Goal: Transaction & Acquisition: Purchase product/service

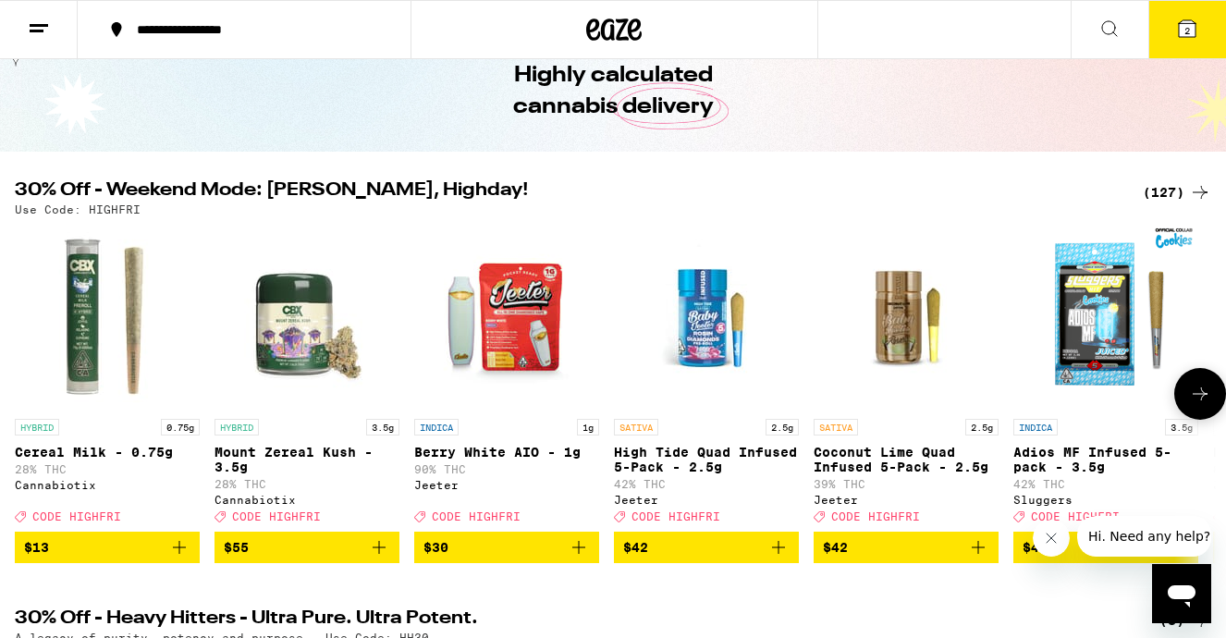
scroll to position [91, 0]
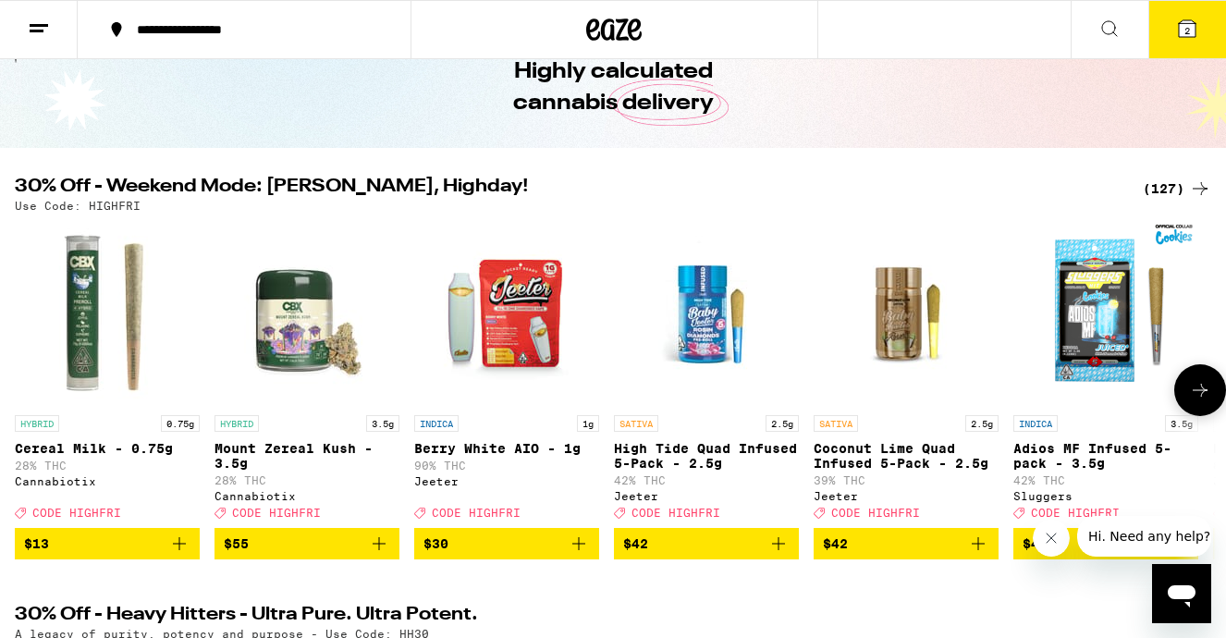
click at [1192, 388] on icon at bounding box center [1200, 390] width 22 height 22
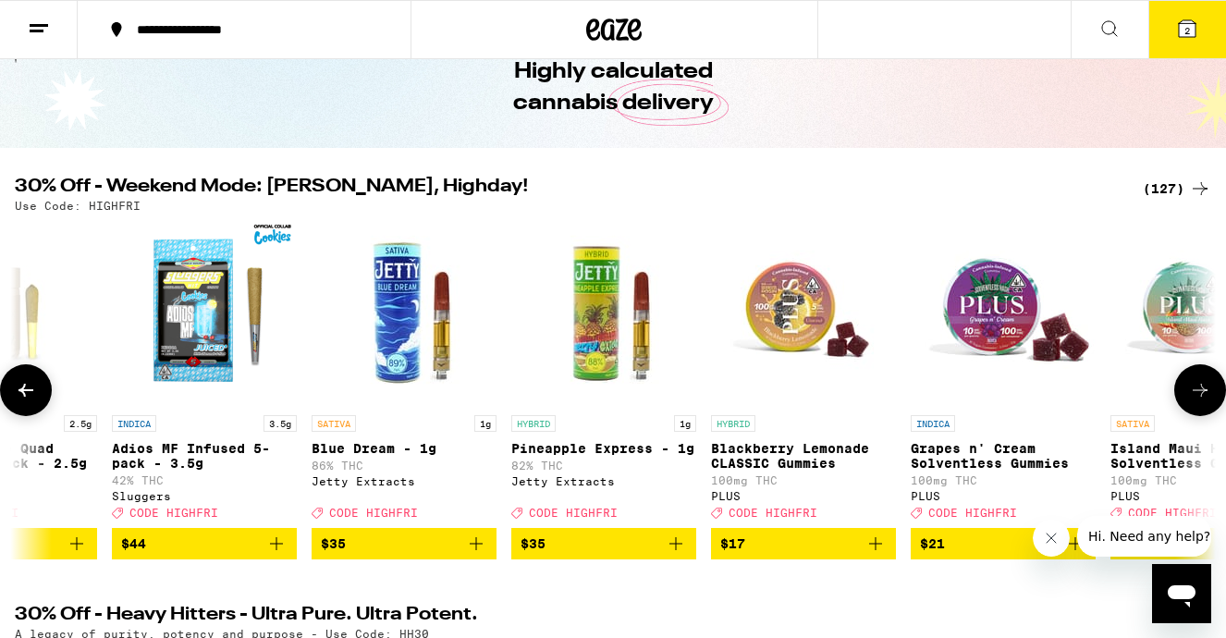
scroll to position [0, 995]
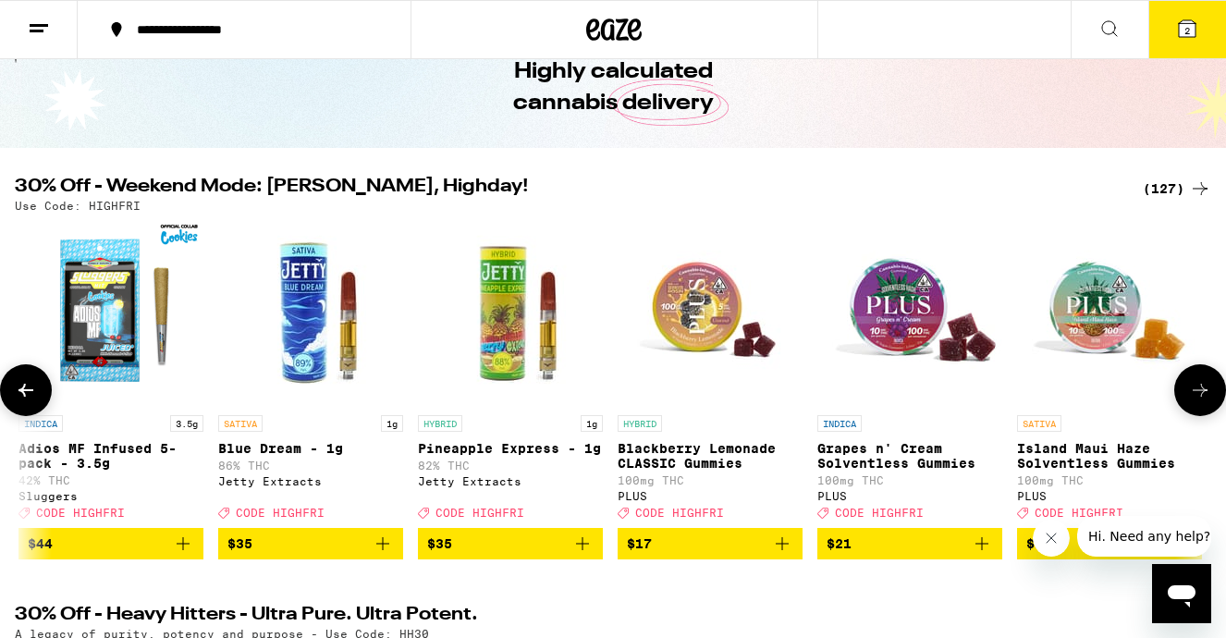
click at [1191, 388] on icon at bounding box center [1200, 390] width 22 height 22
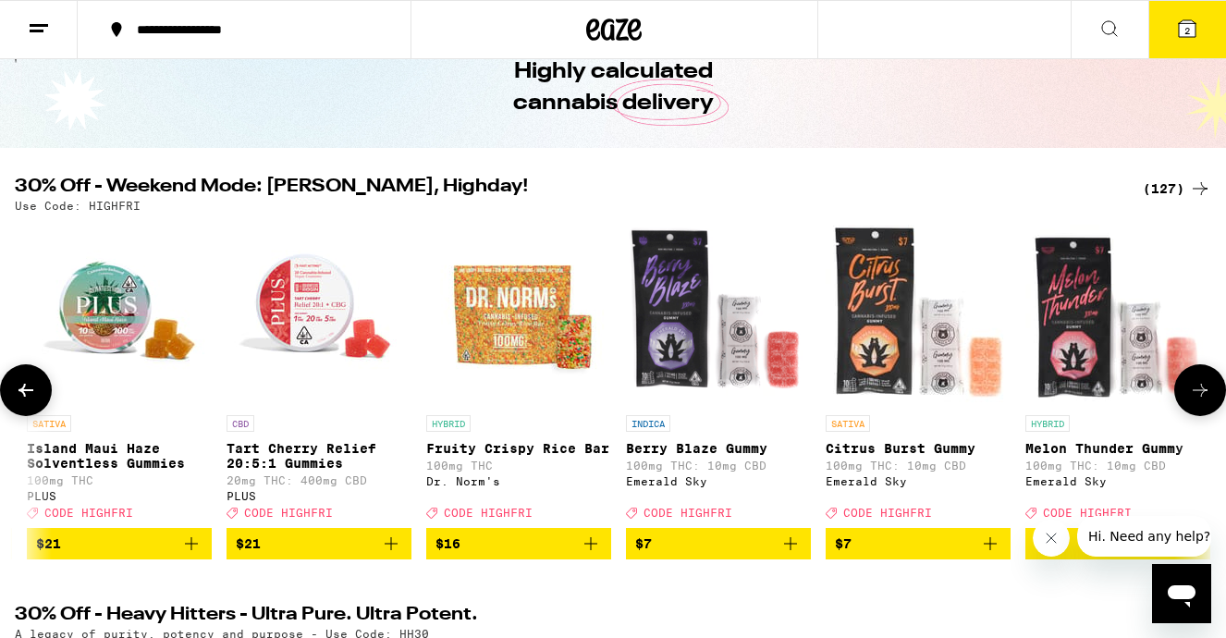
scroll to position [0, 1990]
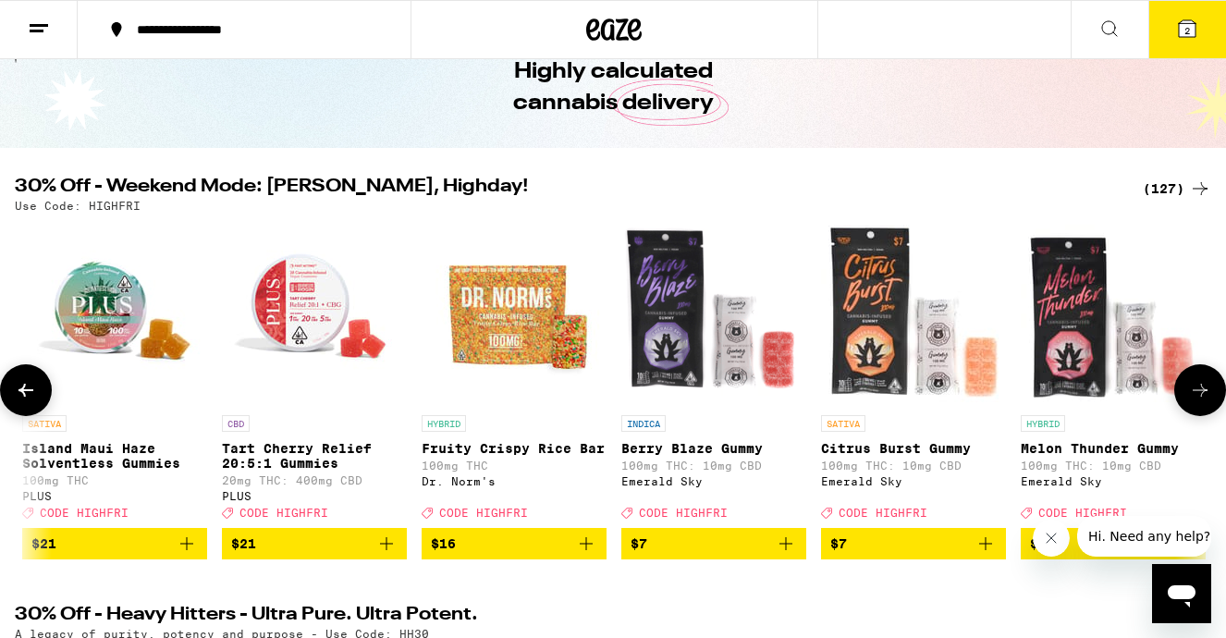
click at [1193, 389] on icon at bounding box center [1200, 390] width 22 height 22
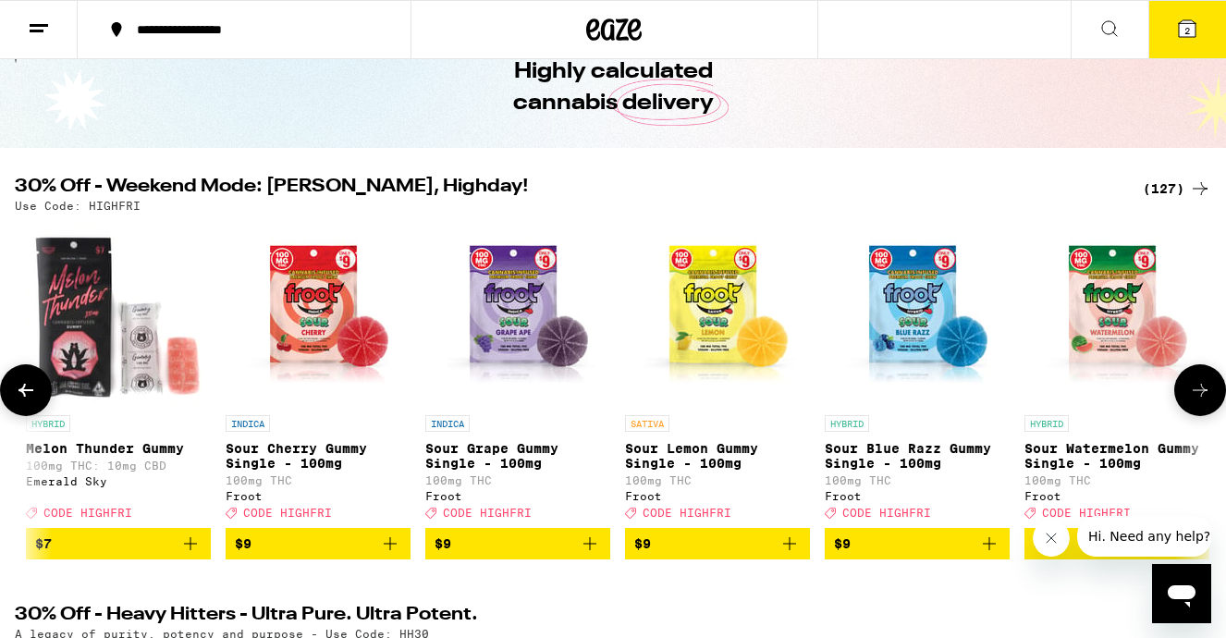
click at [1194, 390] on icon at bounding box center [1200, 390] width 22 height 22
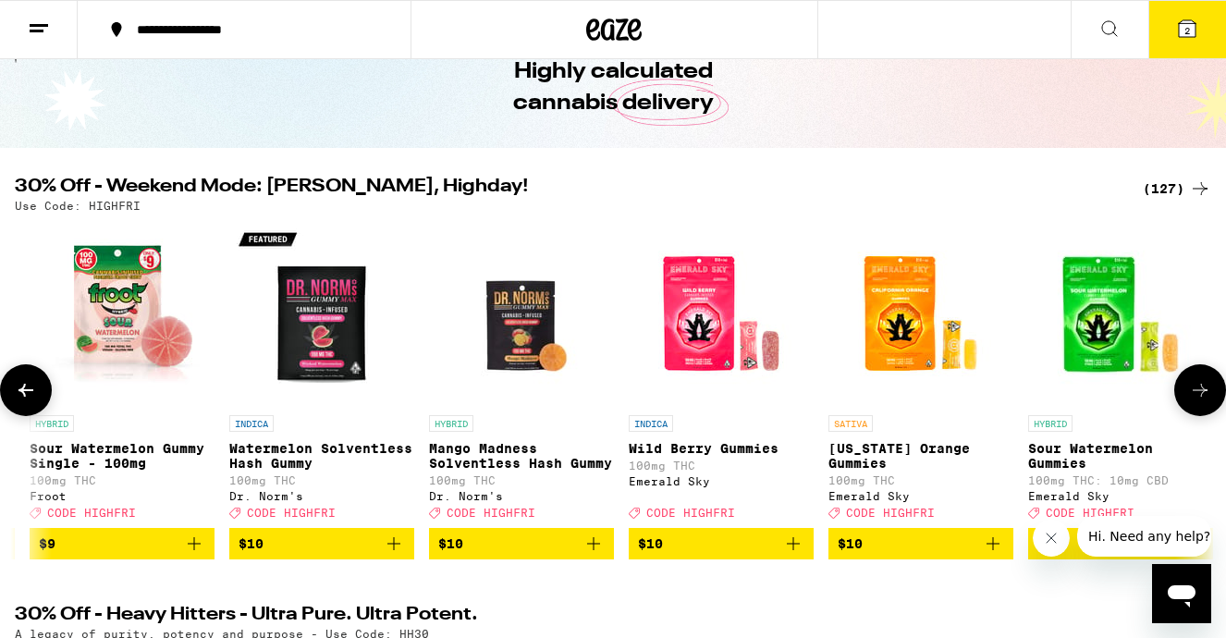
click at [1195, 391] on icon at bounding box center [1200, 390] width 22 height 22
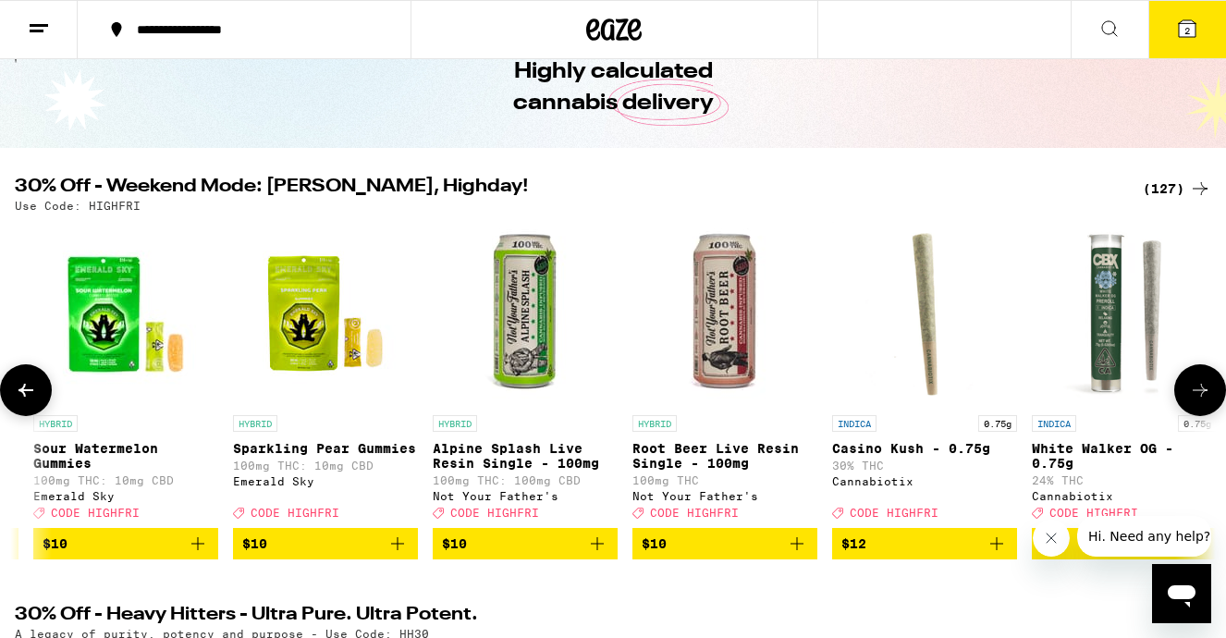
click at [1195, 391] on icon at bounding box center [1200, 390] width 22 height 22
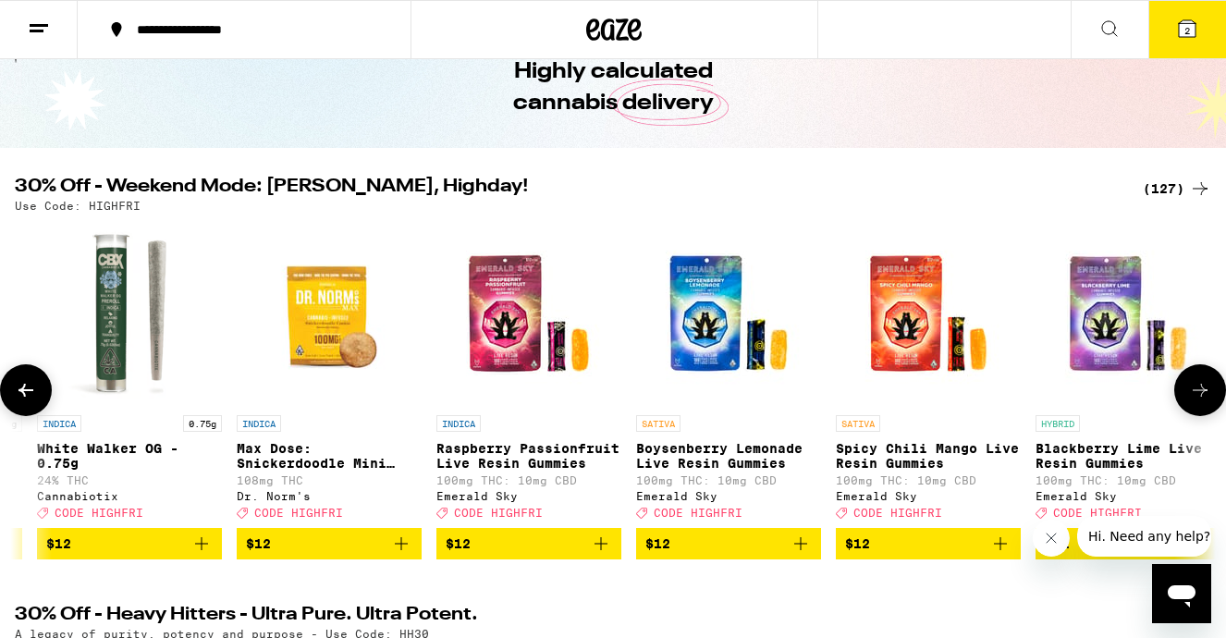
click at [1196, 392] on icon at bounding box center [1200, 390] width 22 height 22
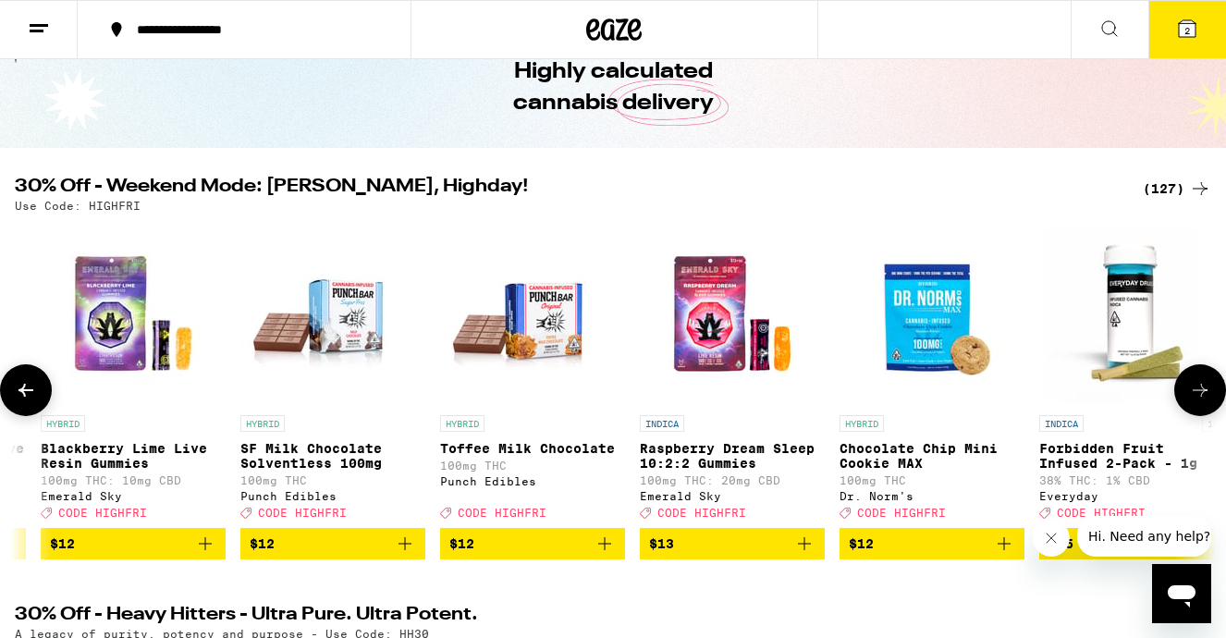
click at [1196, 393] on icon at bounding box center [1200, 390] width 22 height 22
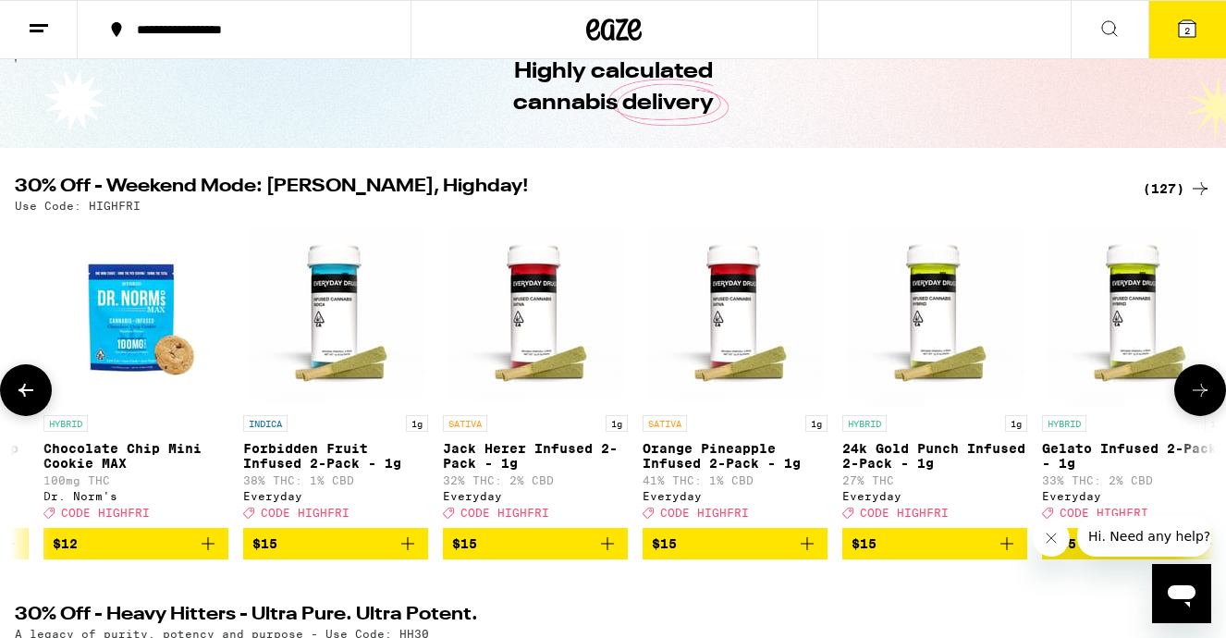
scroll to position [0, 7962]
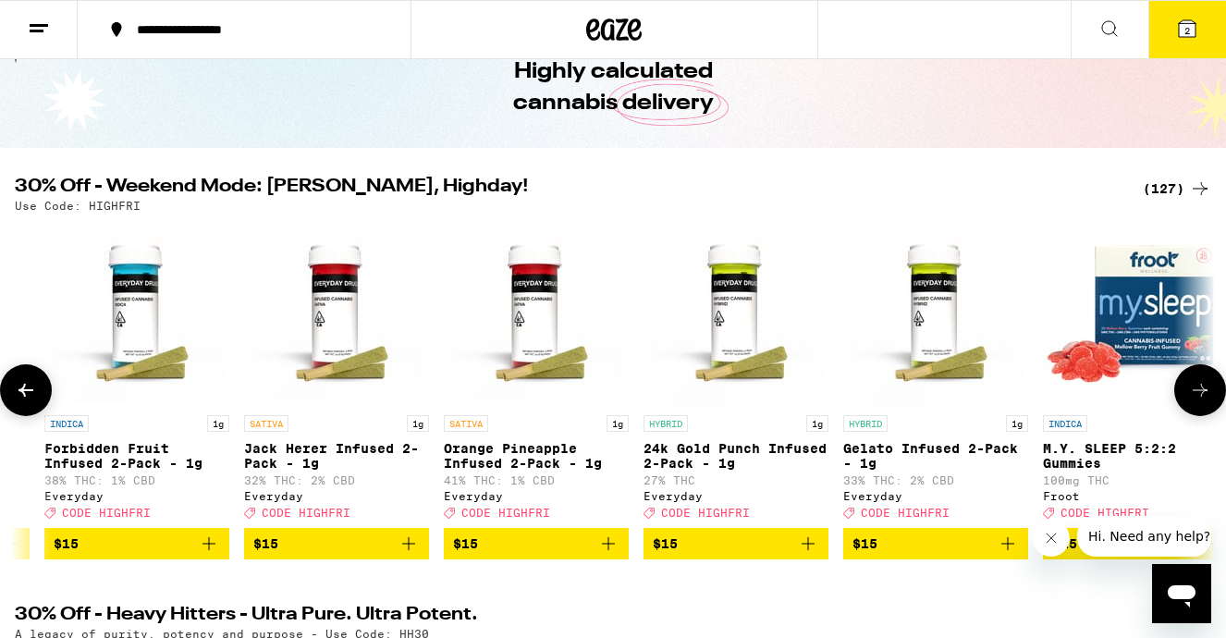
click at [1199, 396] on icon at bounding box center [1200, 390] width 22 height 22
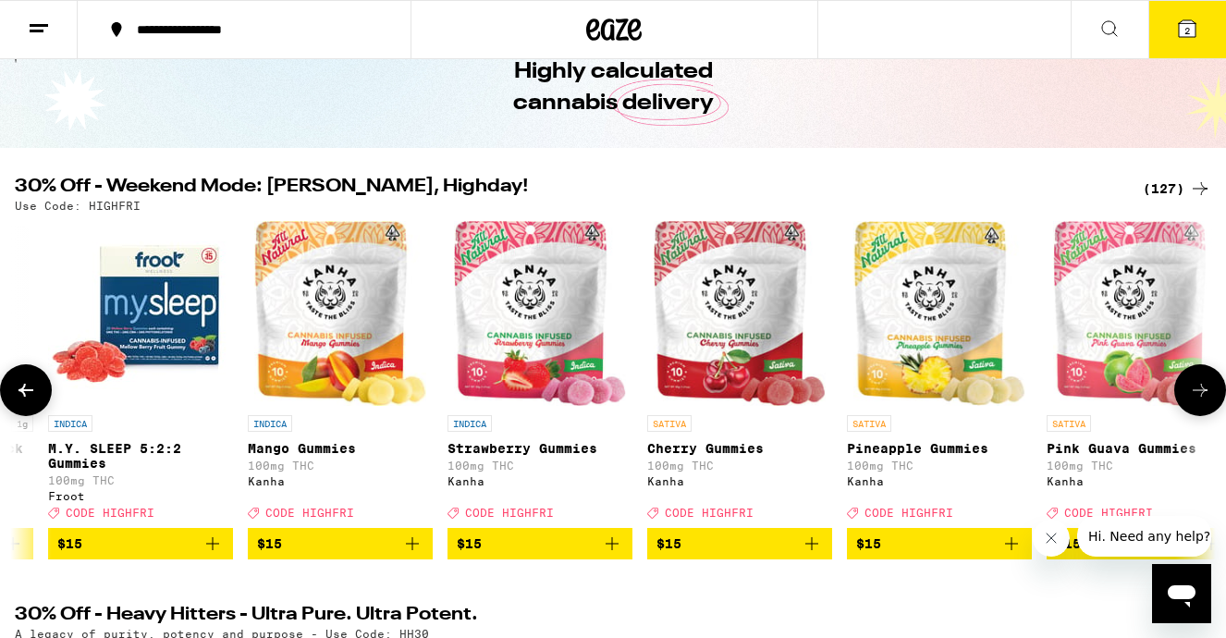
click at [1200, 400] on icon at bounding box center [1200, 390] width 22 height 22
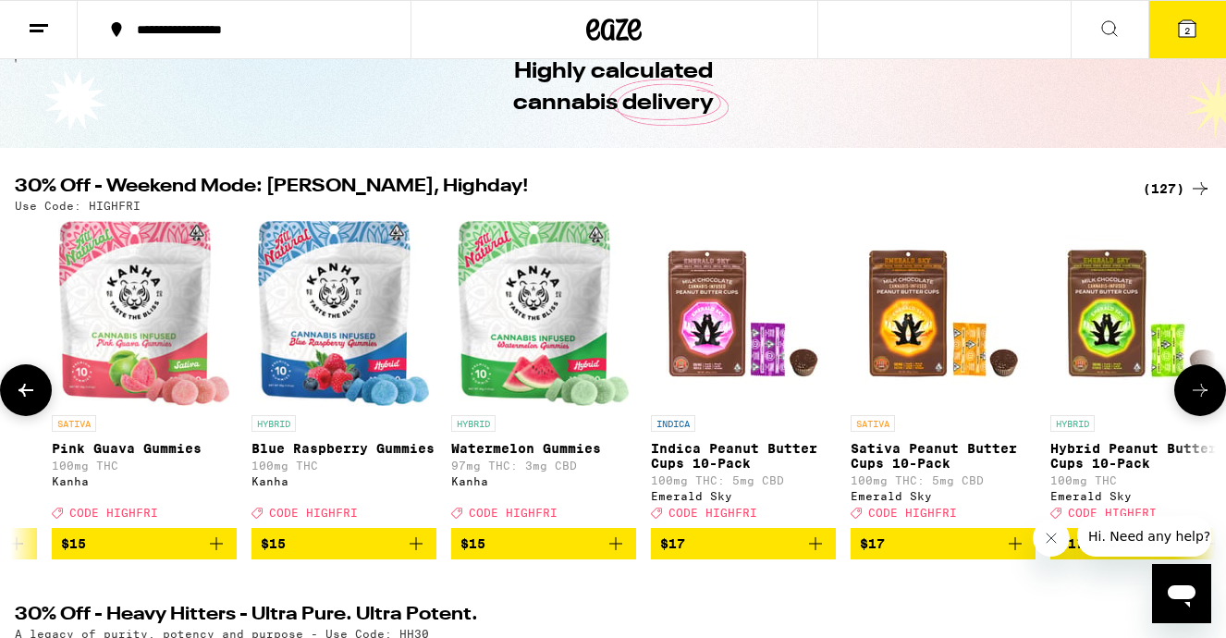
click at [1200, 400] on icon at bounding box center [1200, 390] width 22 height 22
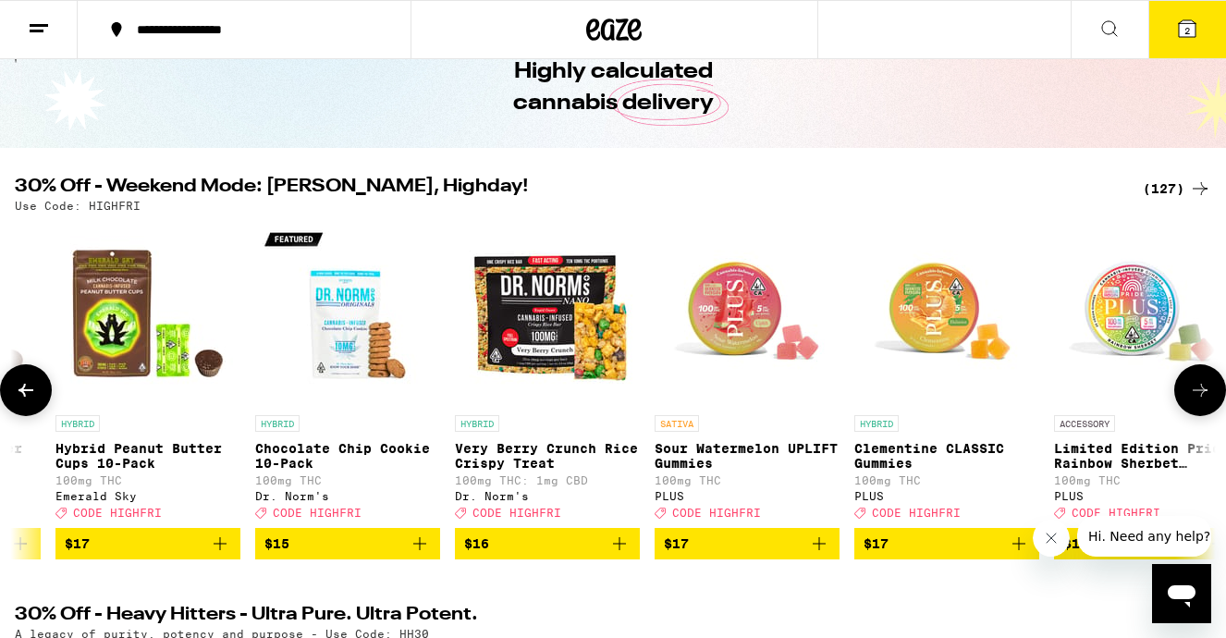
click at [1200, 400] on icon at bounding box center [1200, 390] width 22 height 22
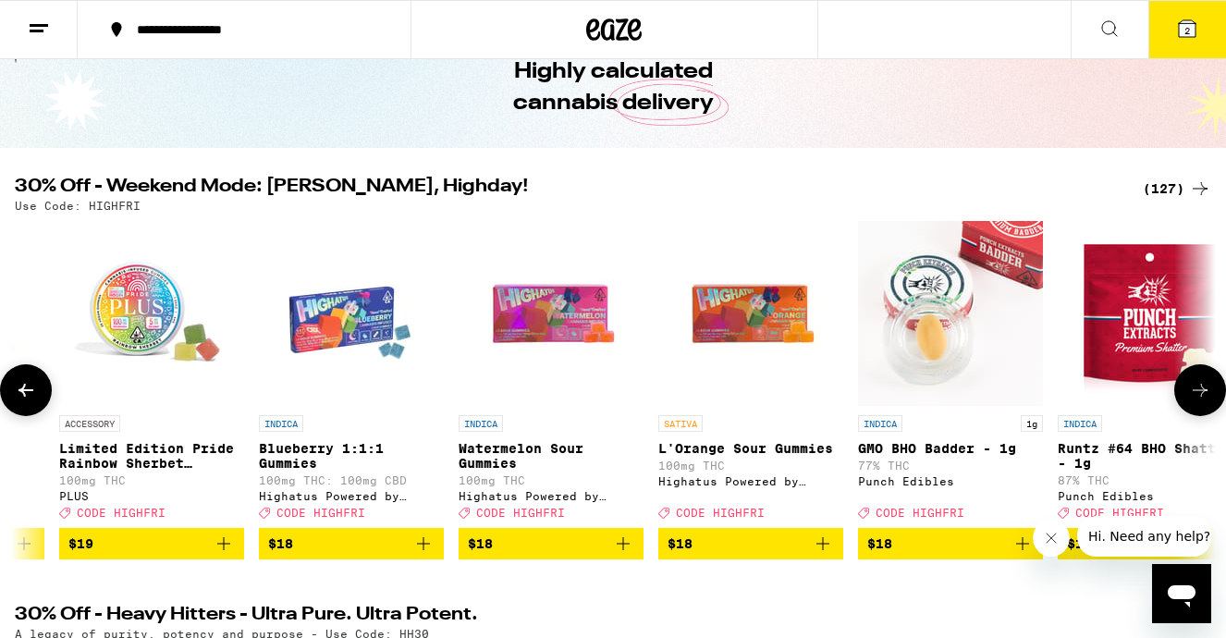
click at [1201, 400] on icon at bounding box center [1200, 390] width 22 height 22
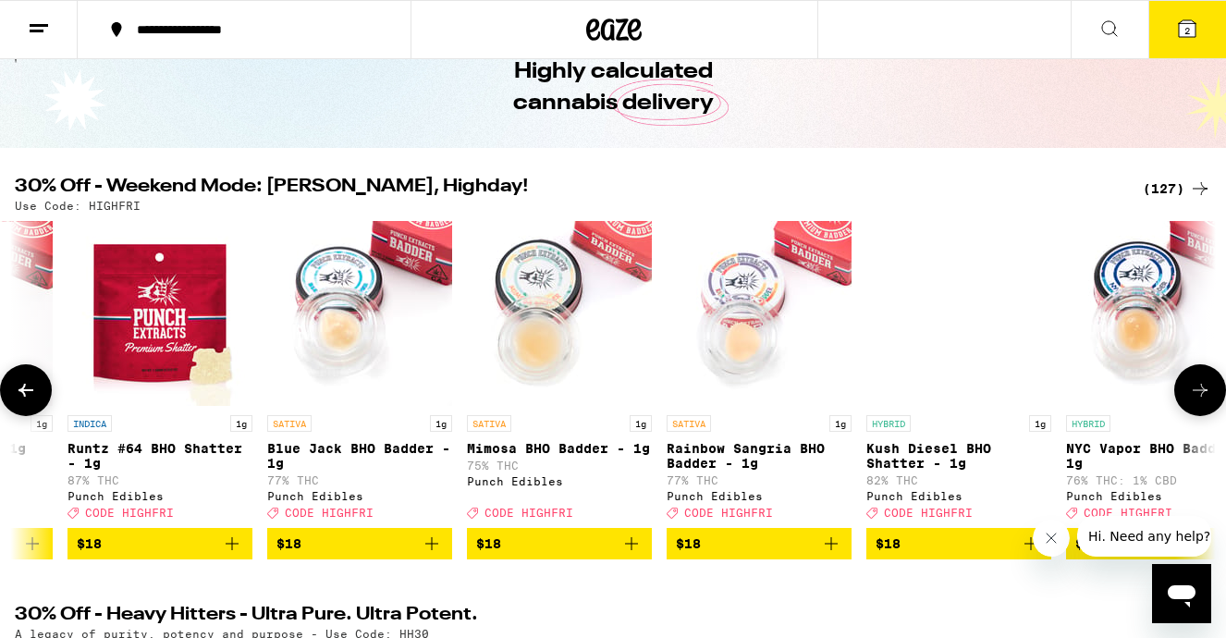
scroll to position [0, 12938]
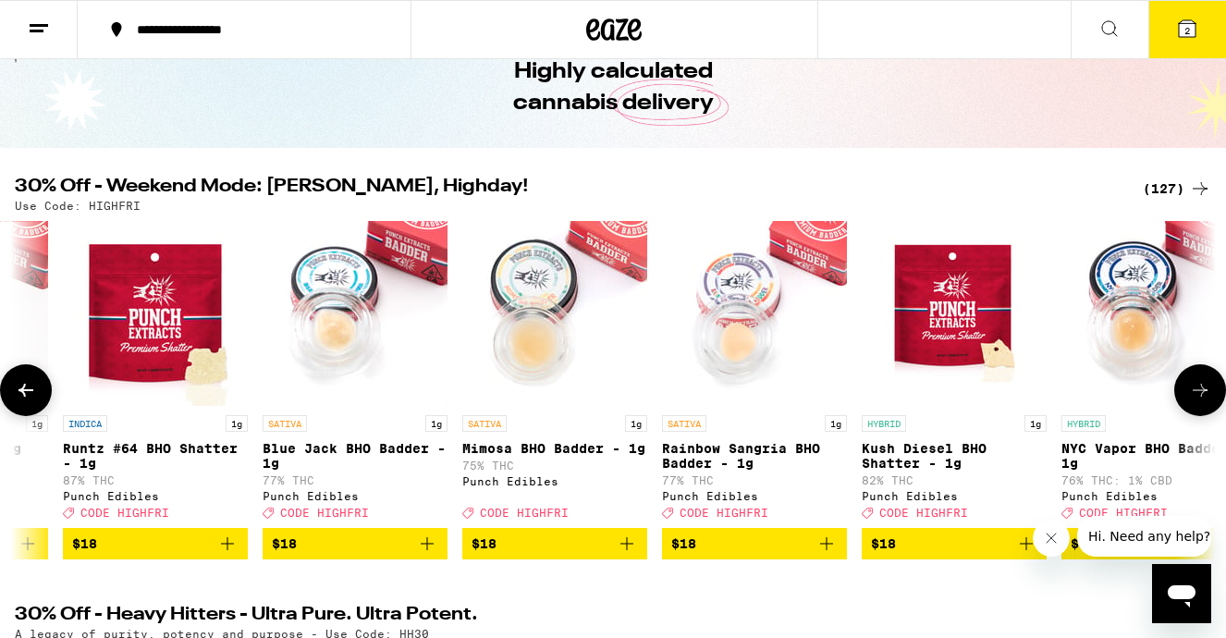
click at [1201, 400] on icon at bounding box center [1200, 390] width 22 height 22
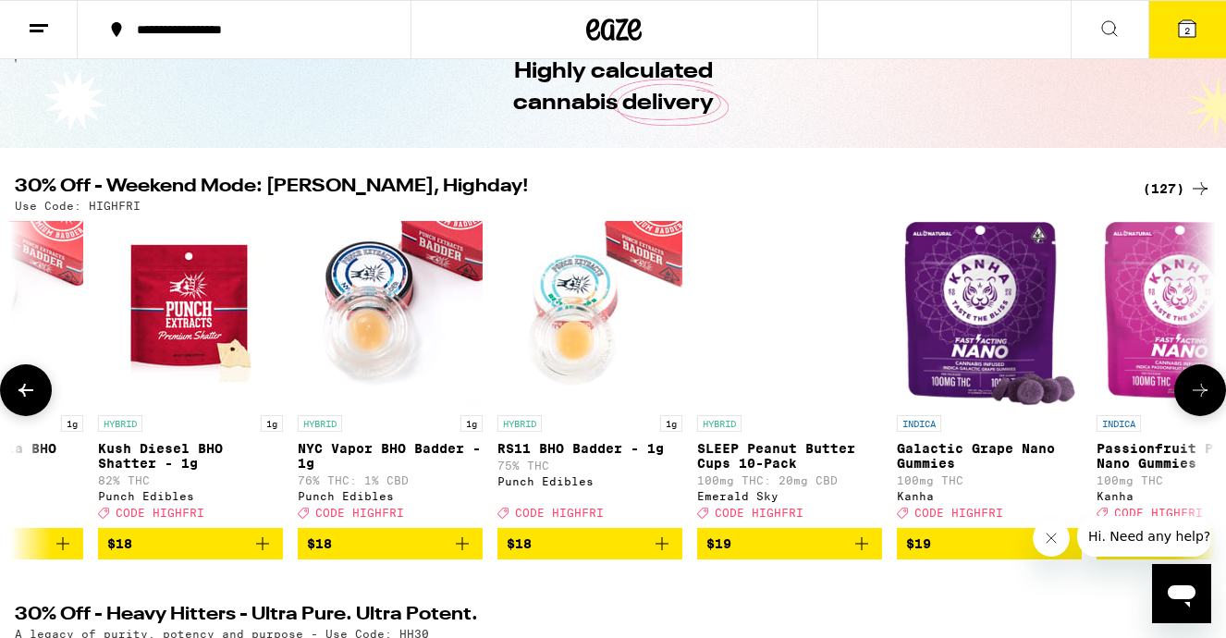
scroll to position [0, 13933]
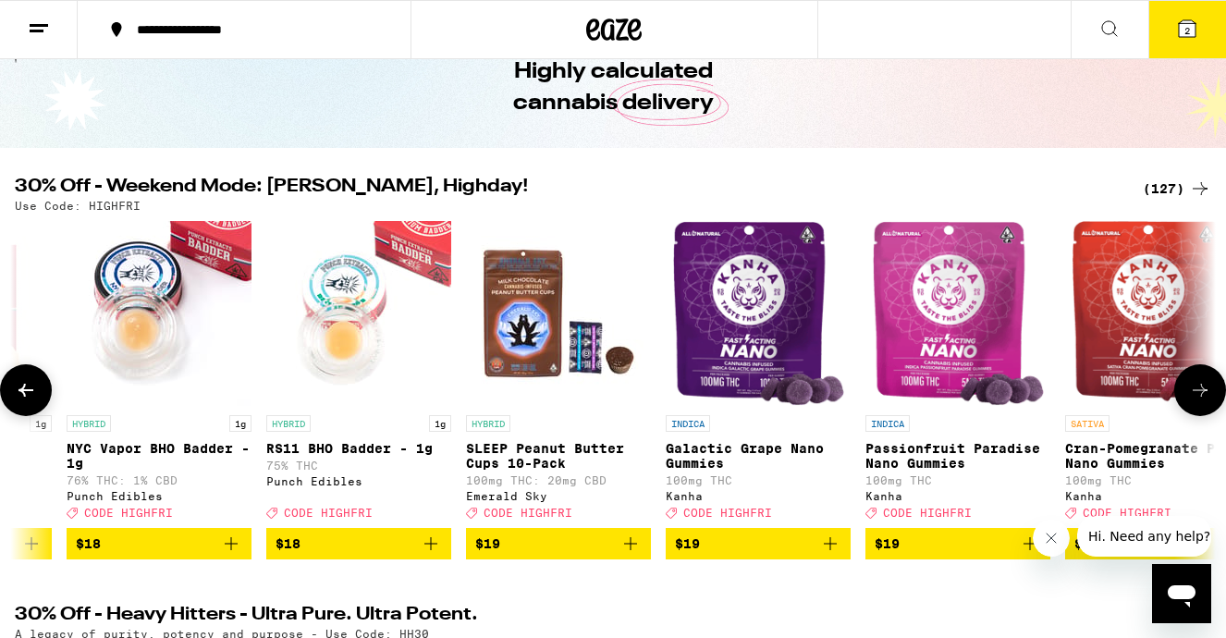
click at [1201, 400] on icon at bounding box center [1200, 390] width 22 height 22
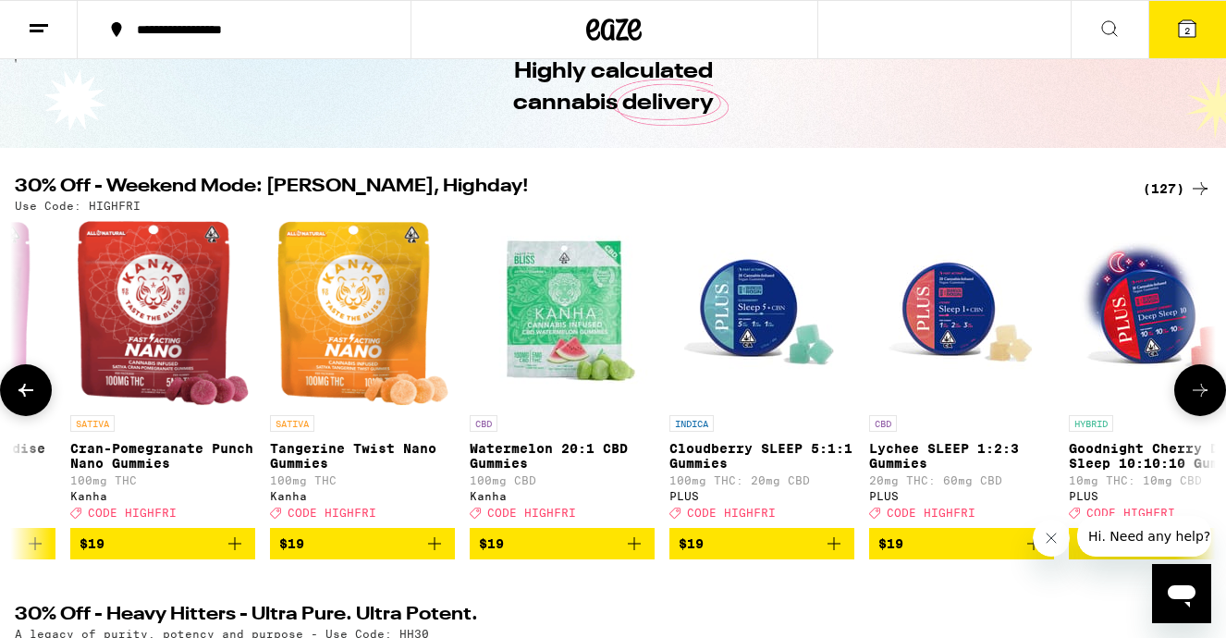
click at [1201, 400] on icon at bounding box center [1200, 390] width 22 height 22
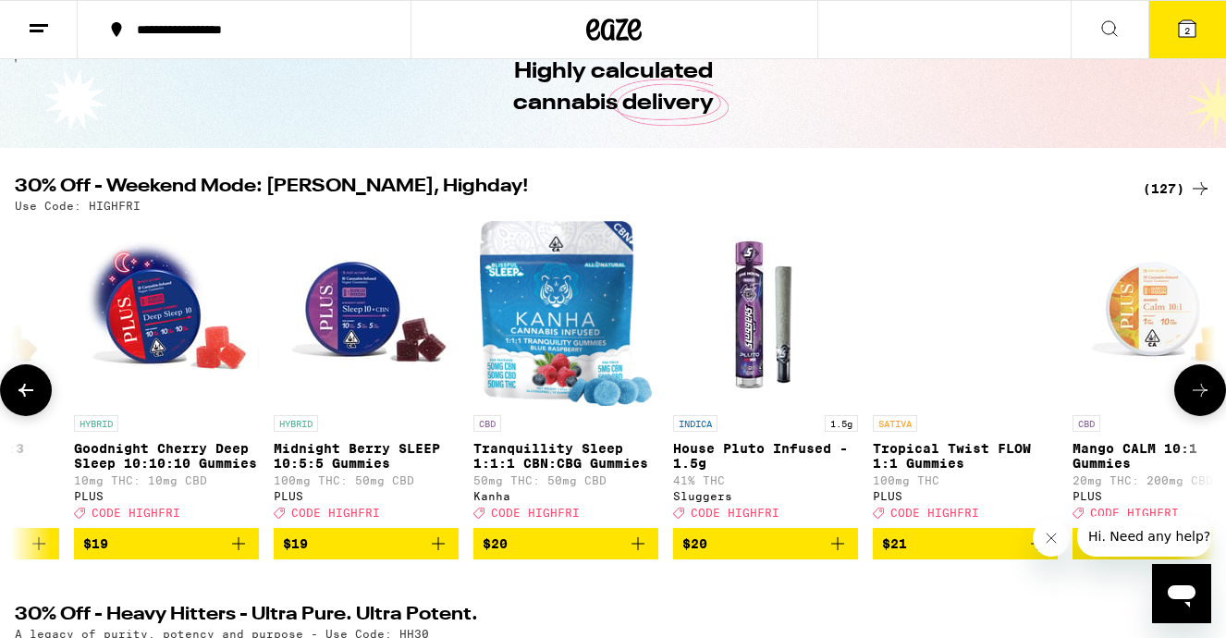
click at [1205, 401] on icon at bounding box center [1200, 390] width 22 height 22
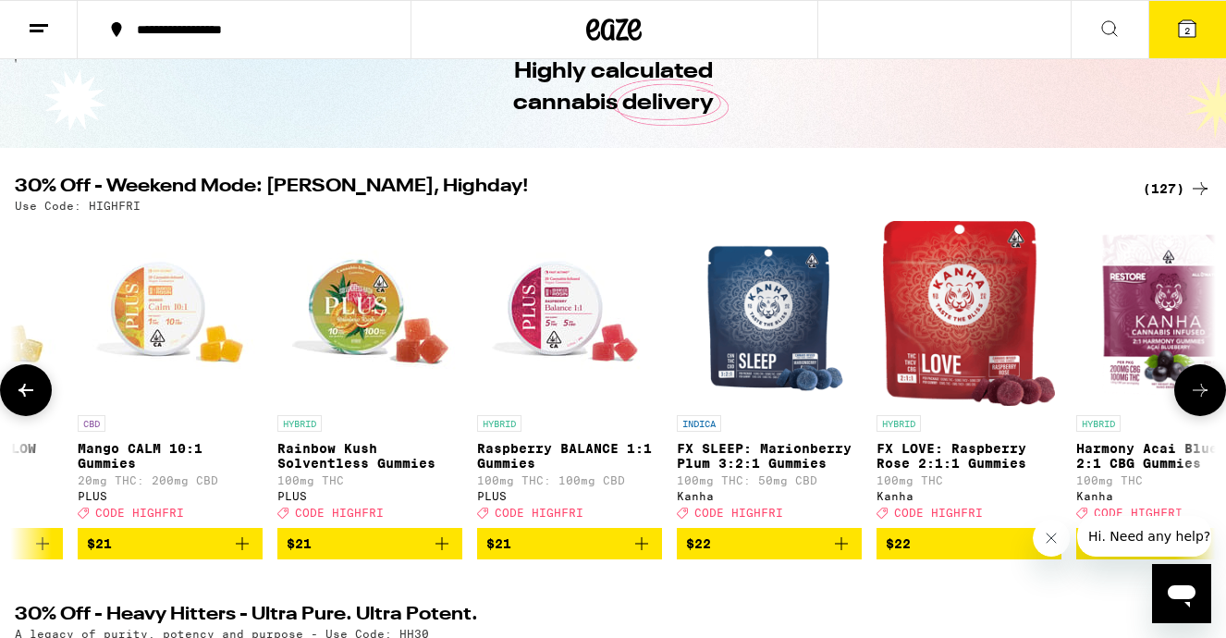
click at [1206, 401] on icon at bounding box center [1200, 390] width 22 height 22
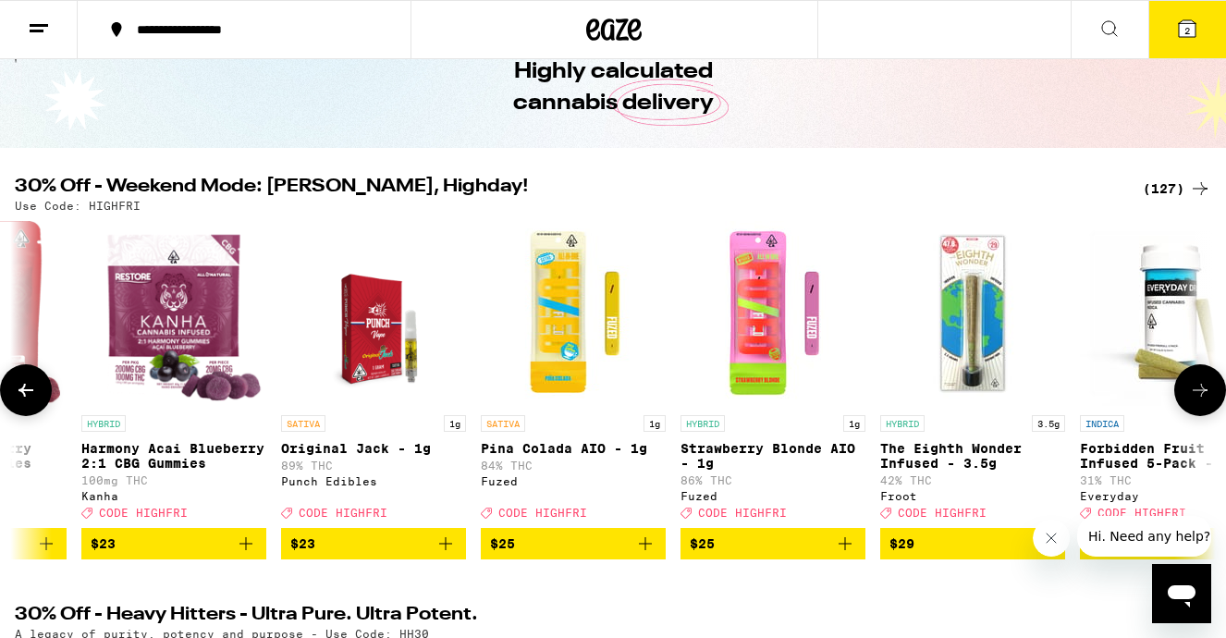
click at [1208, 401] on icon at bounding box center [1200, 390] width 22 height 22
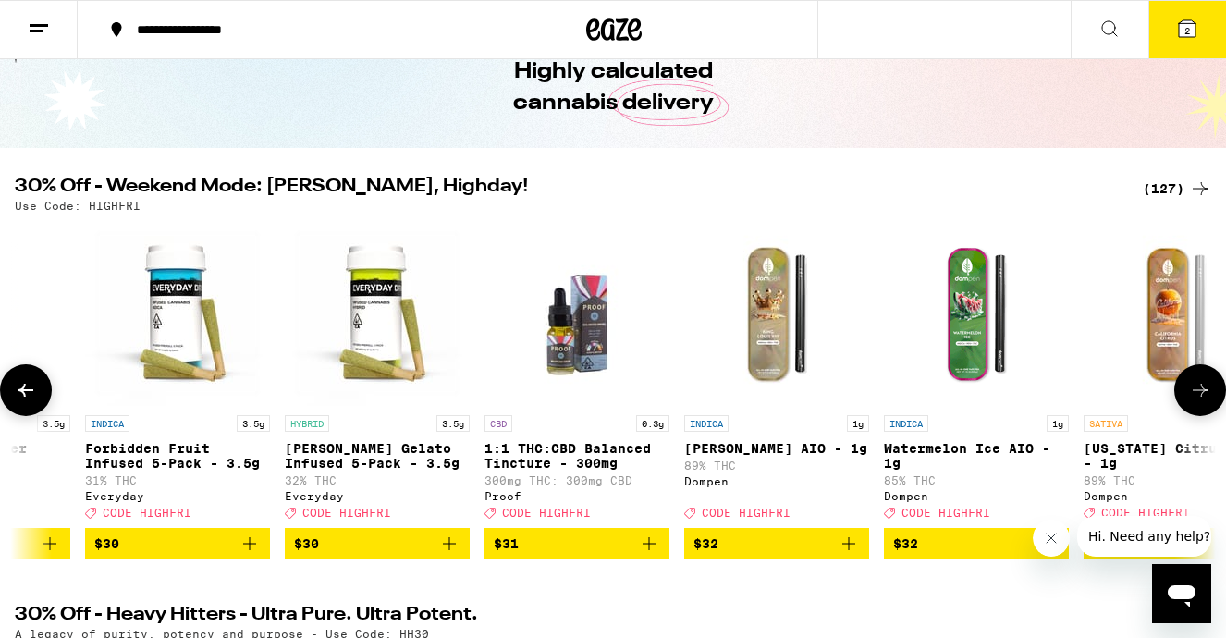
click at [1209, 401] on icon at bounding box center [1200, 390] width 22 height 22
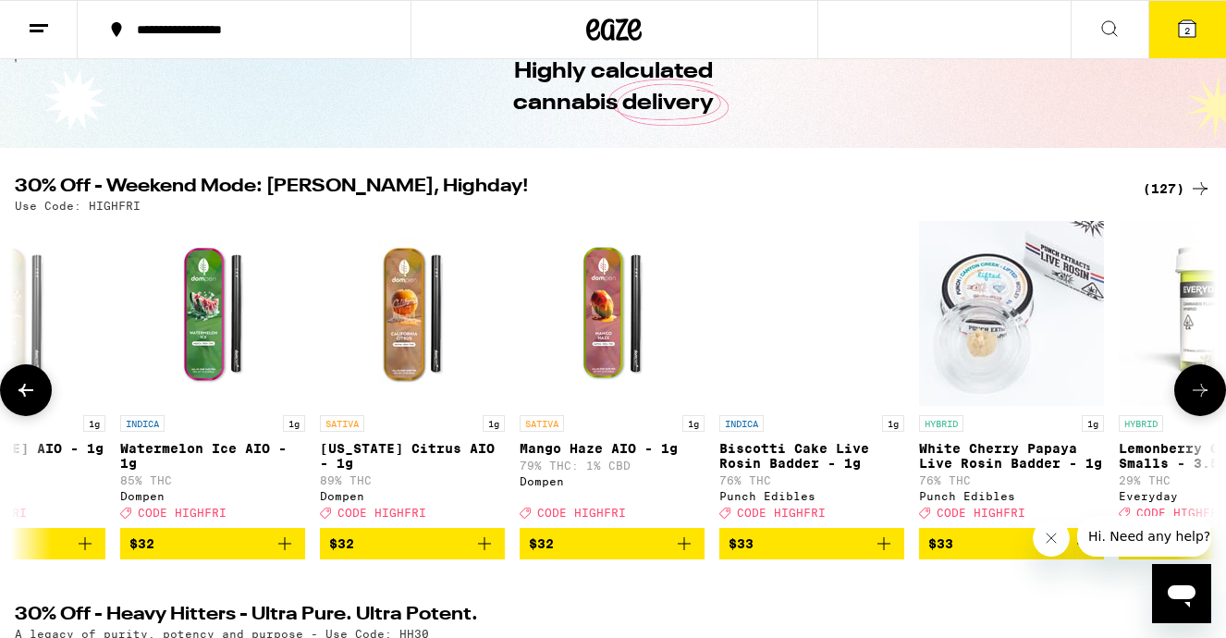
scroll to position [0, 19904]
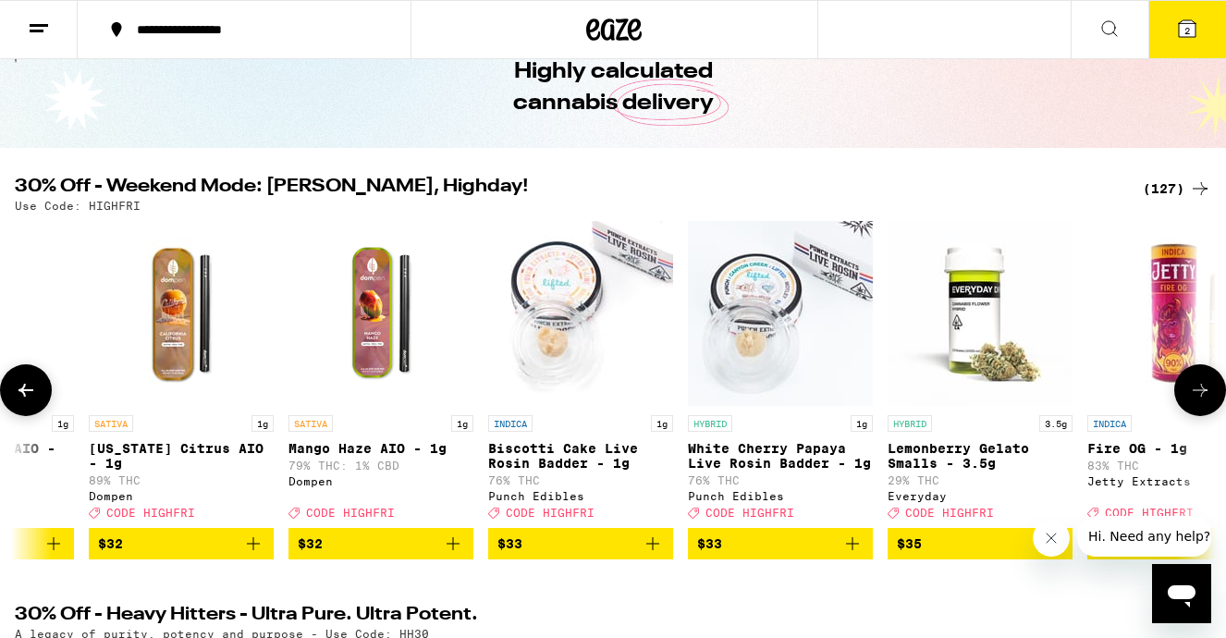
click at [1210, 401] on icon at bounding box center [1200, 390] width 22 height 22
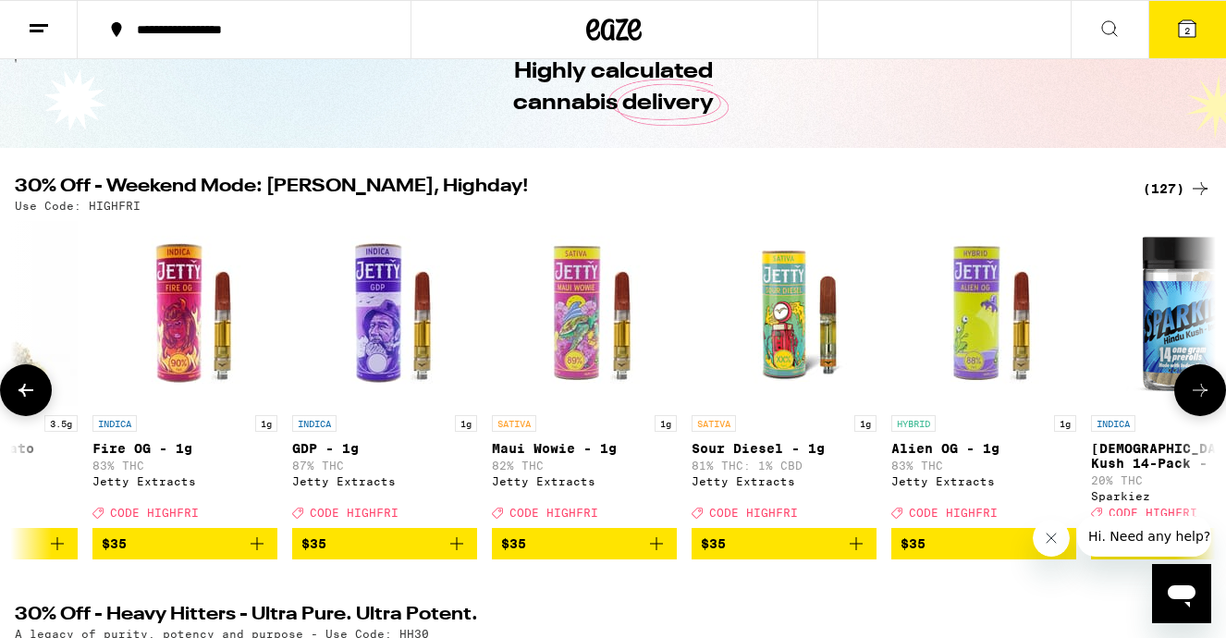
click at [1211, 401] on icon at bounding box center [1200, 390] width 22 height 22
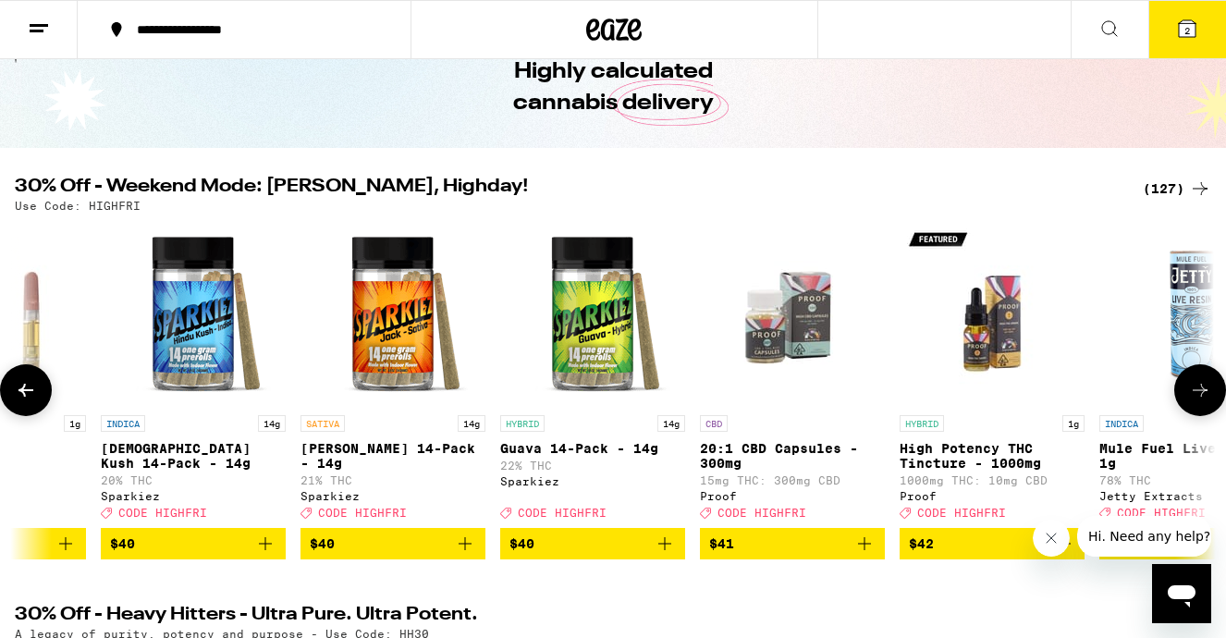
scroll to position [0, 21894]
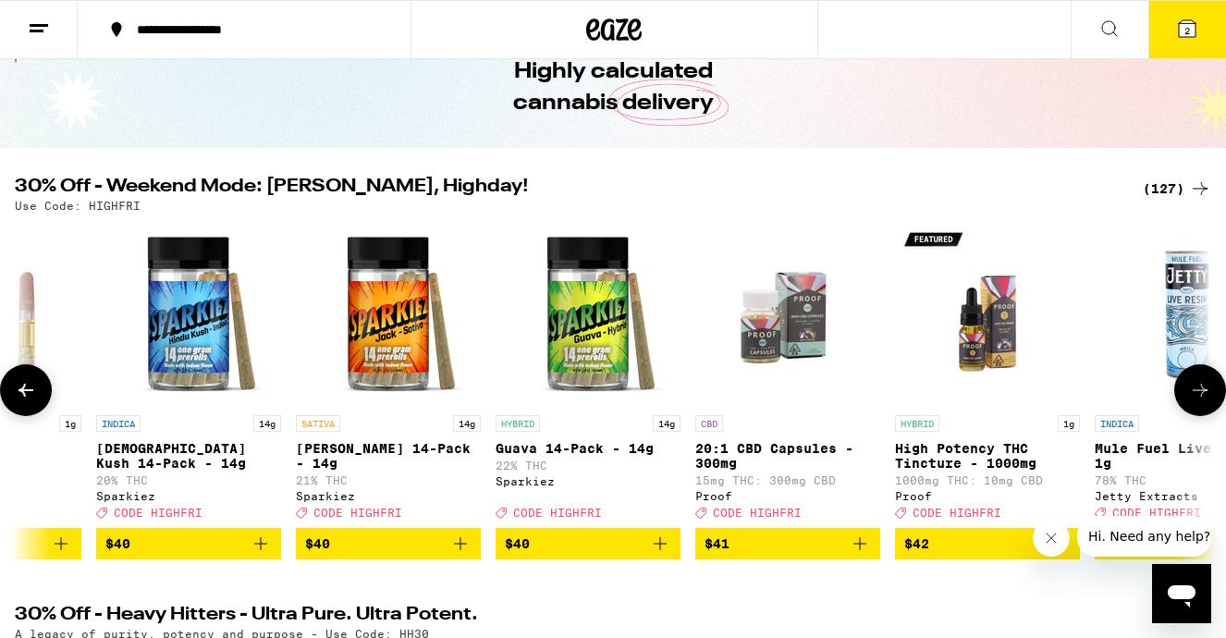
click at [1212, 406] on button at bounding box center [1201, 390] width 52 height 52
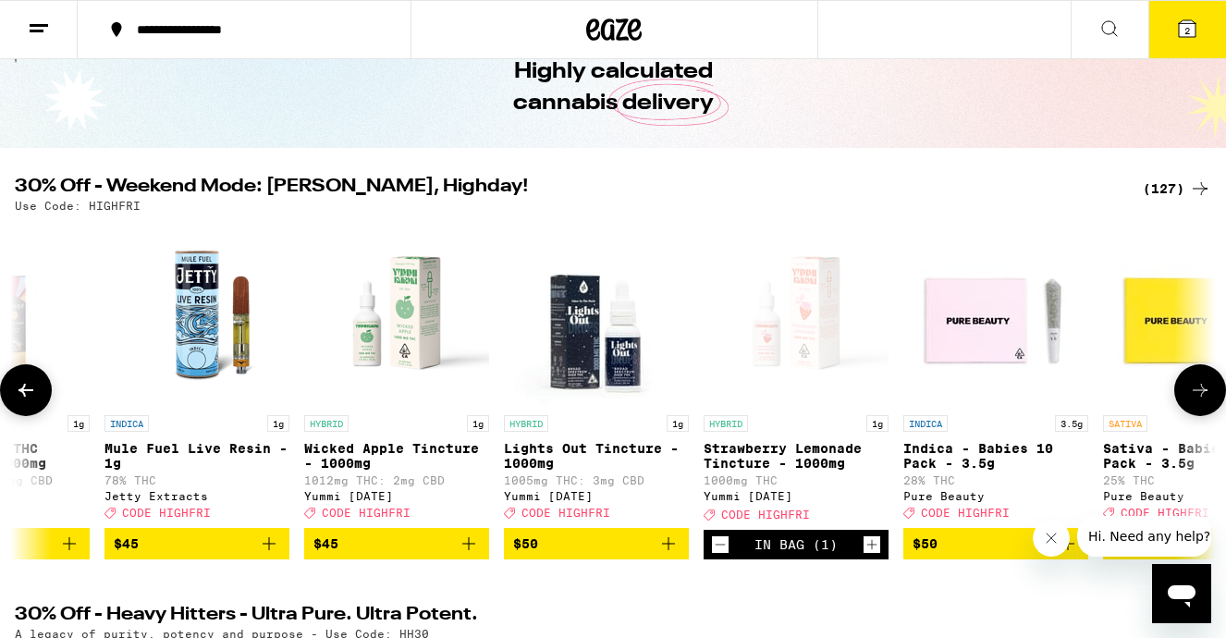
scroll to position [0, 22890]
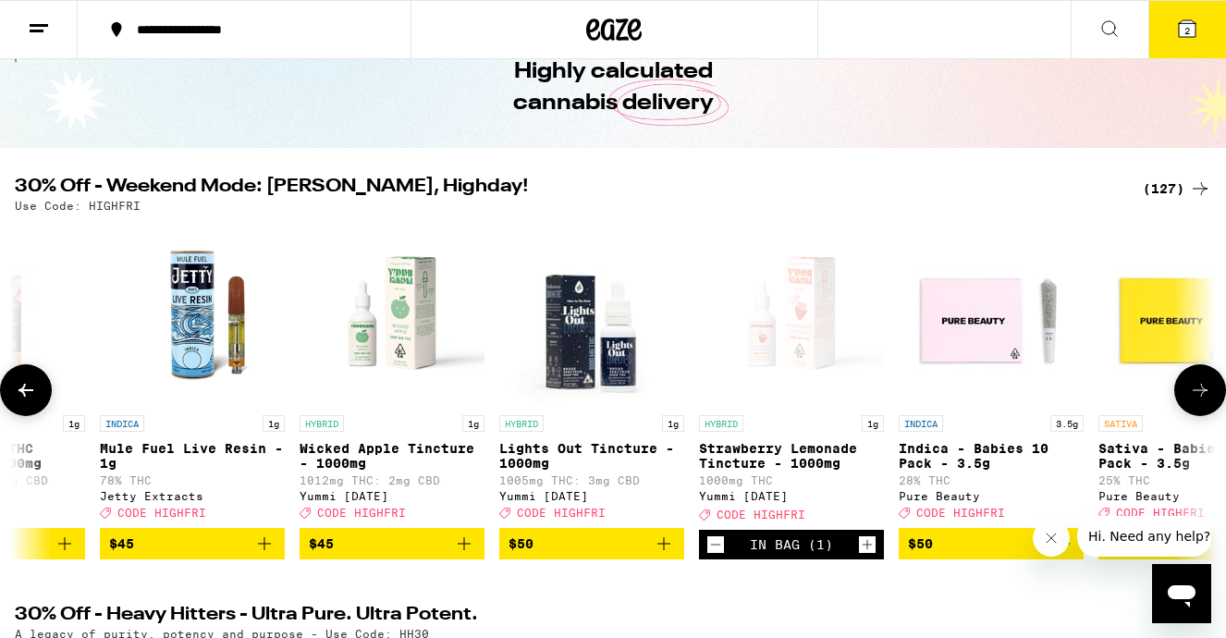
click at [1213, 407] on button at bounding box center [1201, 390] width 52 height 52
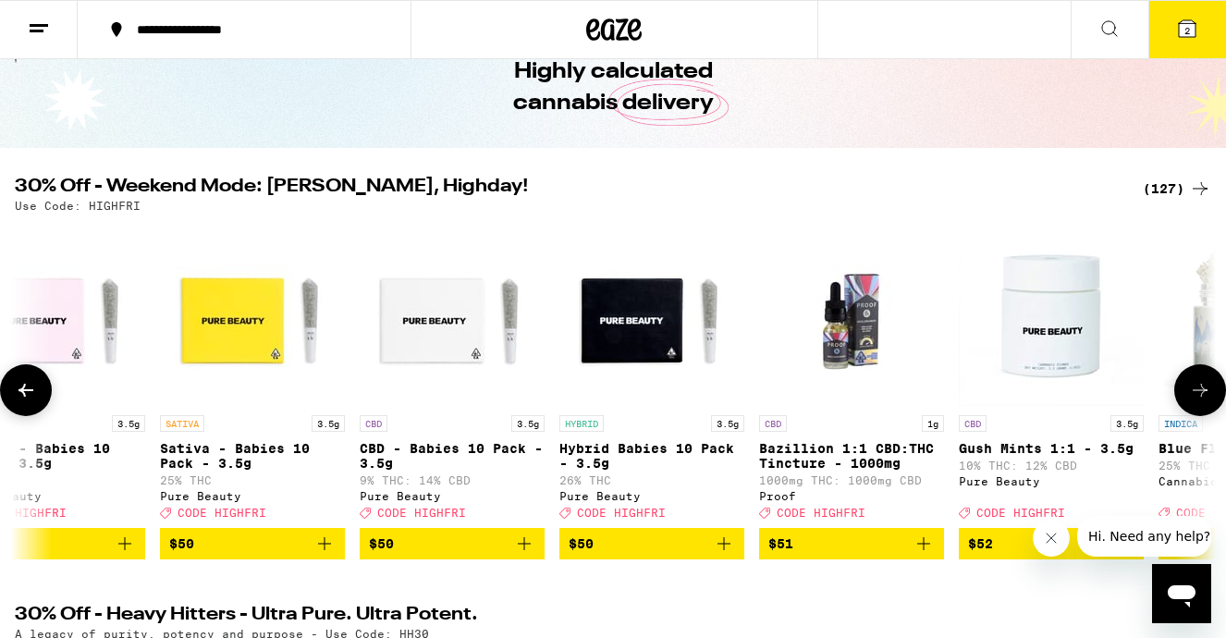
scroll to position [0, 23885]
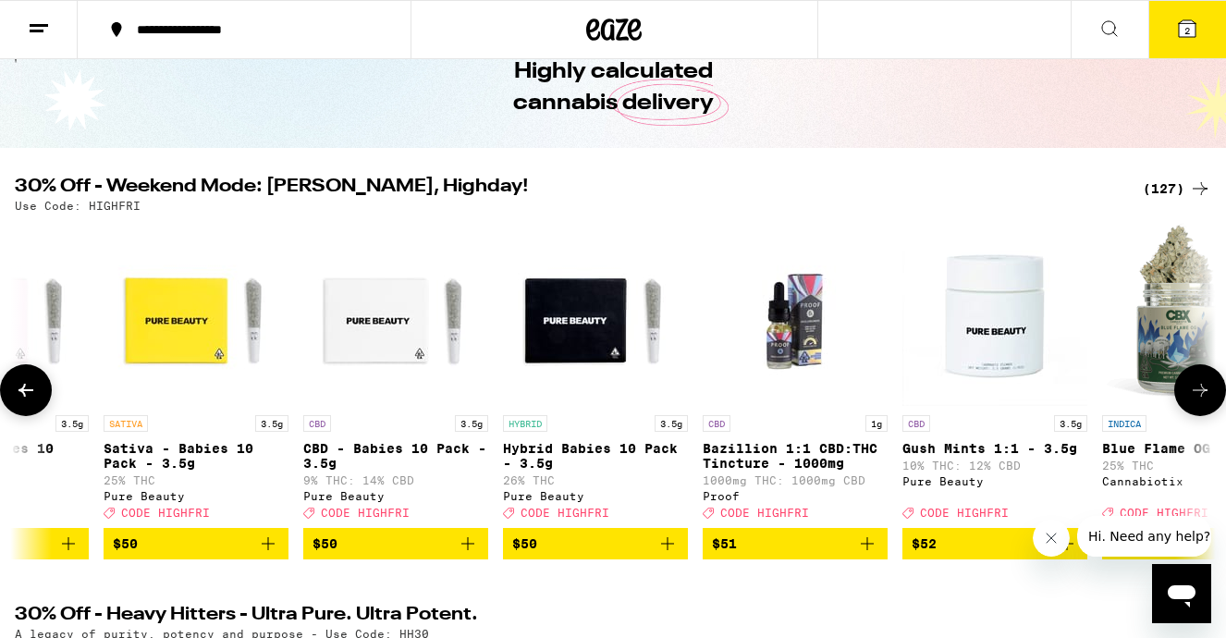
click at [1213, 407] on button at bounding box center [1201, 390] width 52 height 52
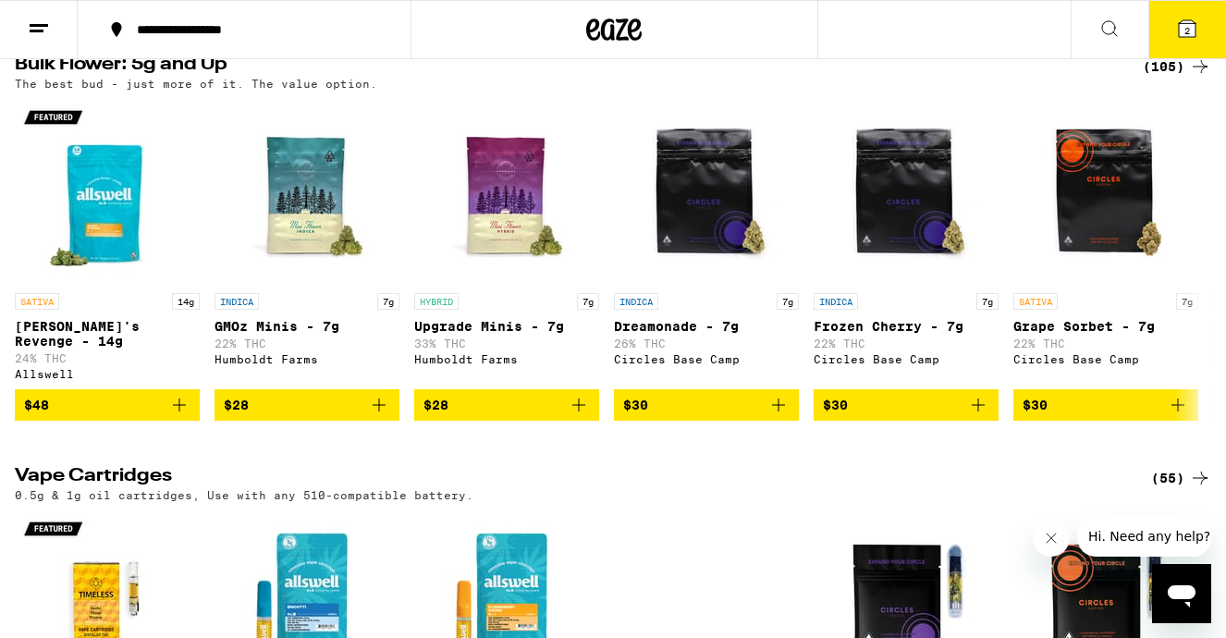
scroll to position [2378, 0]
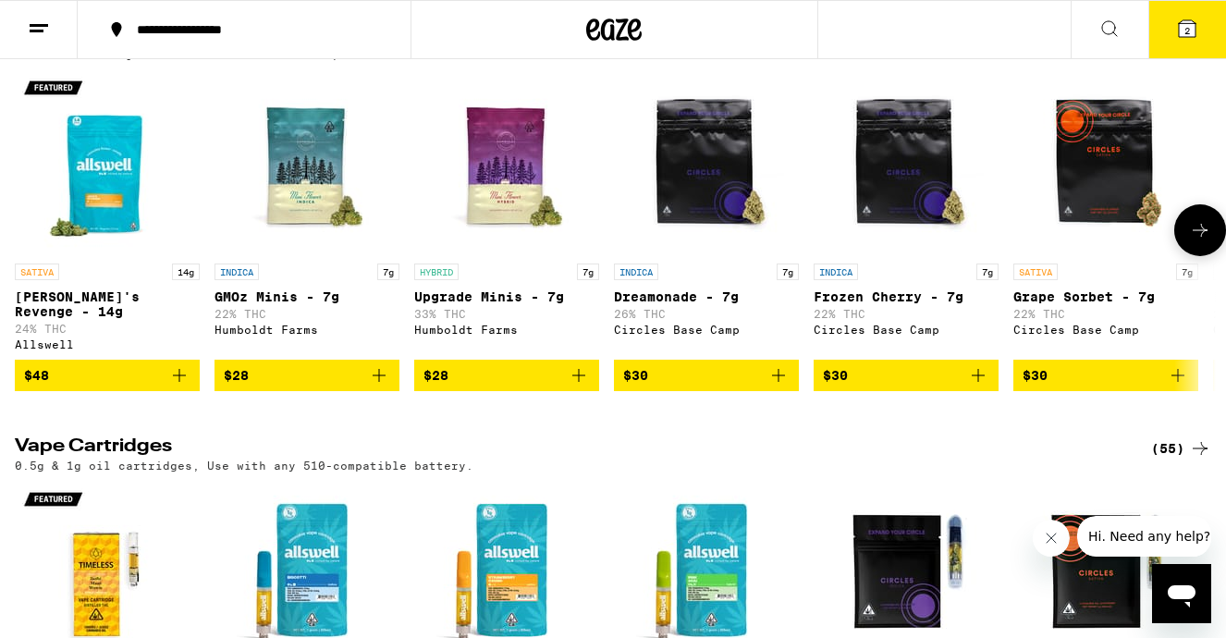
click at [1194, 241] on icon at bounding box center [1200, 230] width 22 height 22
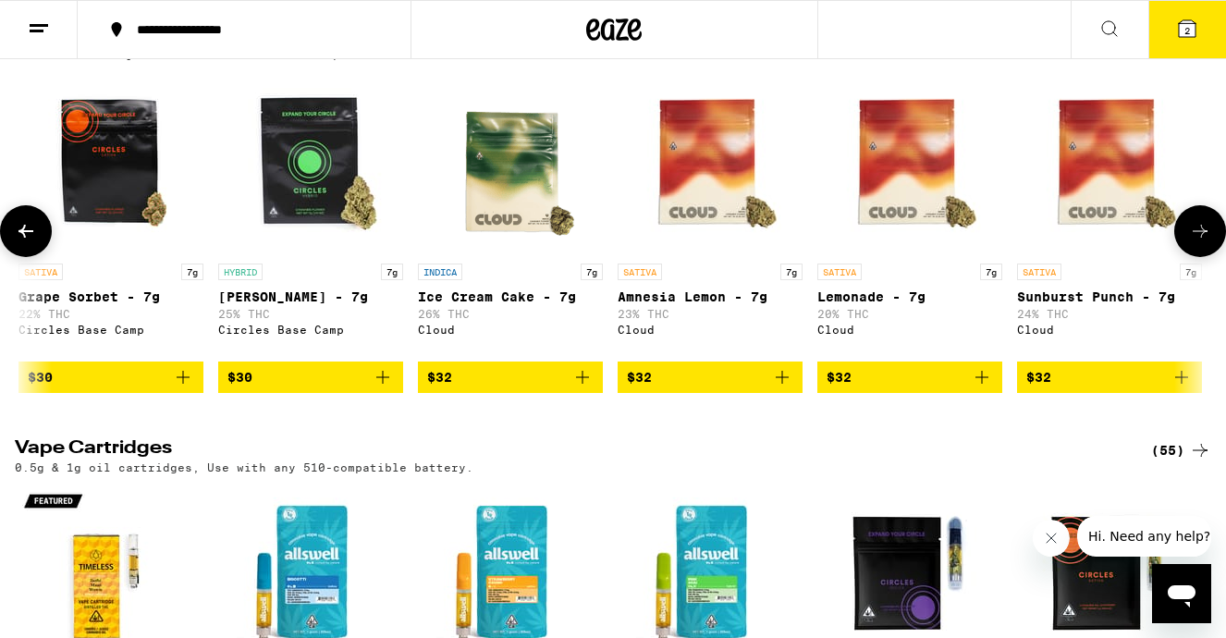
click at [1194, 257] on button at bounding box center [1201, 231] width 52 height 52
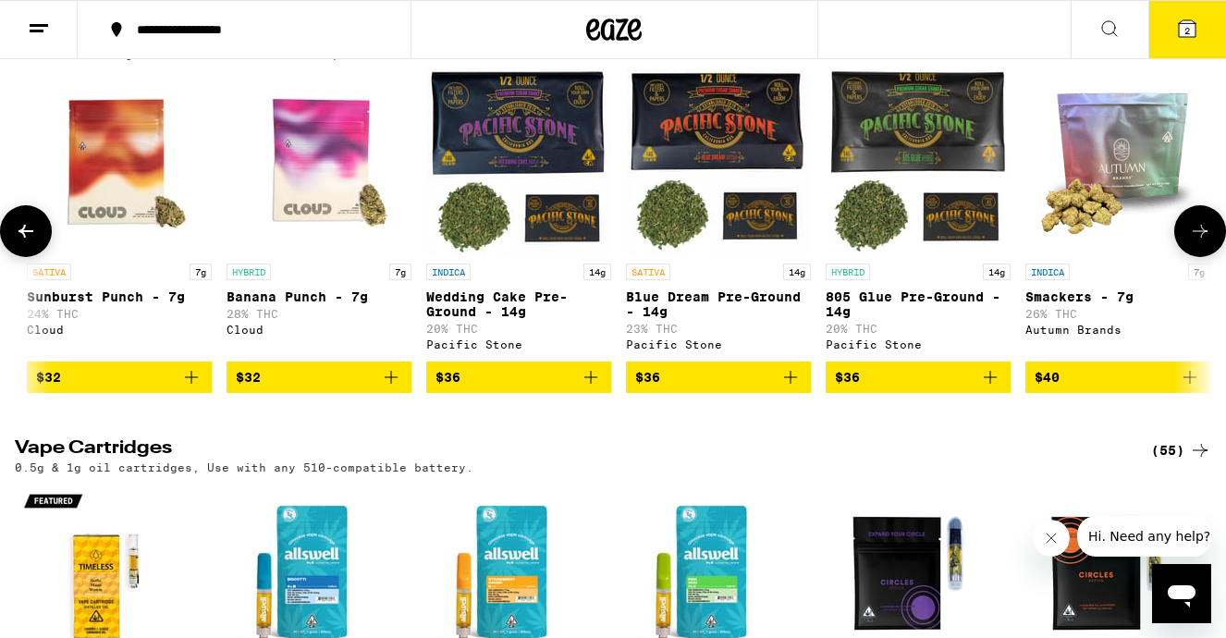
scroll to position [0, 1990]
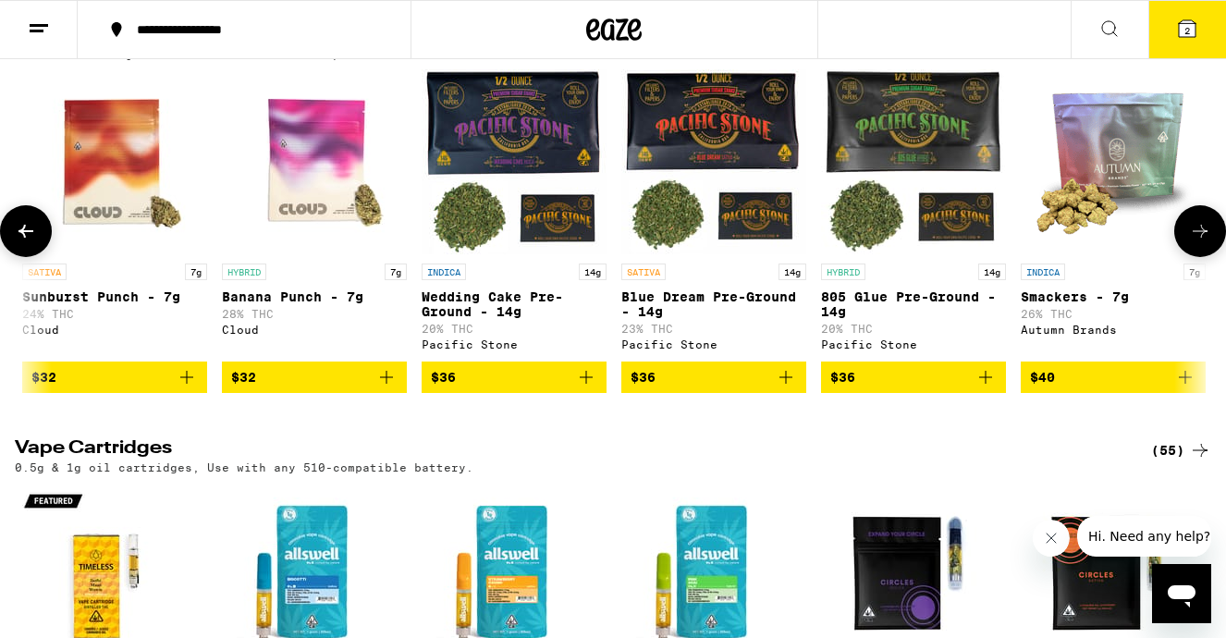
click at [1196, 257] on button at bounding box center [1201, 231] width 52 height 52
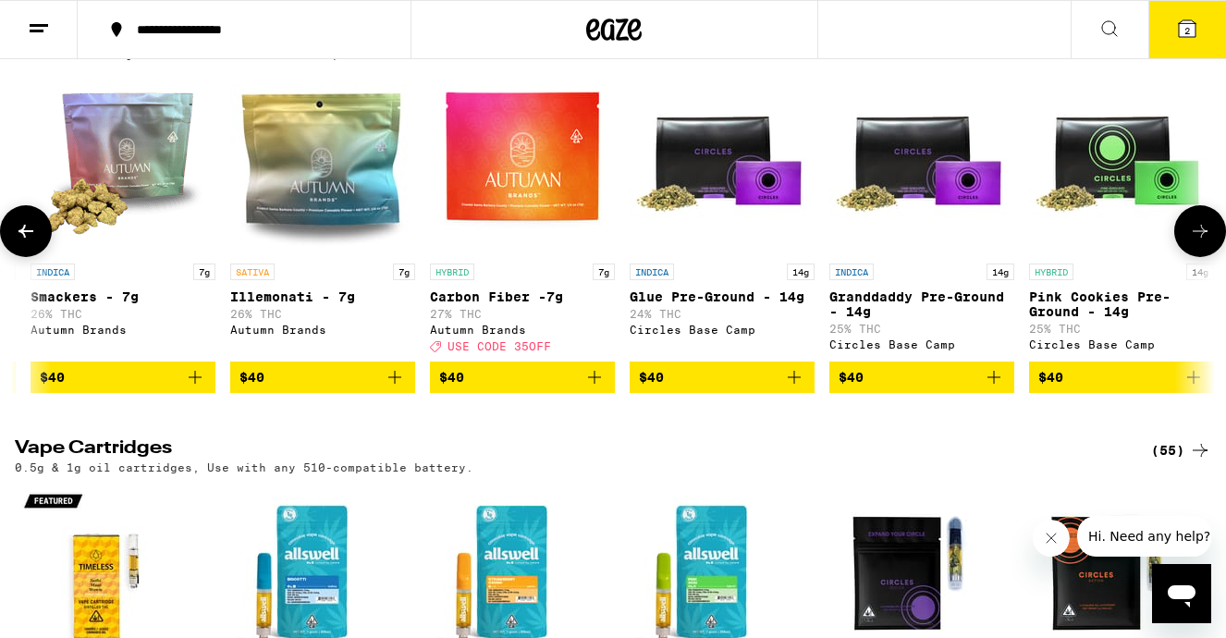
scroll to position [0, 2986]
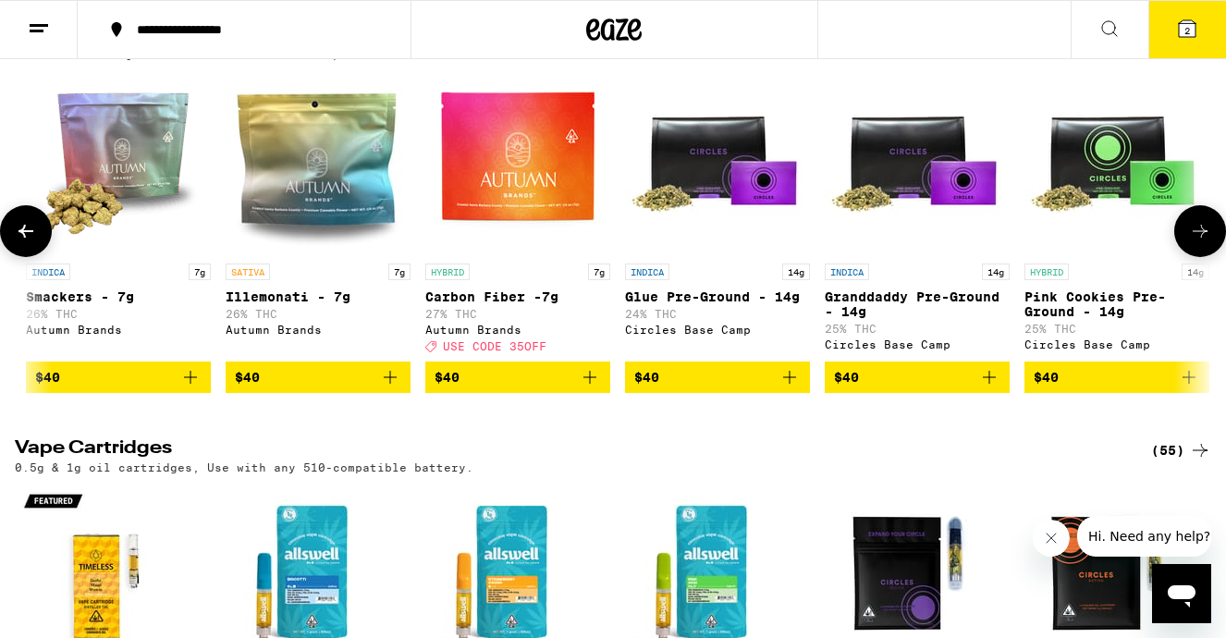
click at [1199, 257] on button at bounding box center [1201, 231] width 52 height 52
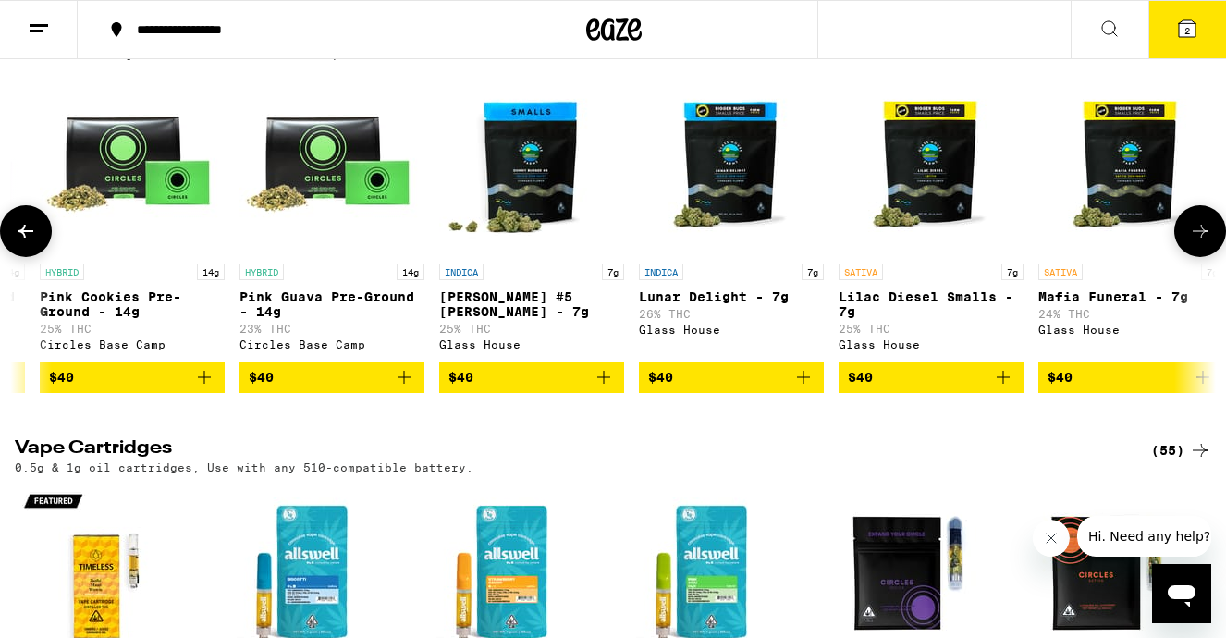
scroll to position [0, 3981]
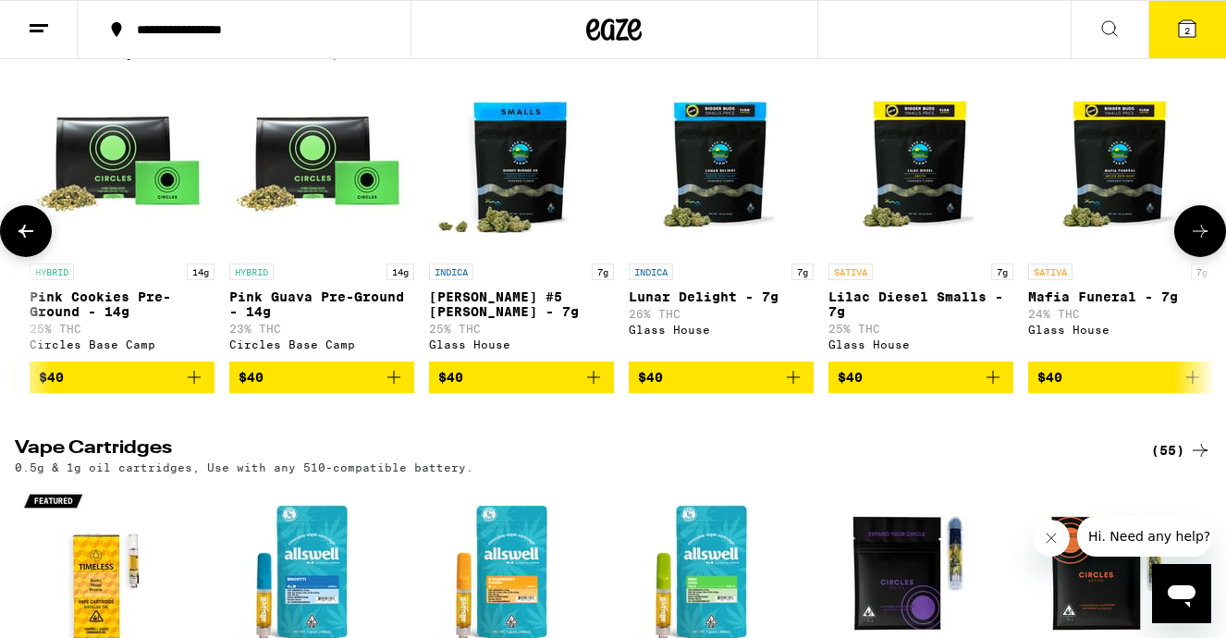
click at [1199, 242] on icon at bounding box center [1200, 231] width 22 height 22
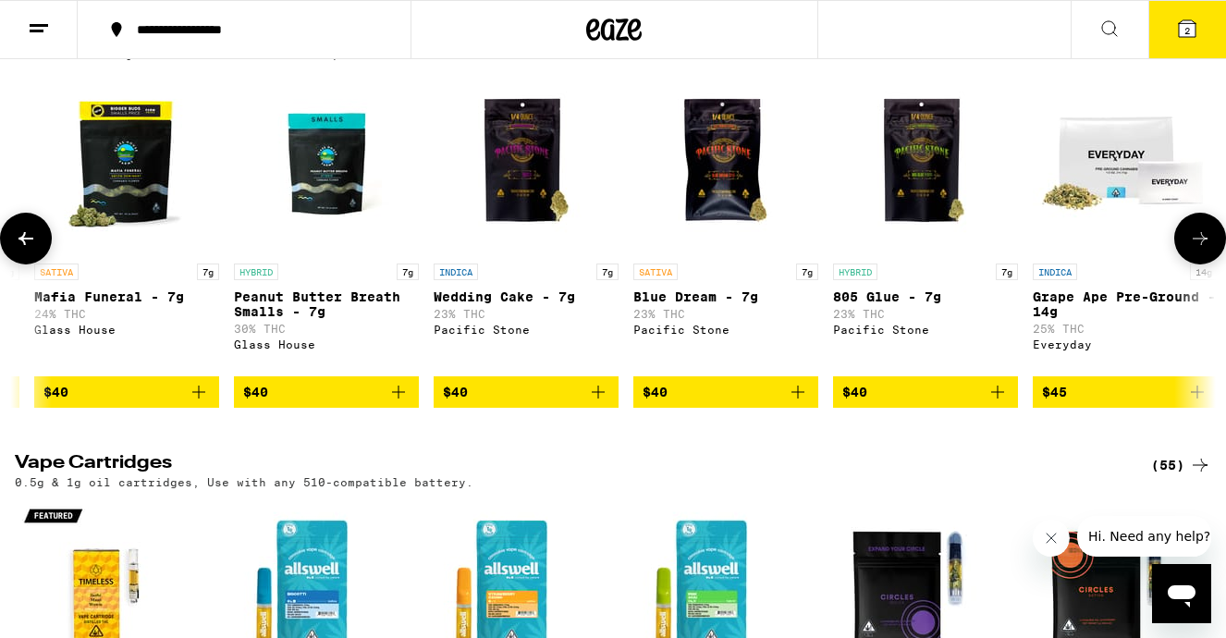
scroll to position [0, 4976]
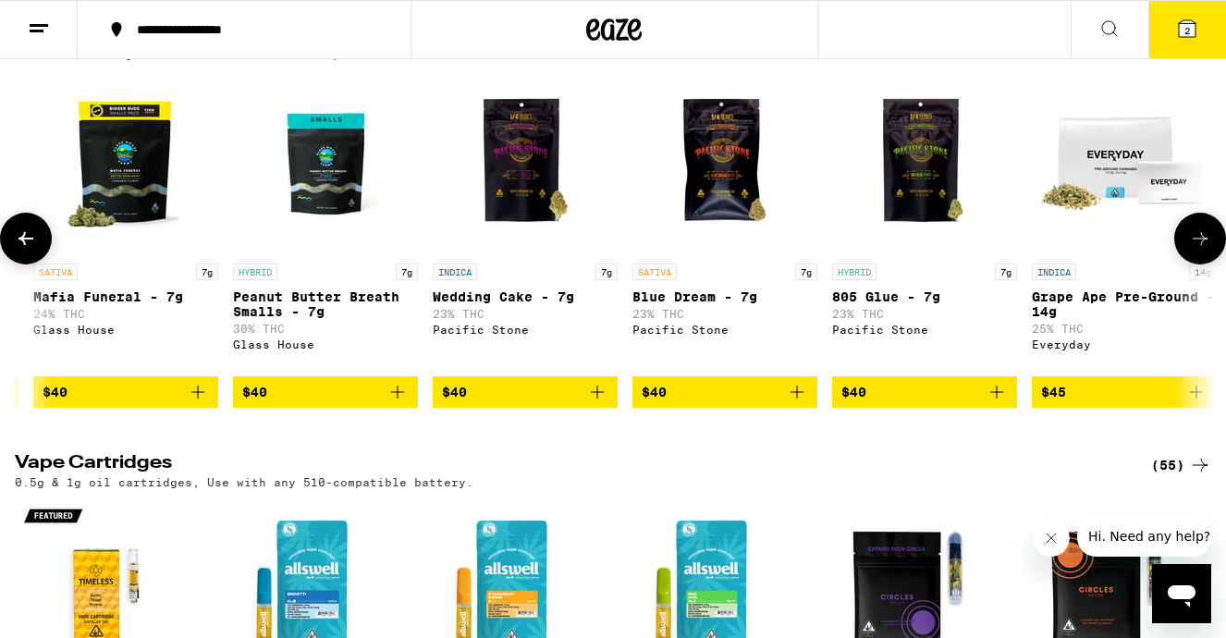
click at [1198, 265] on button at bounding box center [1201, 239] width 52 height 52
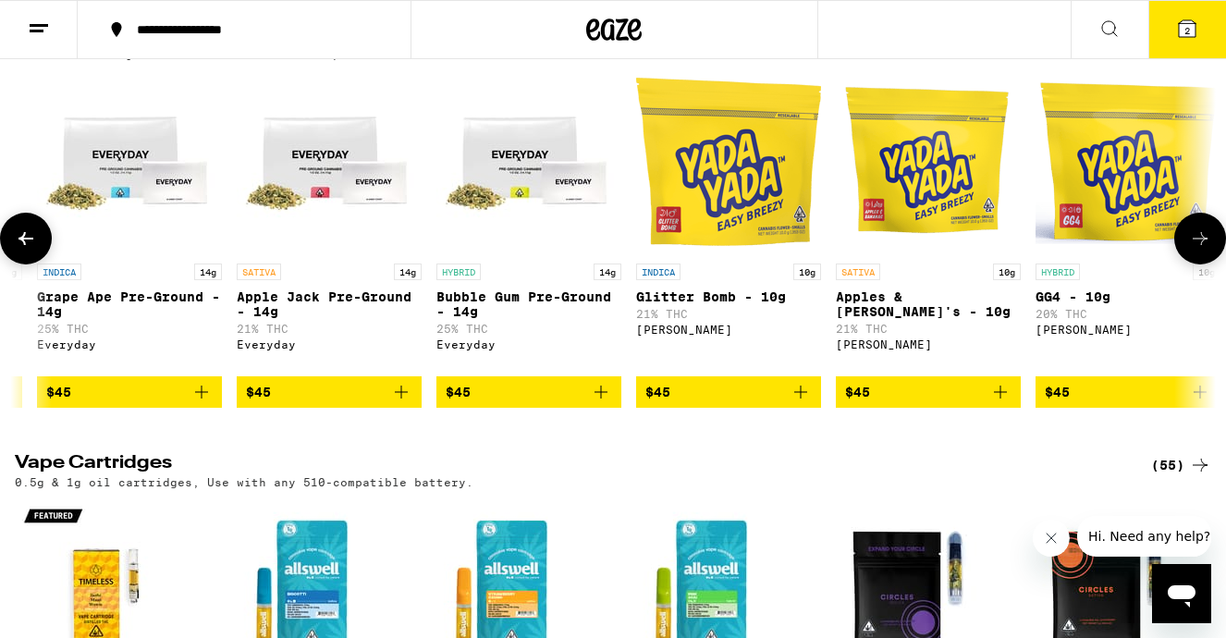
click at [1200, 265] on button at bounding box center [1201, 239] width 52 height 52
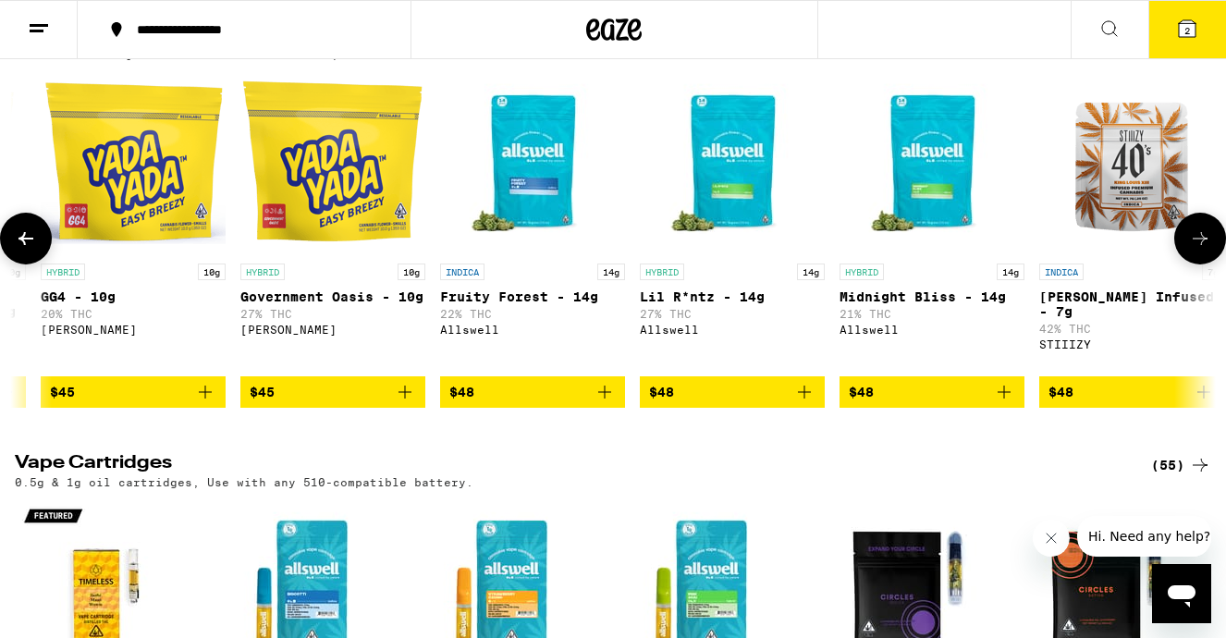
click at [1200, 265] on button at bounding box center [1201, 239] width 52 height 52
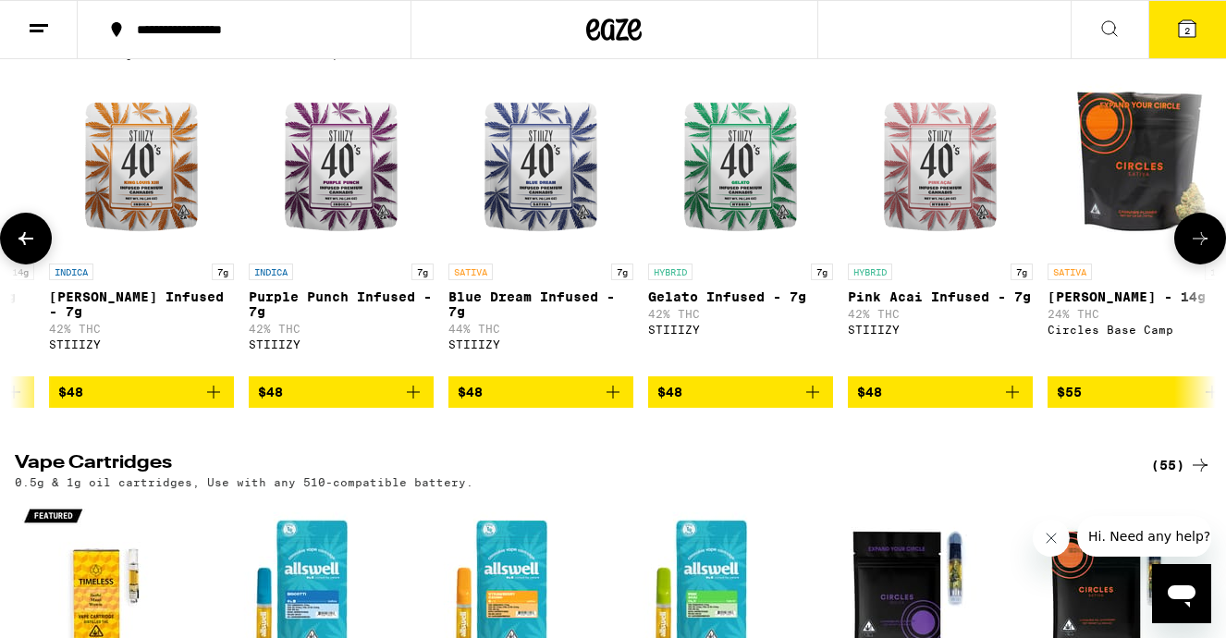
scroll to position [0, 7962]
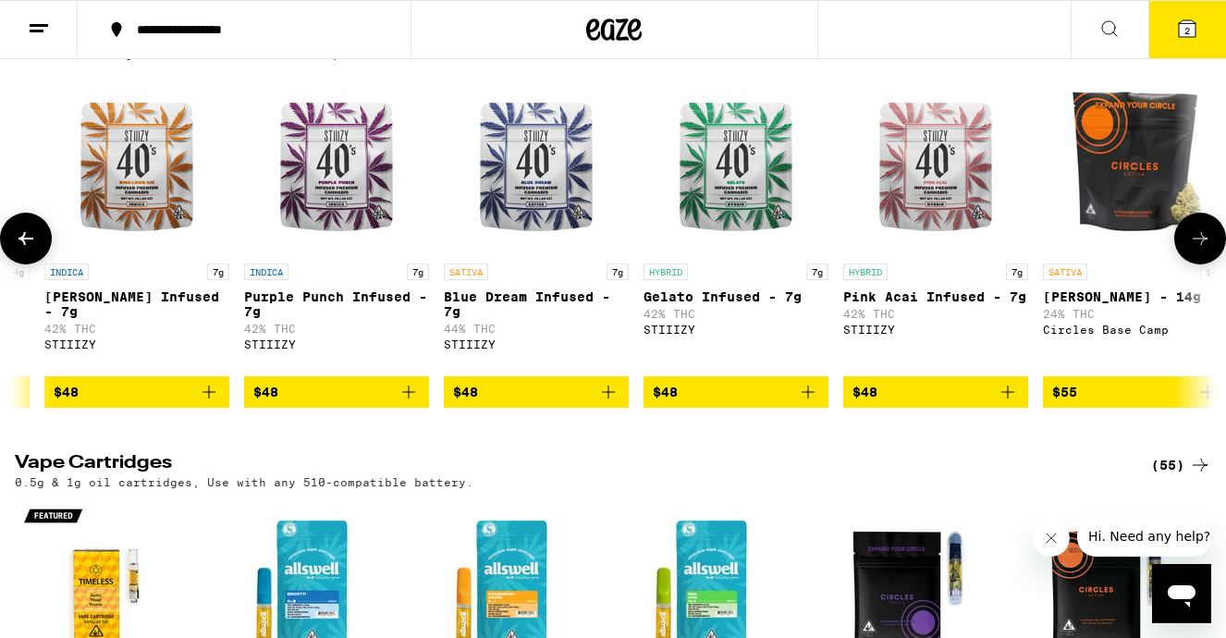
click at [1207, 250] on icon at bounding box center [1200, 239] width 22 height 22
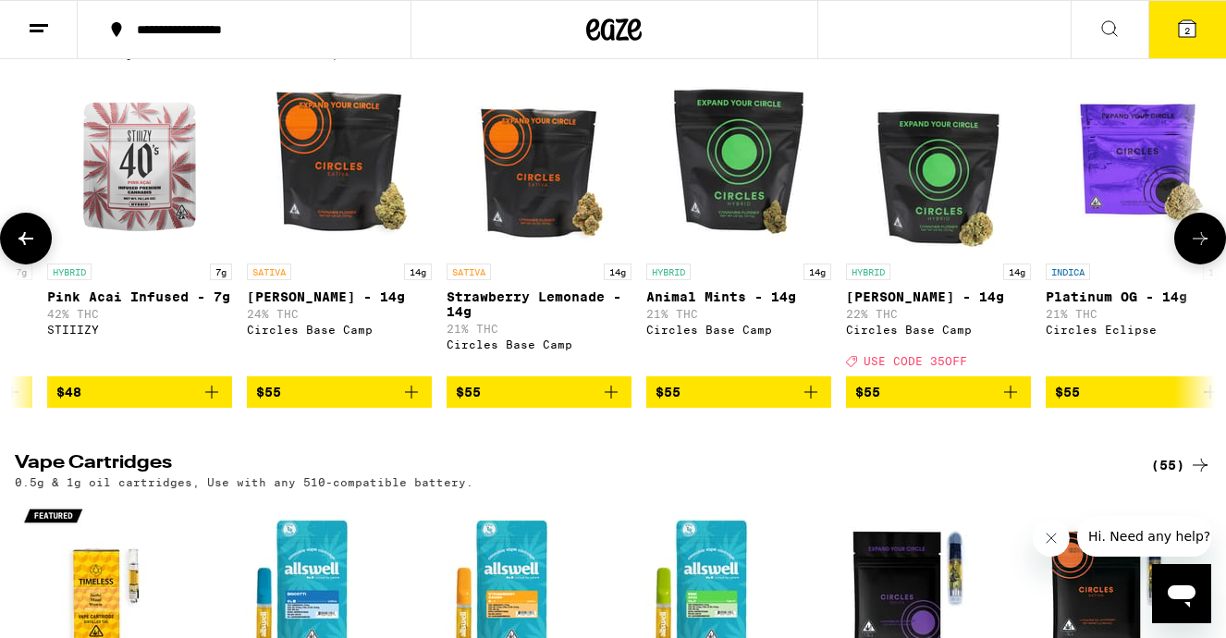
scroll to position [0, 8957]
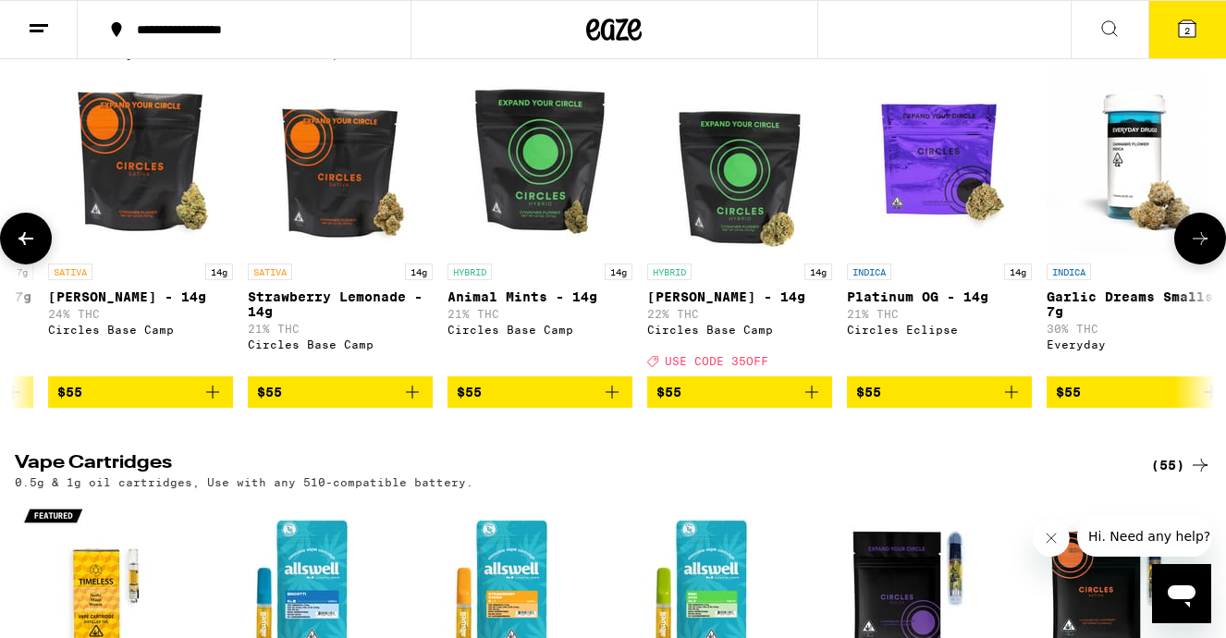
click at [1109, 403] on span "$55" at bounding box center [1139, 392] width 166 height 22
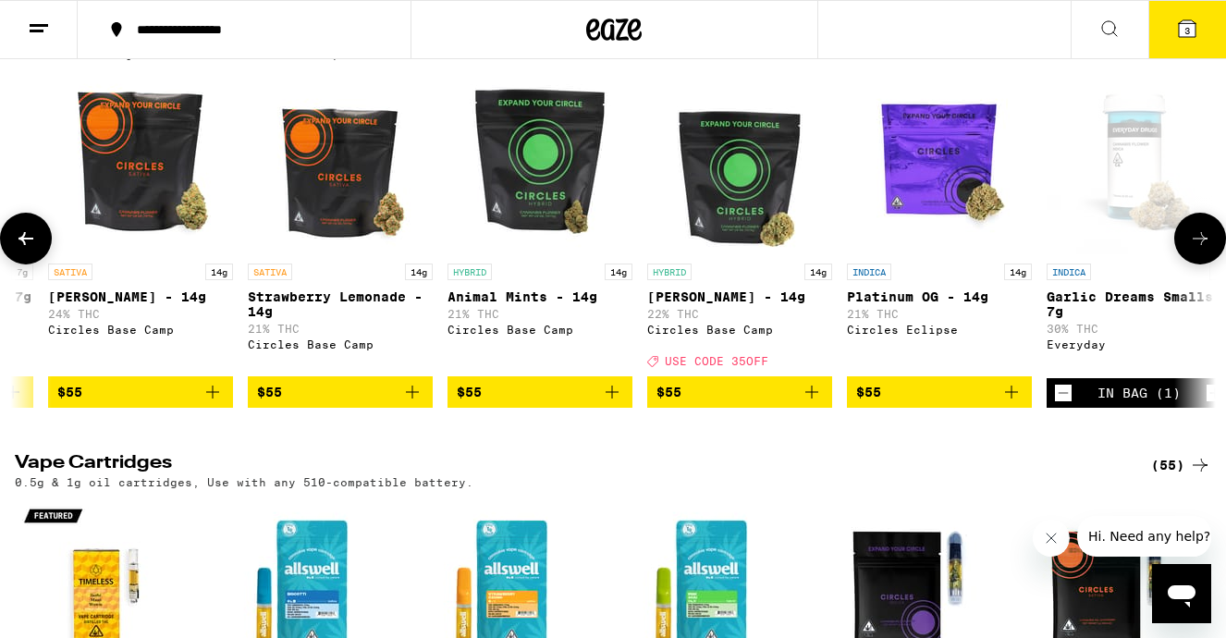
click at [1197, 250] on icon at bounding box center [1200, 239] width 22 height 22
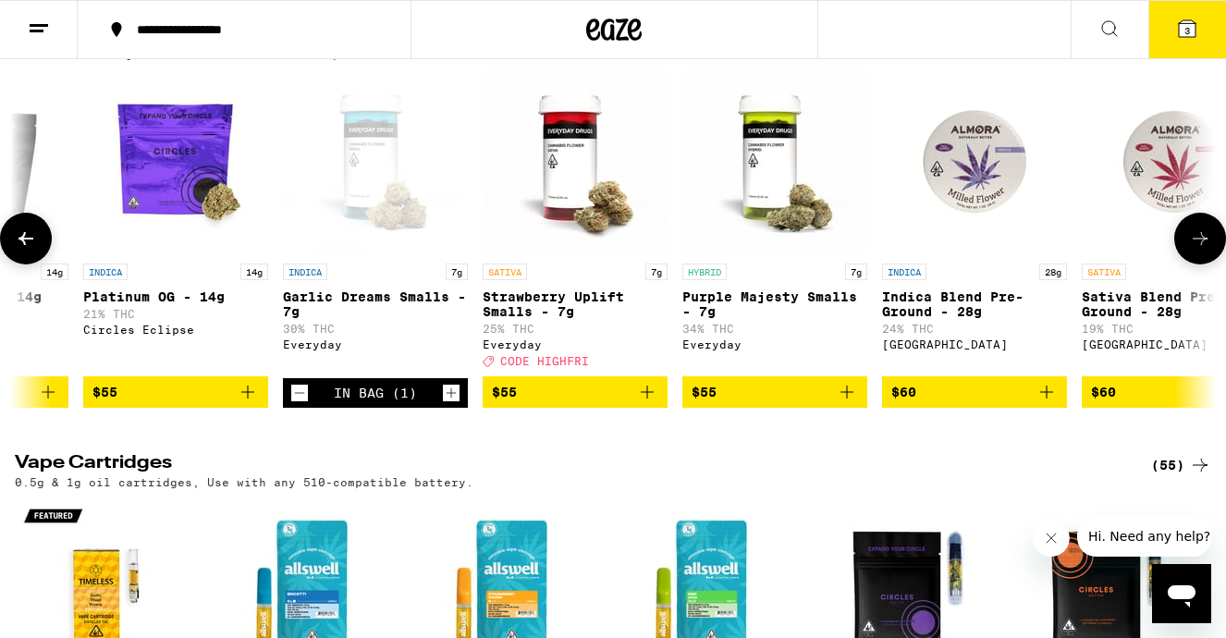
scroll to position [0, 9952]
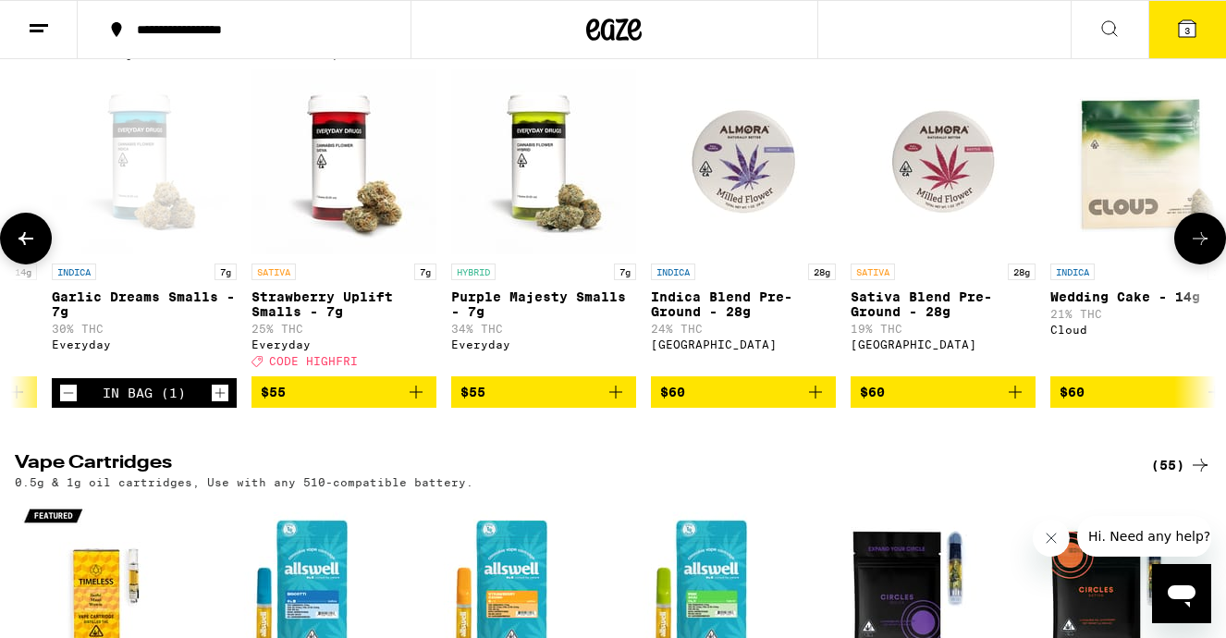
click at [218, 404] on icon "Increment" at bounding box center [220, 393] width 17 height 22
click at [1212, 265] on button at bounding box center [1201, 239] width 52 height 52
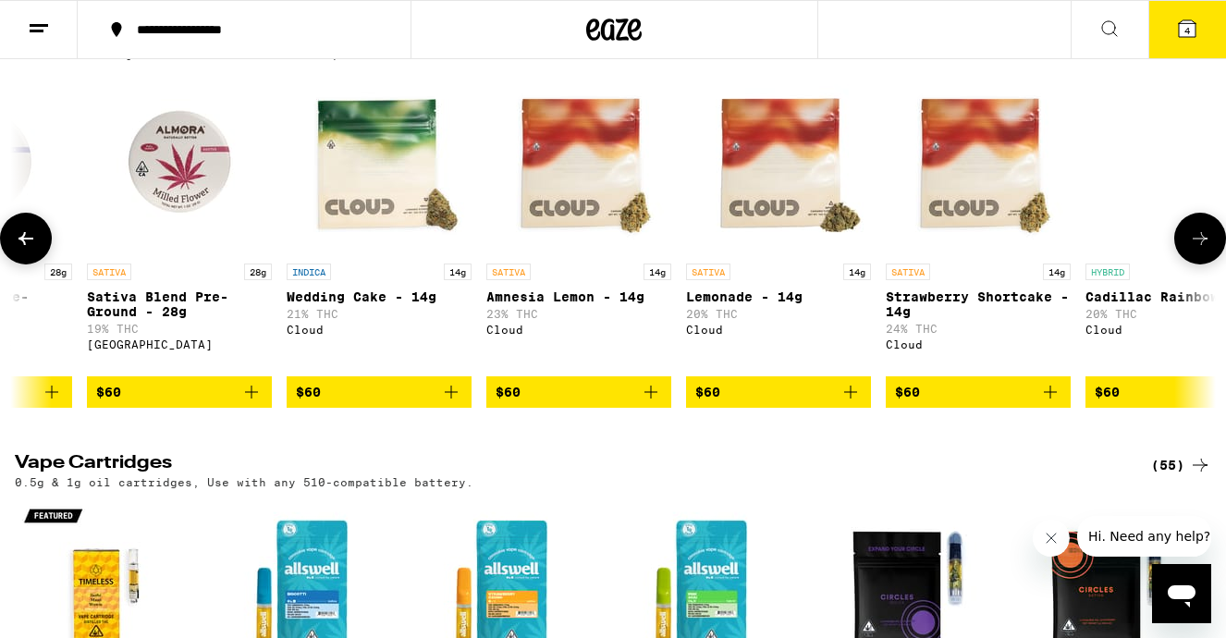
scroll to position [0, 10947]
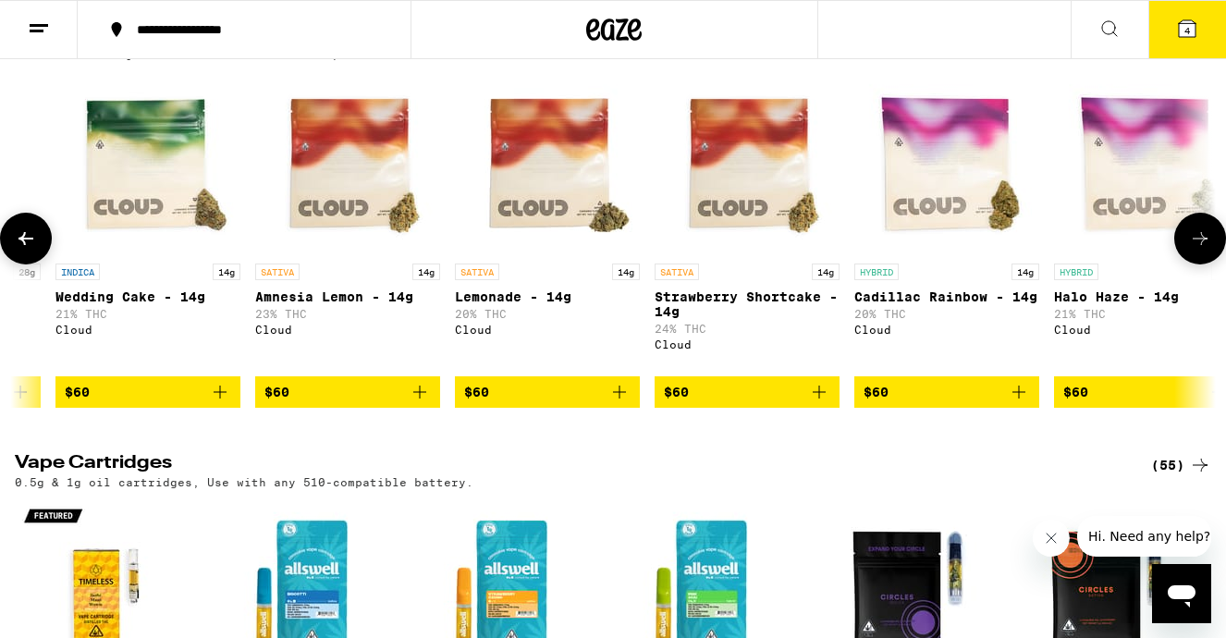
click at [1212, 265] on button at bounding box center [1201, 239] width 52 height 52
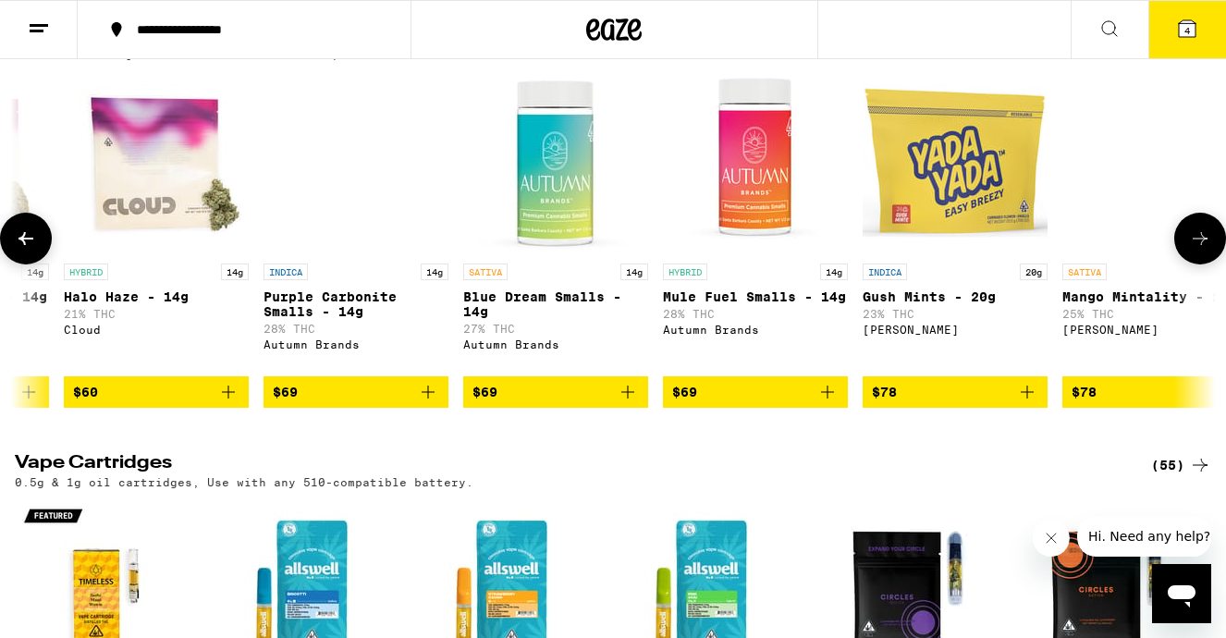
scroll to position [0, 11942]
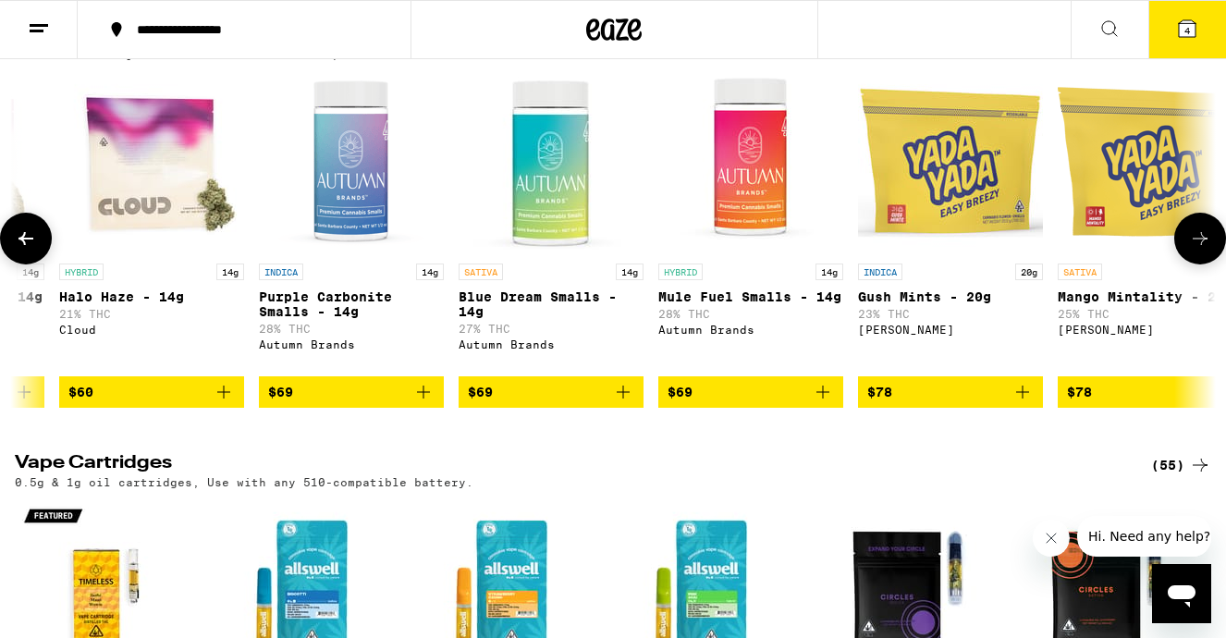
click at [1213, 265] on button at bounding box center [1201, 239] width 52 height 52
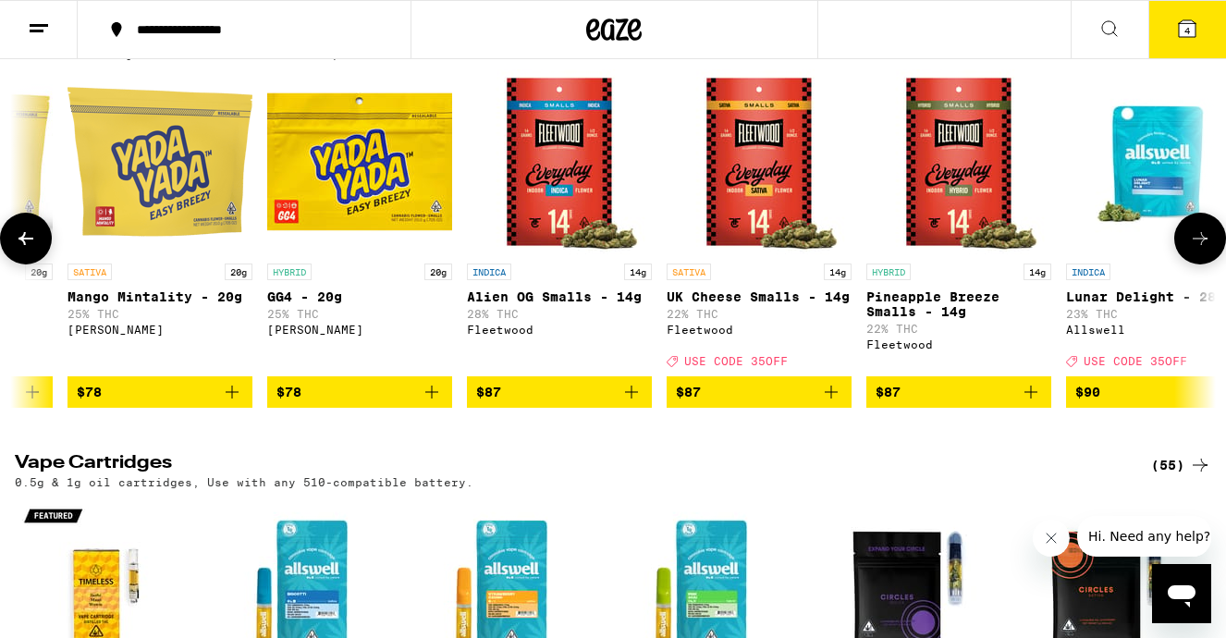
scroll to position [0, 12938]
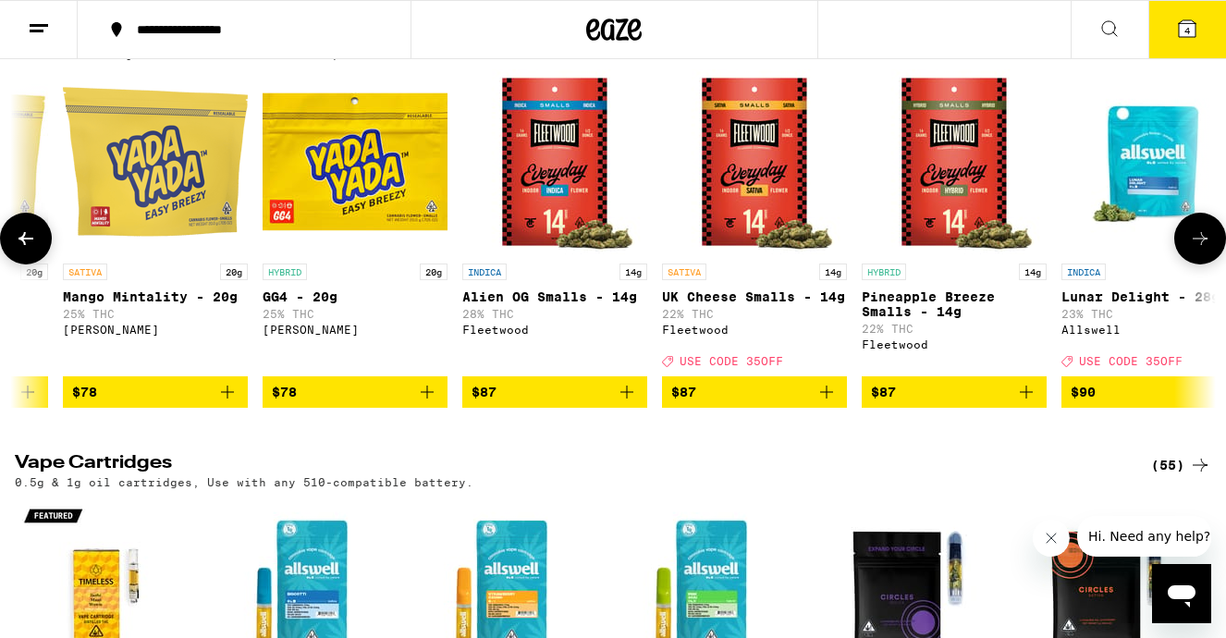
click at [1213, 265] on button at bounding box center [1201, 239] width 52 height 52
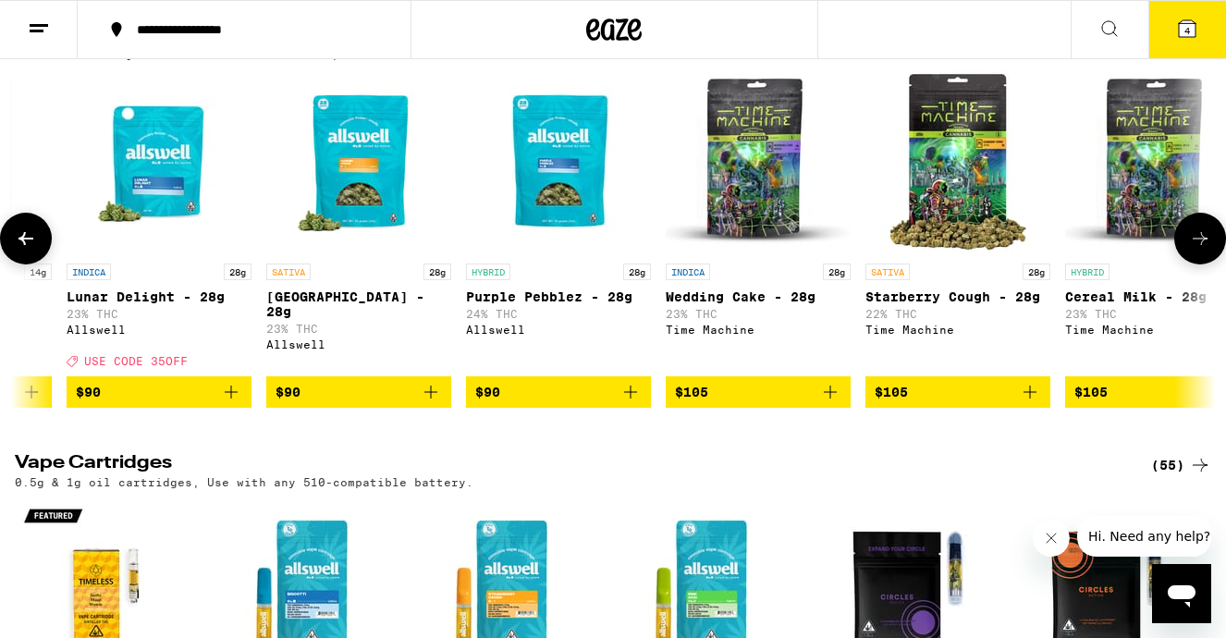
click at [1213, 265] on button at bounding box center [1201, 239] width 52 height 52
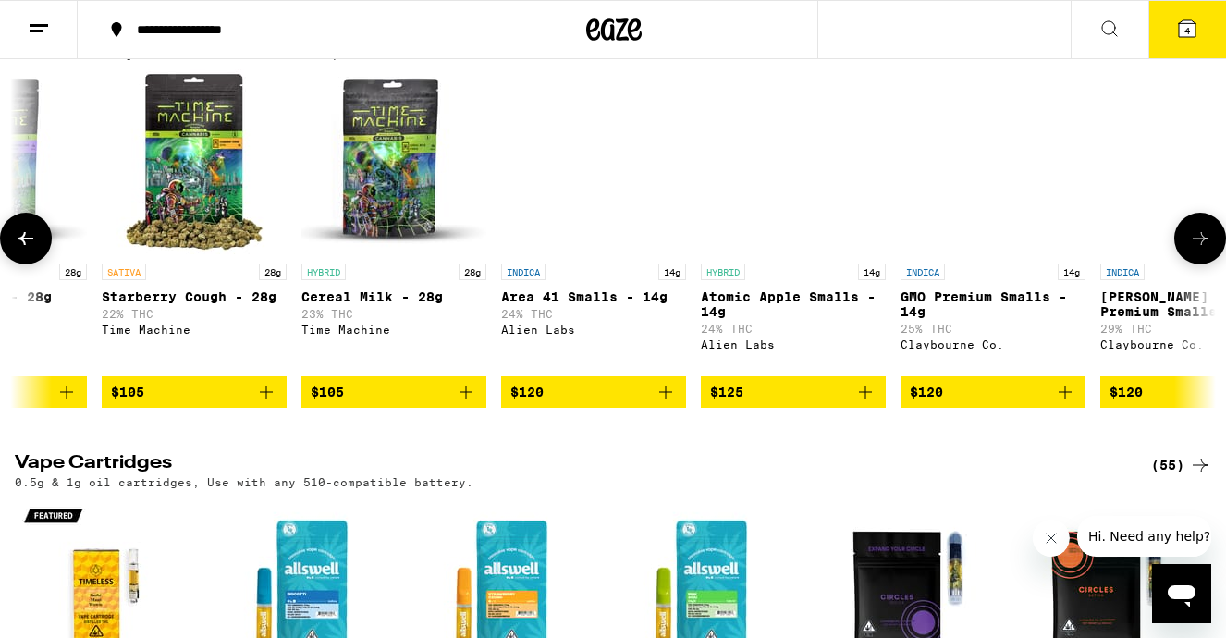
scroll to position [0, 14928]
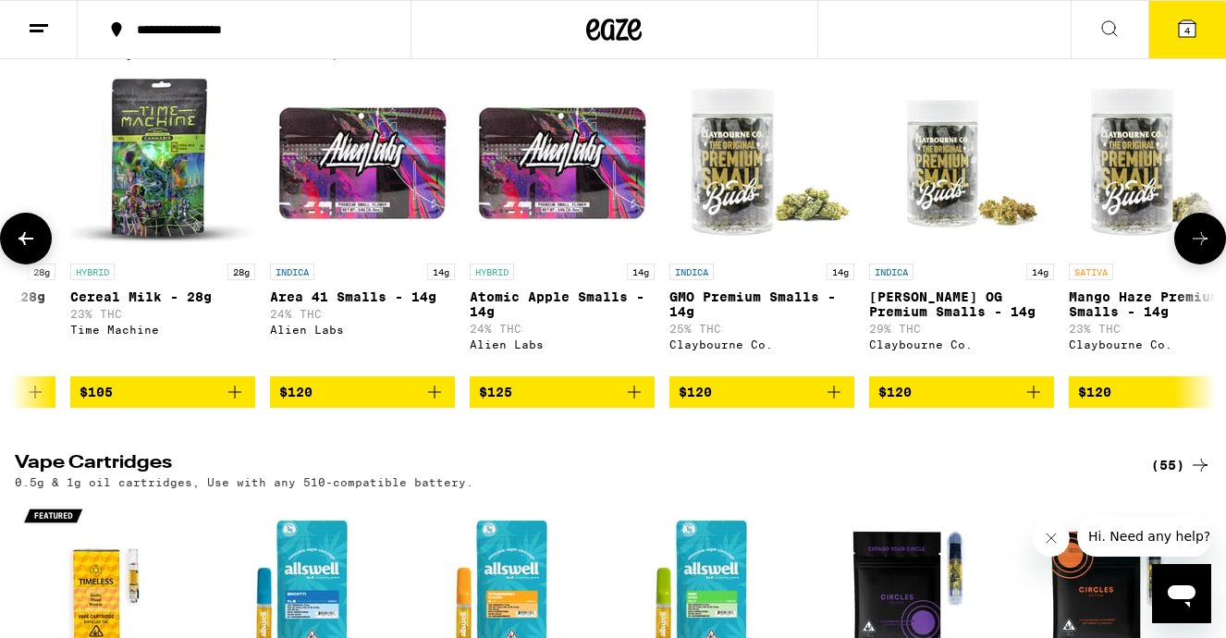
click at [997, 403] on span "$120" at bounding box center [962, 392] width 166 height 22
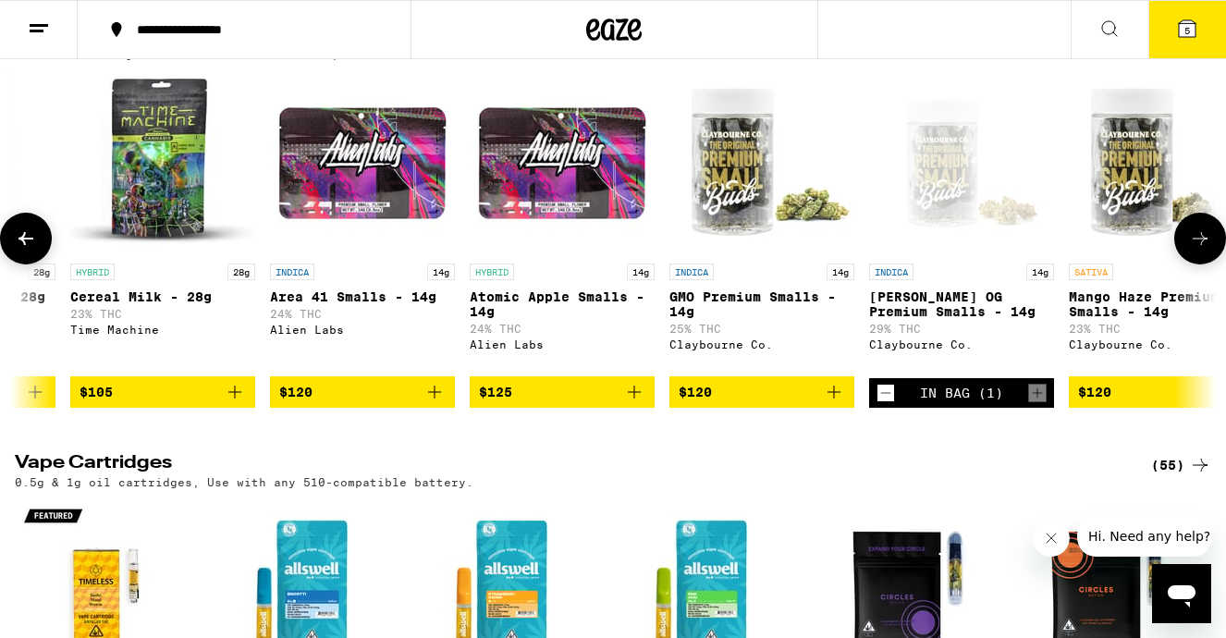
click at [1201, 265] on button at bounding box center [1201, 239] width 52 height 52
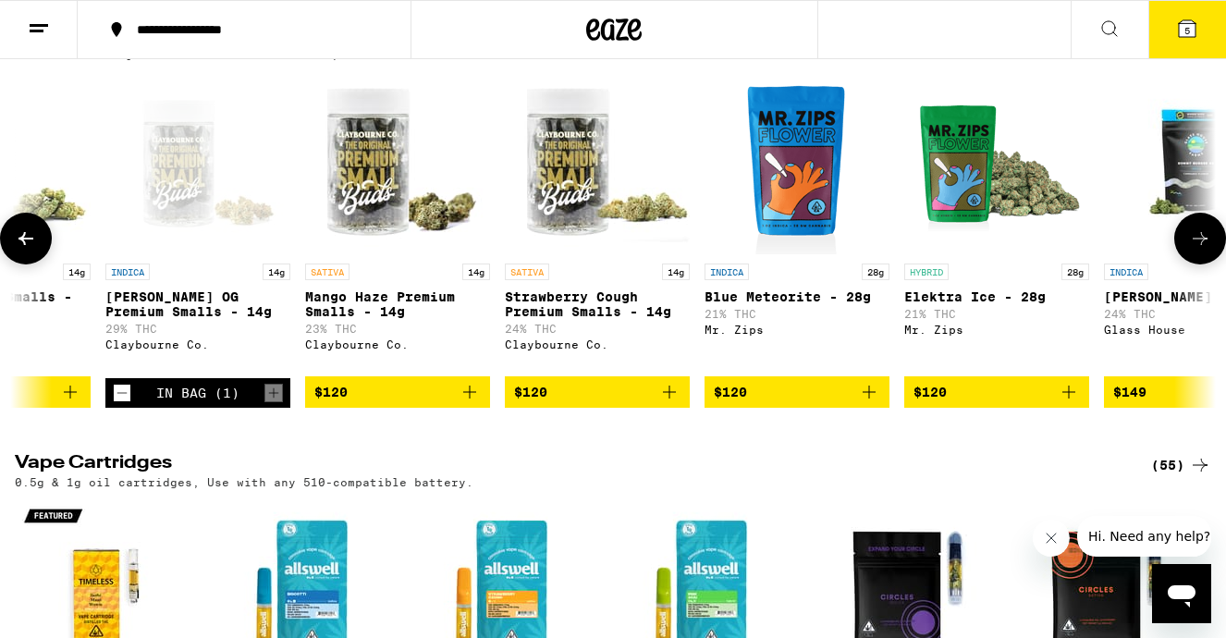
scroll to position [0, 15923]
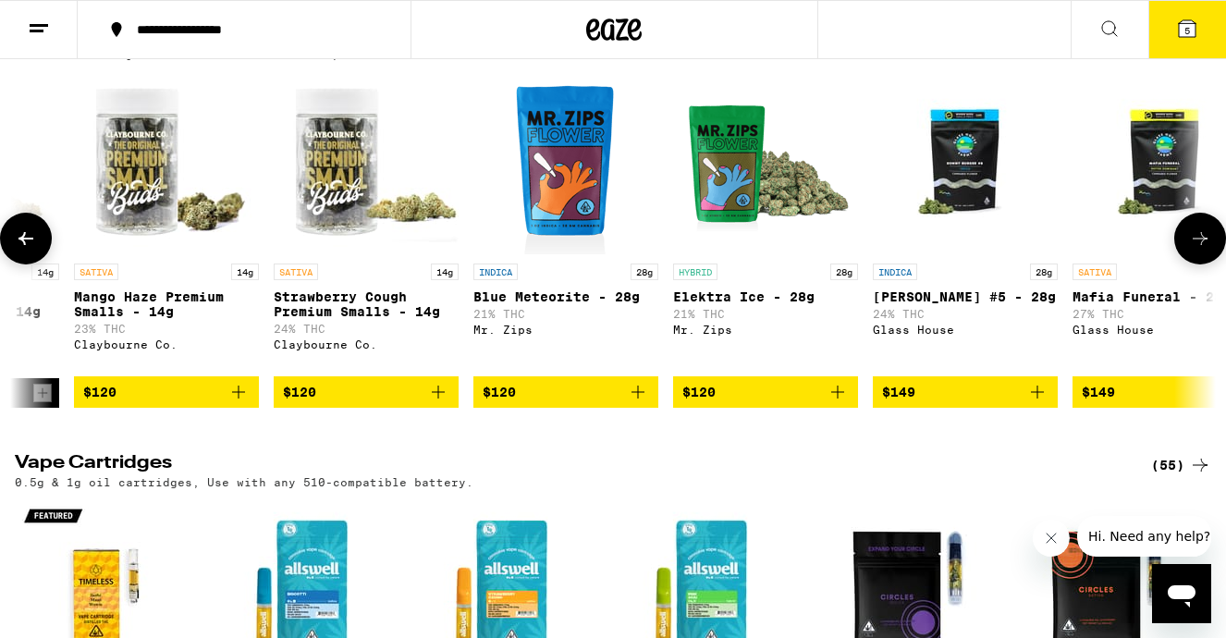
click at [1201, 265] on button at bounding box center [1201, 239] width 52 height 52
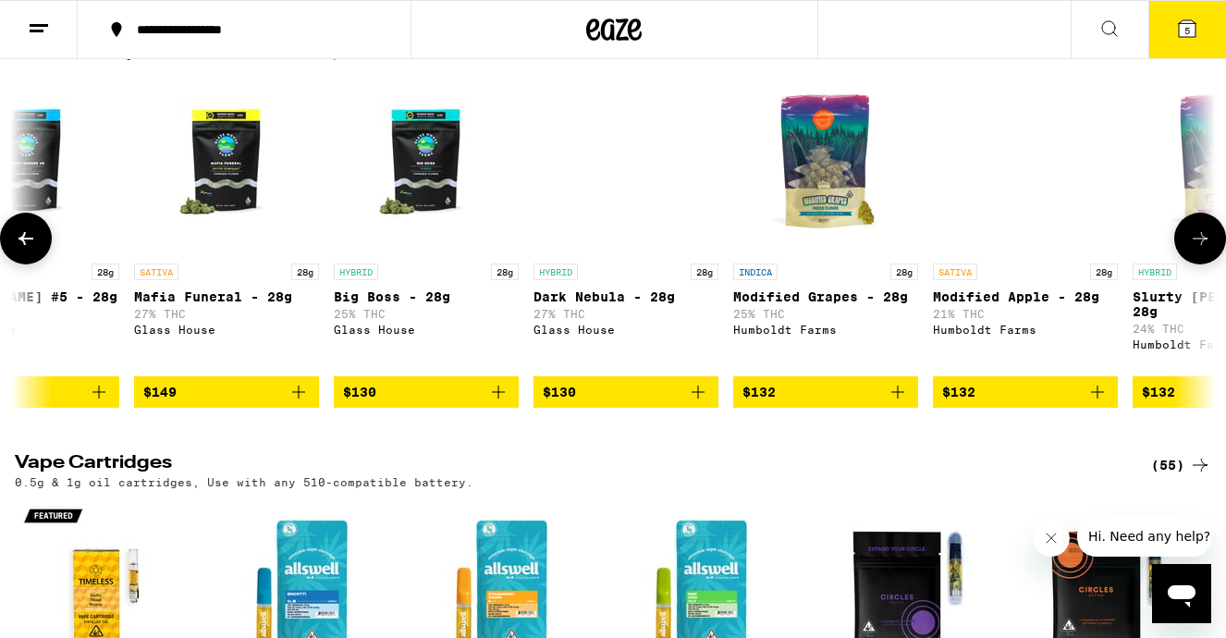
scroll to position [0, 16918]
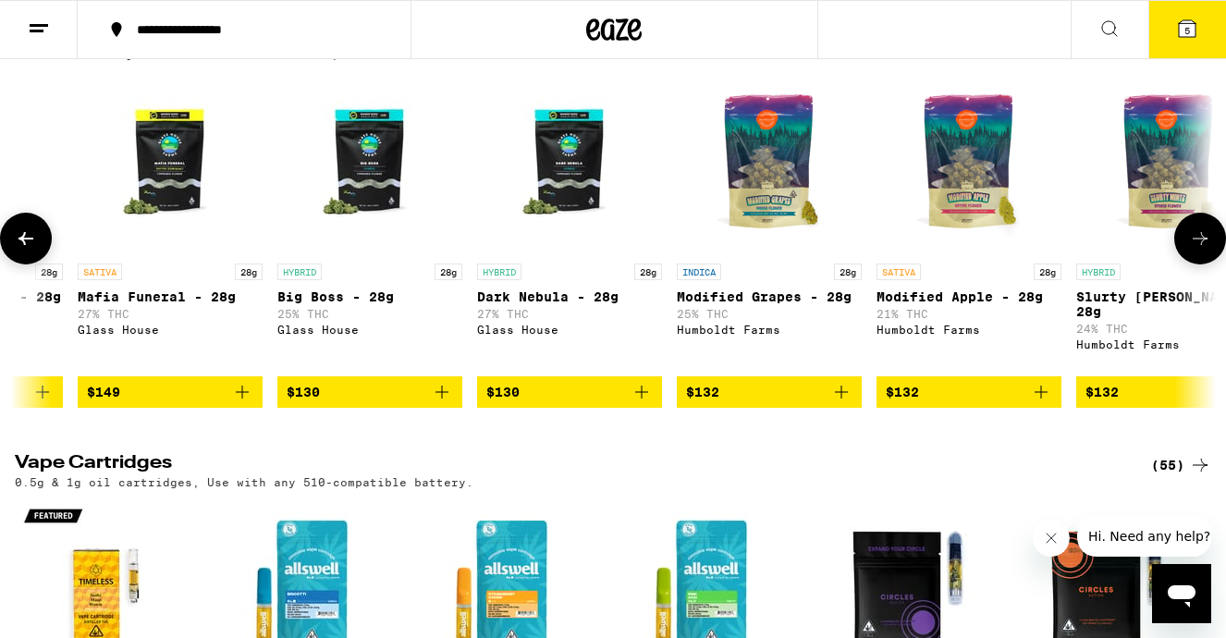
click at [1201, 265] on button at bounding box center [1201, 239] width 52 height 52
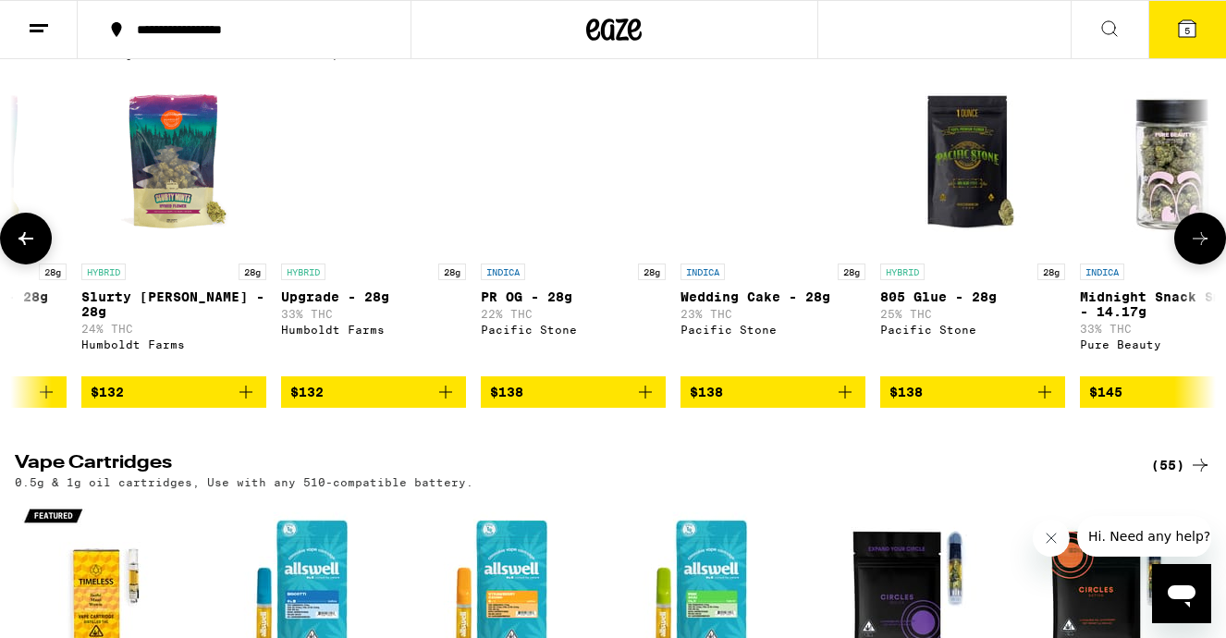
click at [1201, 265] on button at bounding box center [1201, 239] width 52 height 52
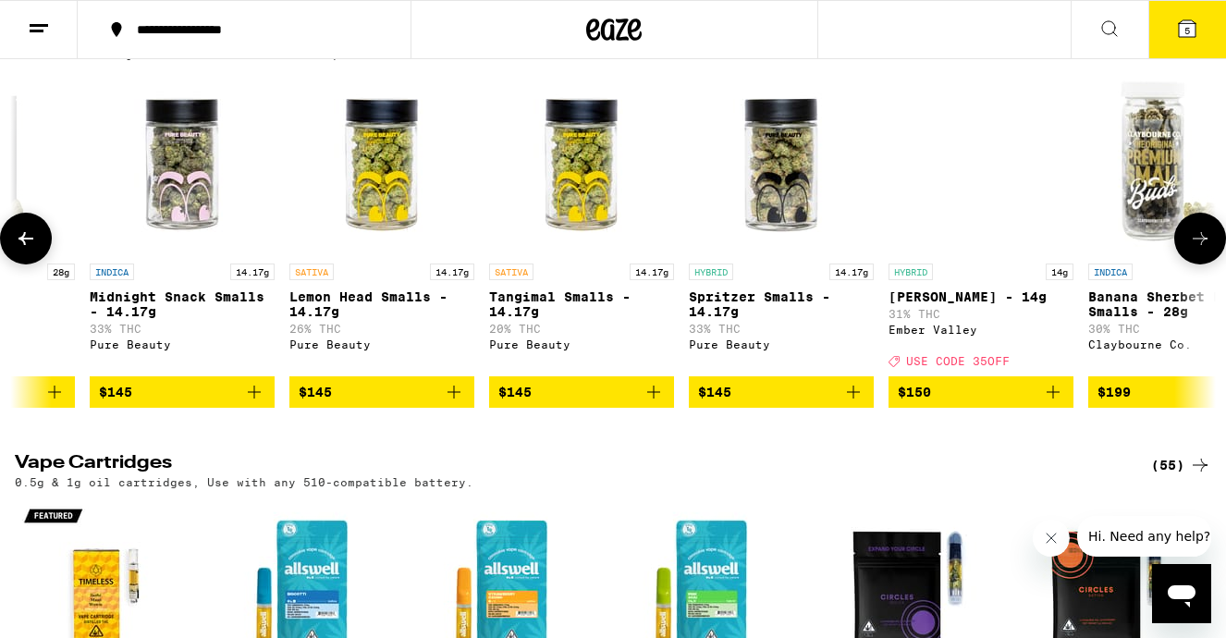
scroll to position [0, 18909]
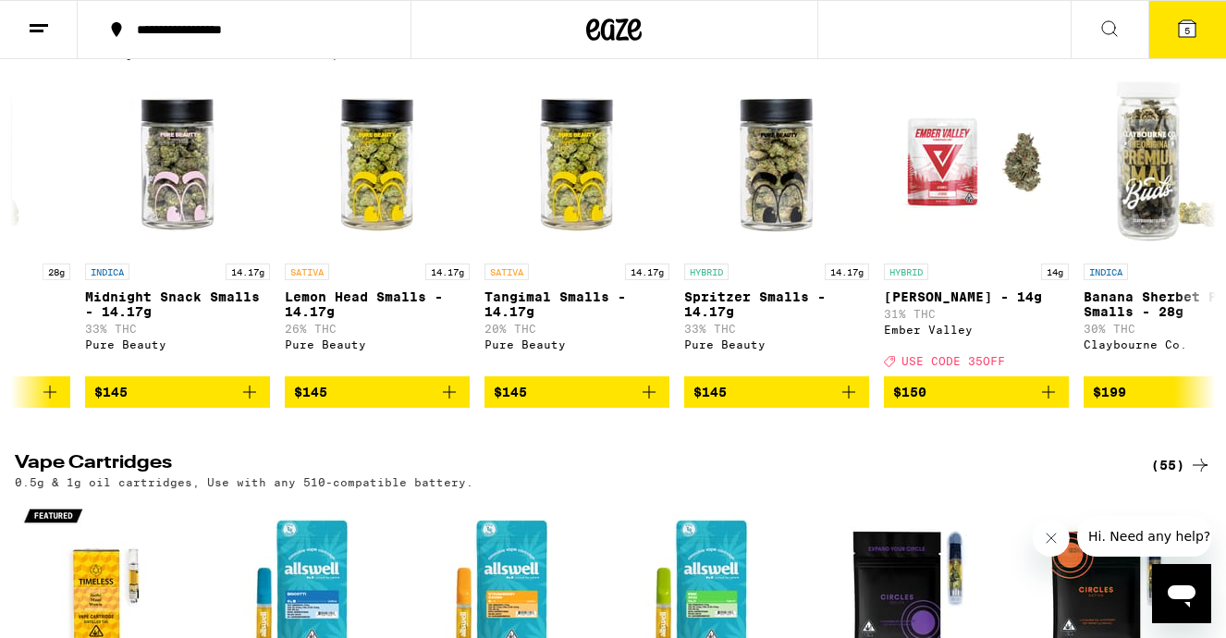
click at [1203, 31] on button "5" at bounding box center [1188, 29] width 78 height 57
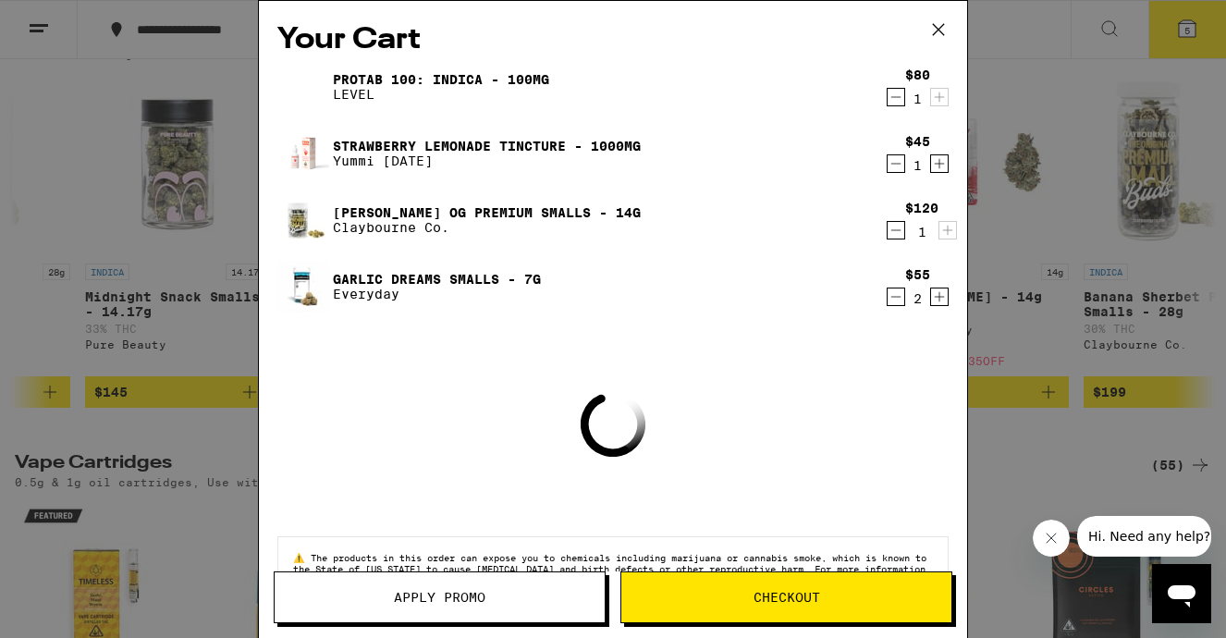
click at [897, 92] on icon "Decrement" at bounding box center [896, 97] width 17 height 22
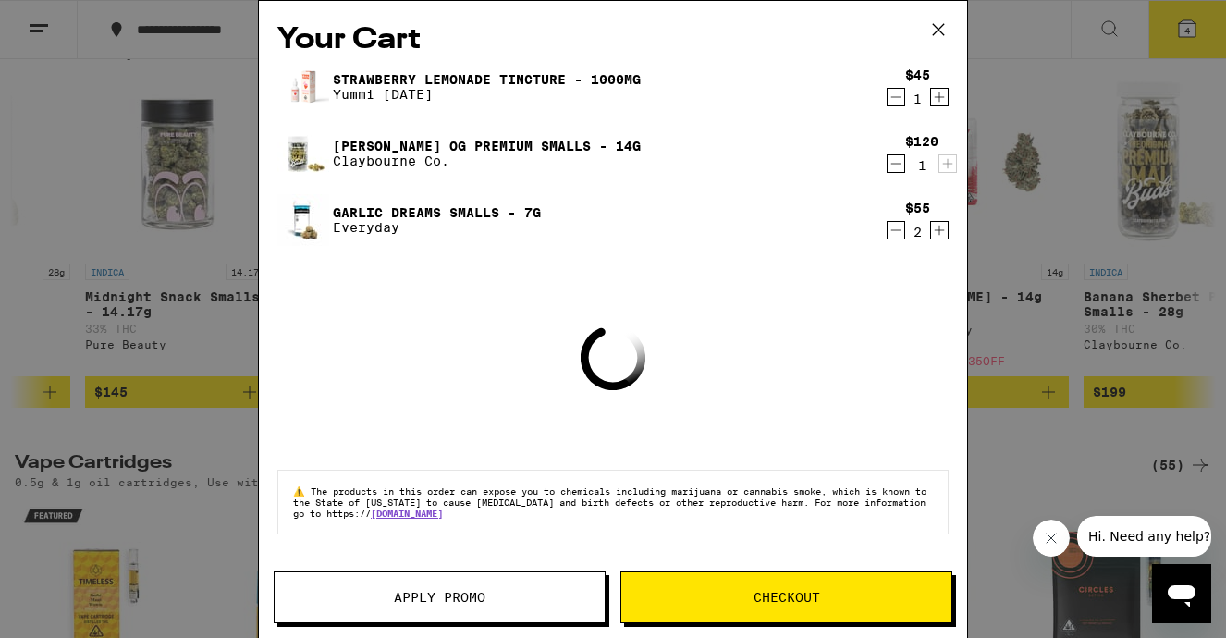
click at [898, 92] on icon "Decrement" at bounding box center [896, 97] width 17 height 22
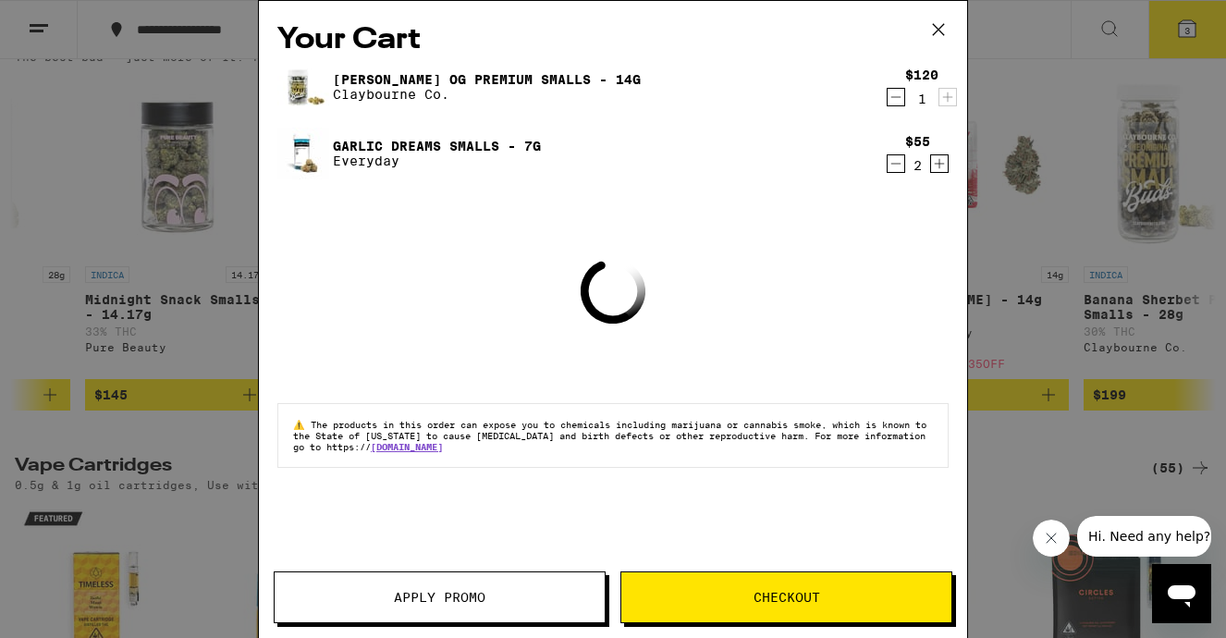
click at [898, 92] on icon "Decrement" at bounding box center [896, 97] width 17 height 22
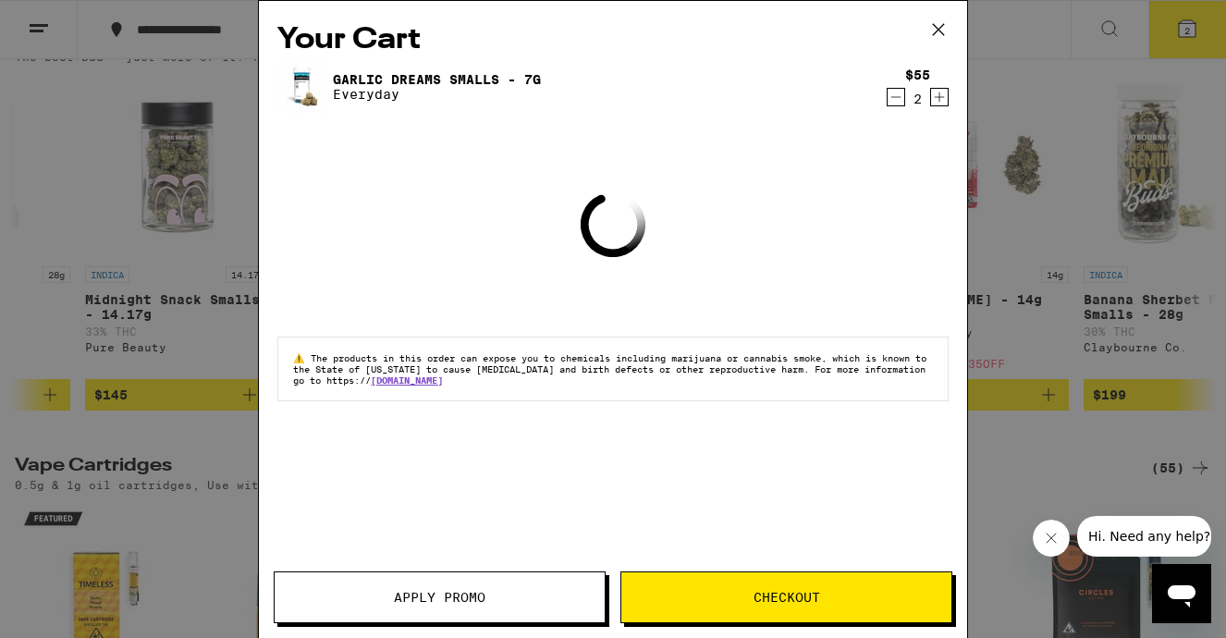
click at [897, 92] on icon "Decrement" at bounding box center [896, 97] width 17 height 22
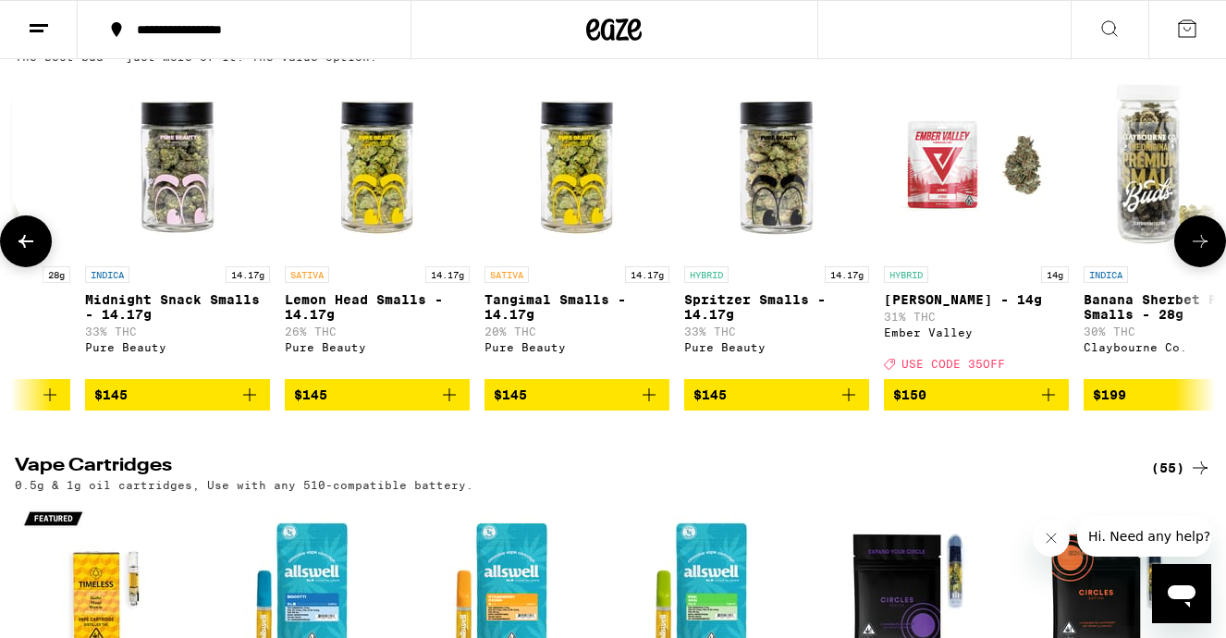
click at [1194, 253] on icon at bounding box center [1200, 241] width 22 height 22
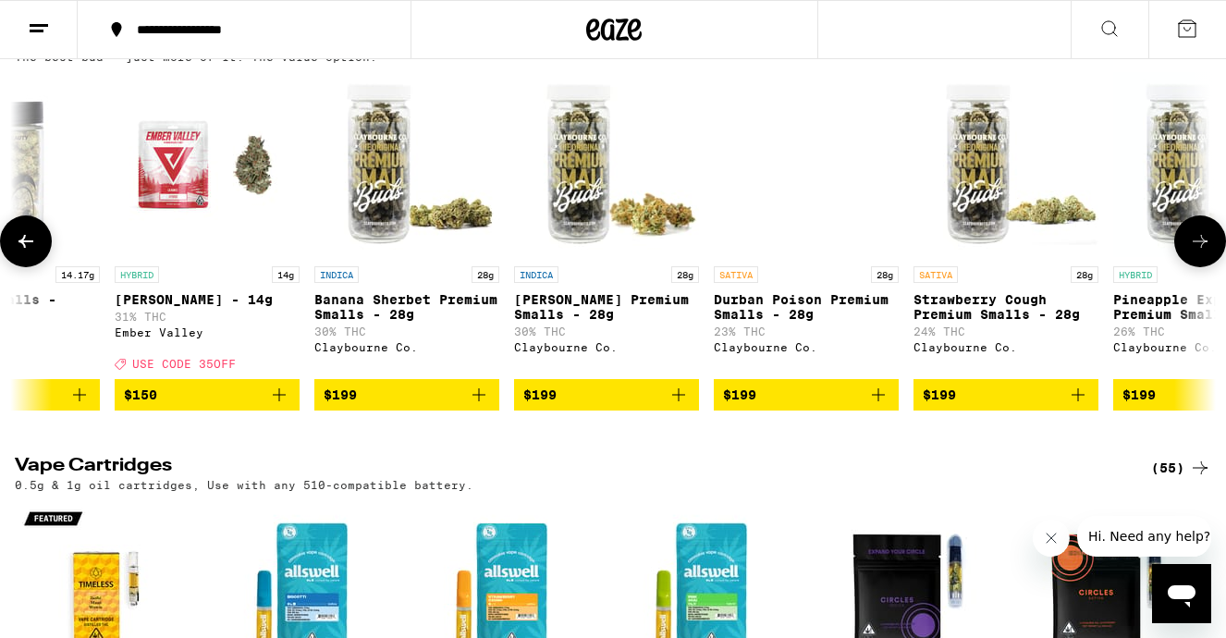
scroll to position [0, 19780]
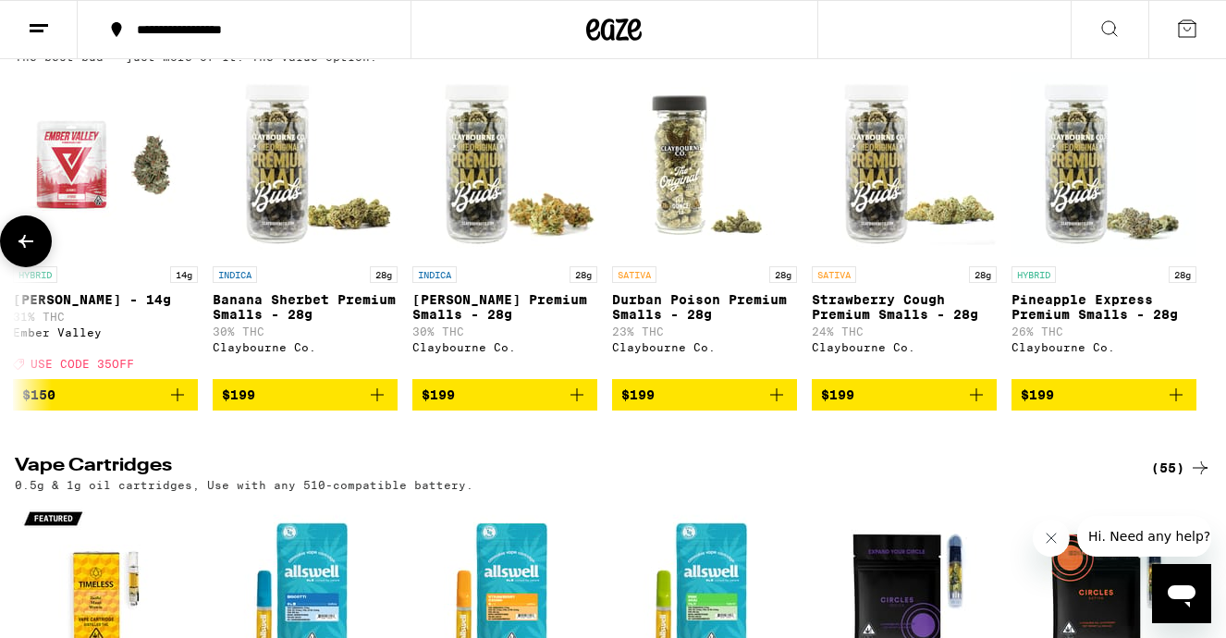
click at [30, 253] on icon at bounding box center [26, 241] width 22 height 22
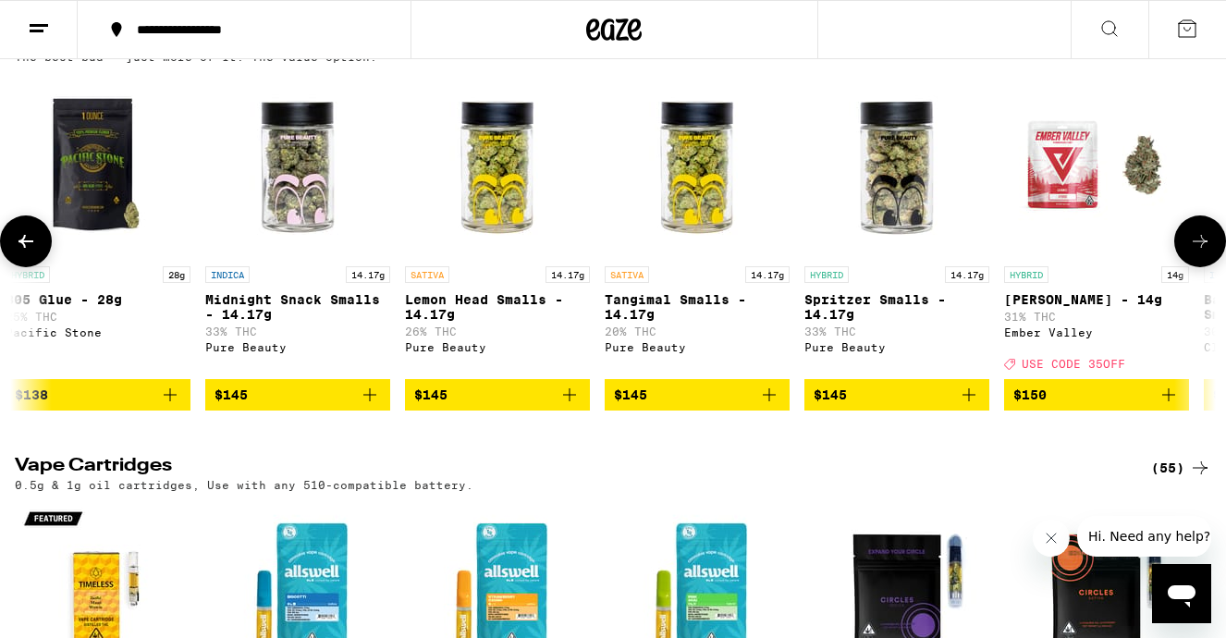
scroll to position [0, 18785]
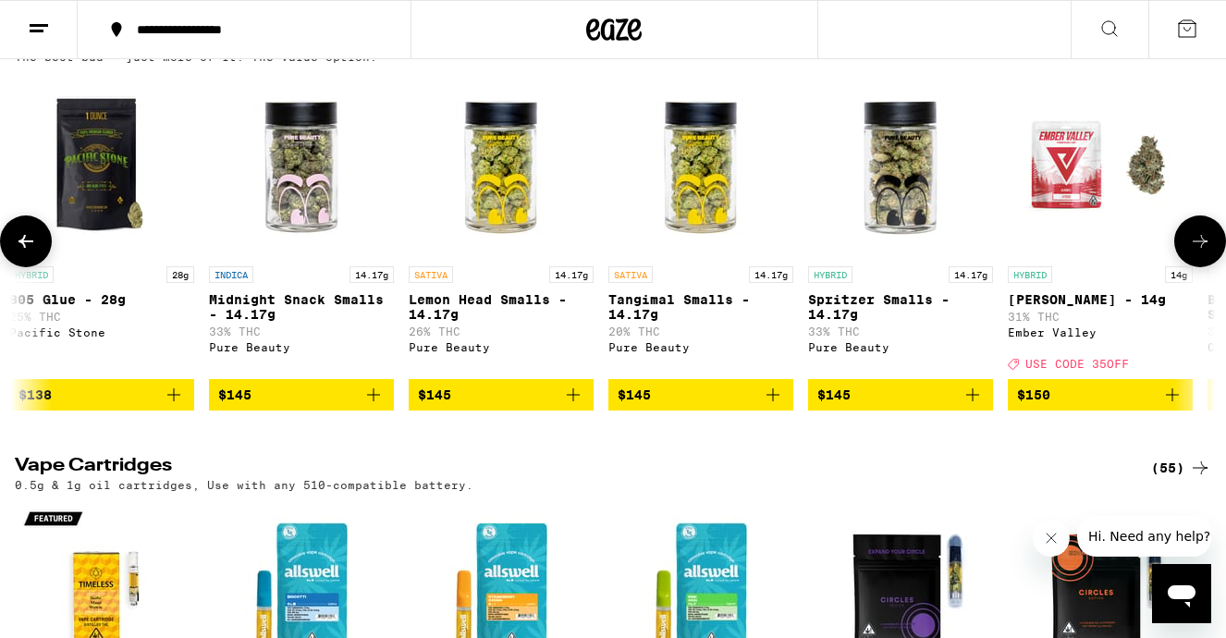
click at [338, 406] on span "$145" at bounding box center [301, 395] width 166 height 22
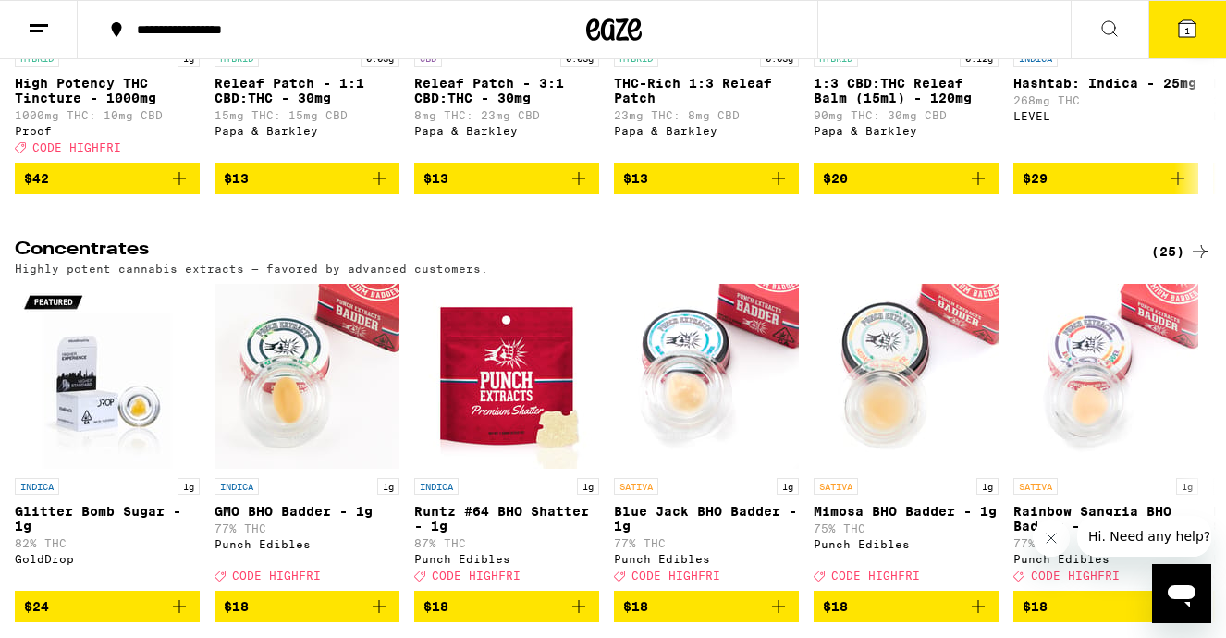
scroll to position [7713, 0]
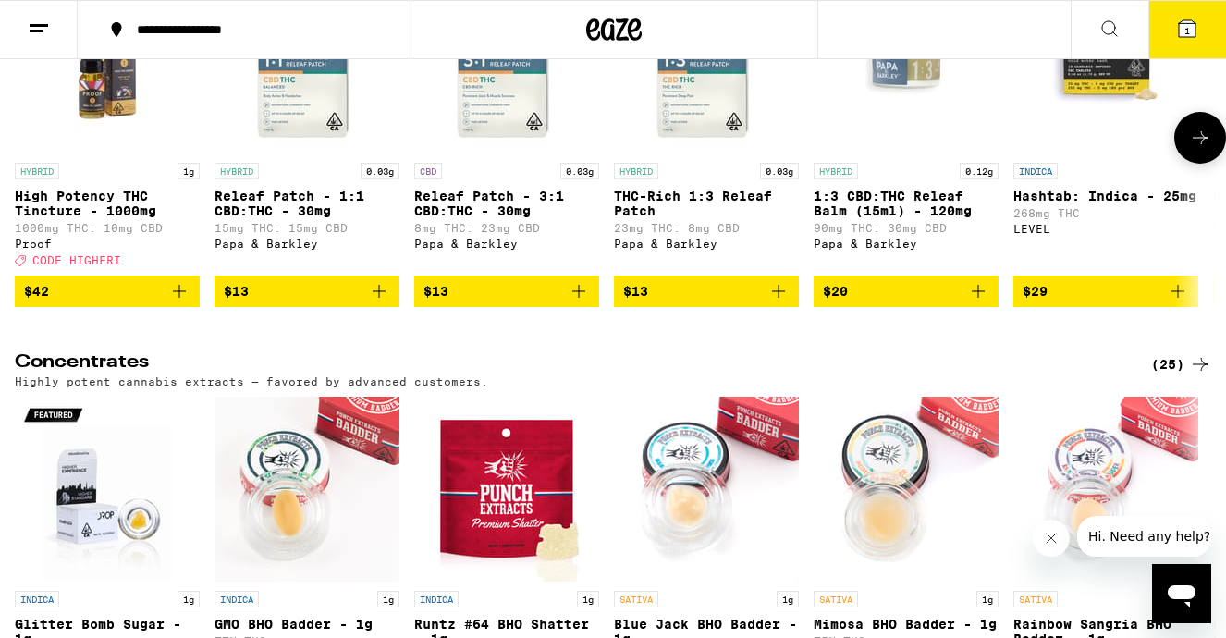
click at [1195, 144] on icon at bounding box center [1200, 137] width 15 height 13
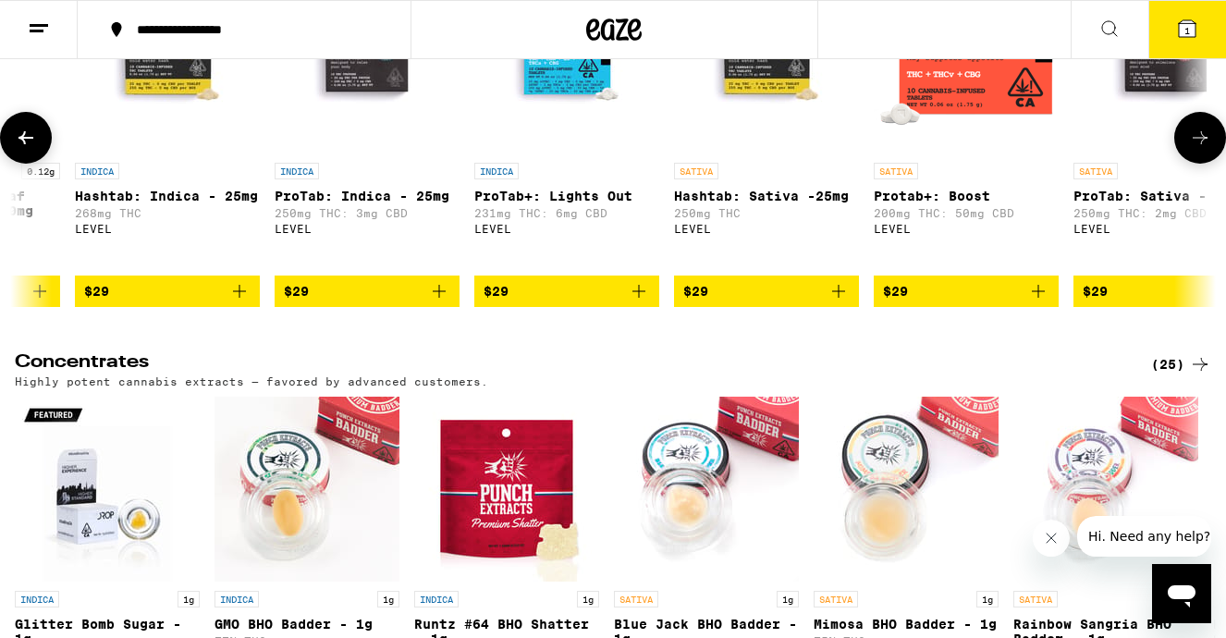
scroll to position [0, 995]
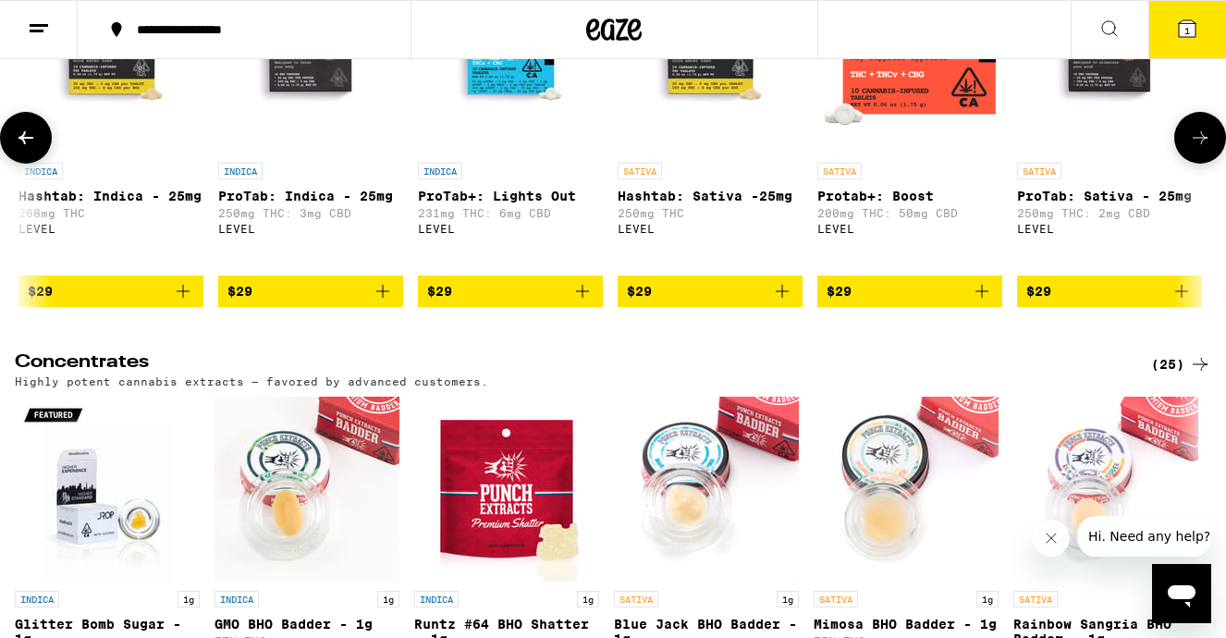
click at [1195, 144] on icon at bounding box center [1200, 137] width 15 height 13
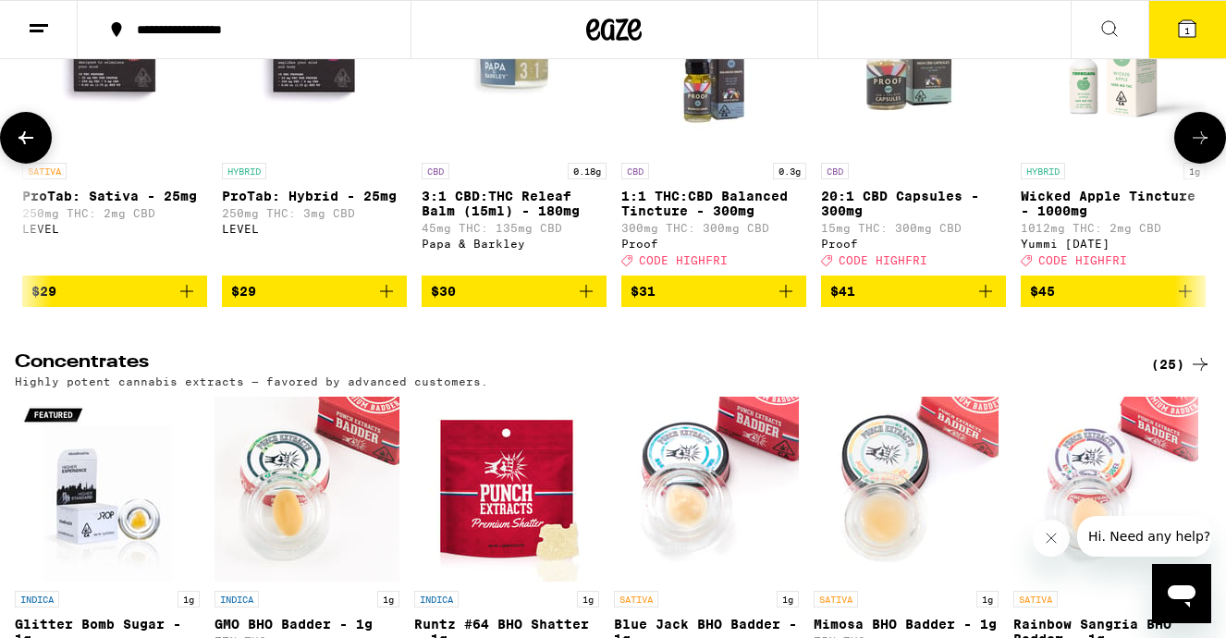
click at [1195, 144] on icon at bounding box center [1200, 137] width 15 height 13
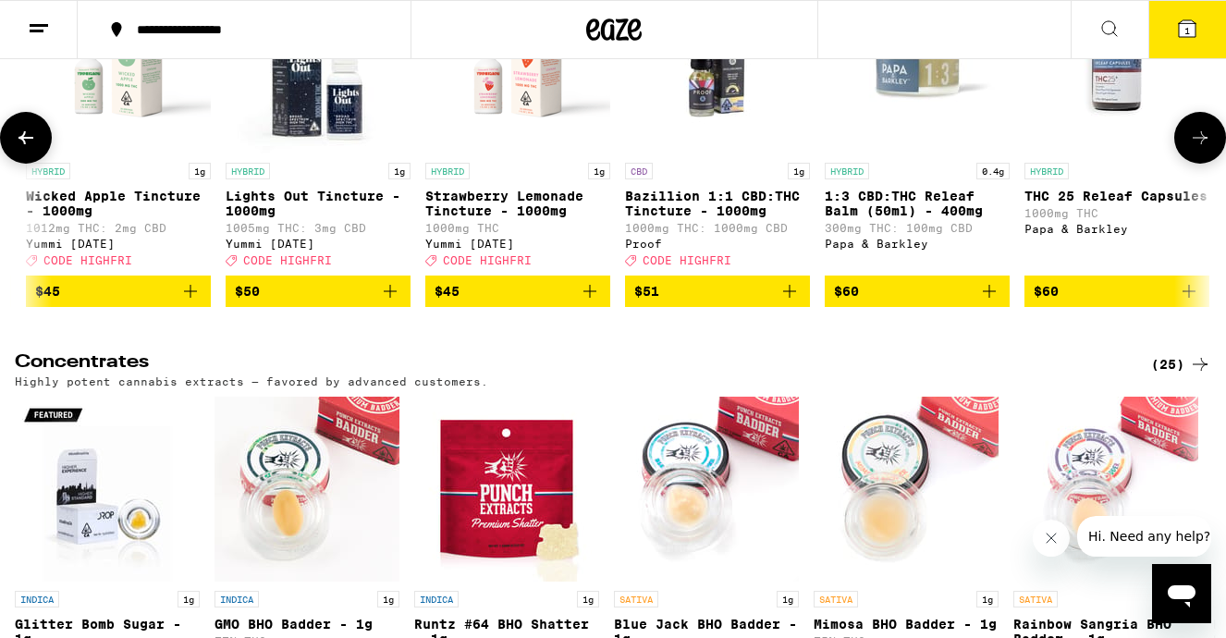
click at [1195, 144] on icon at bounding box center [1200, 137] width 15 height 13
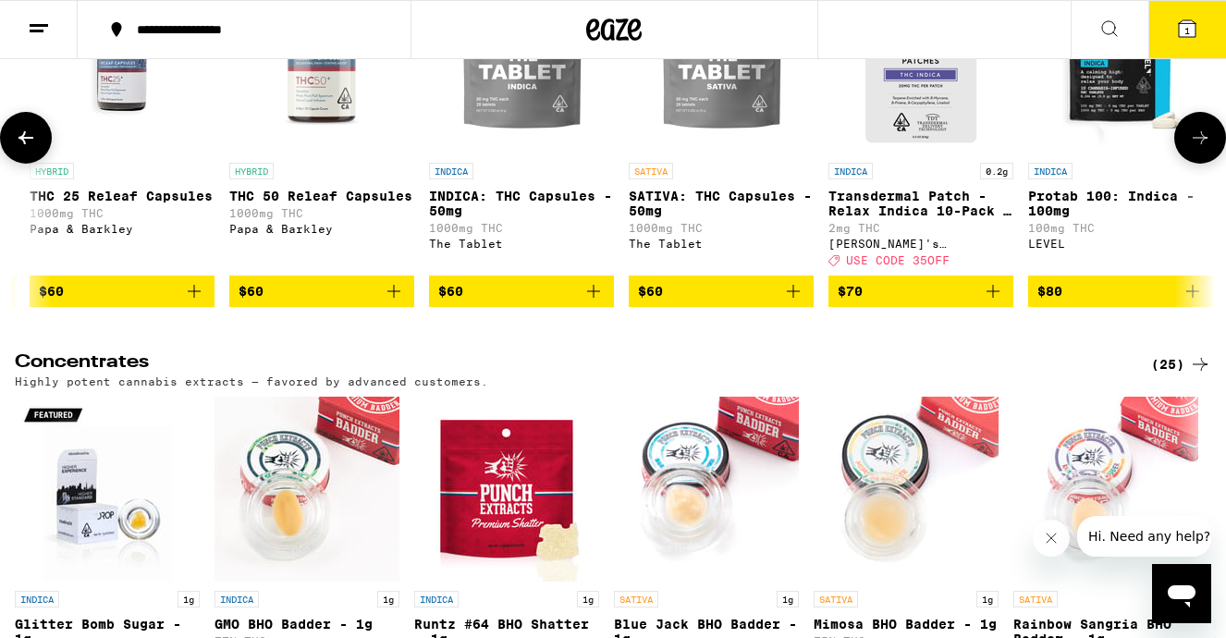
click at [1195, 144] on icon at bounding box center [1200, 137] width 15 height 13
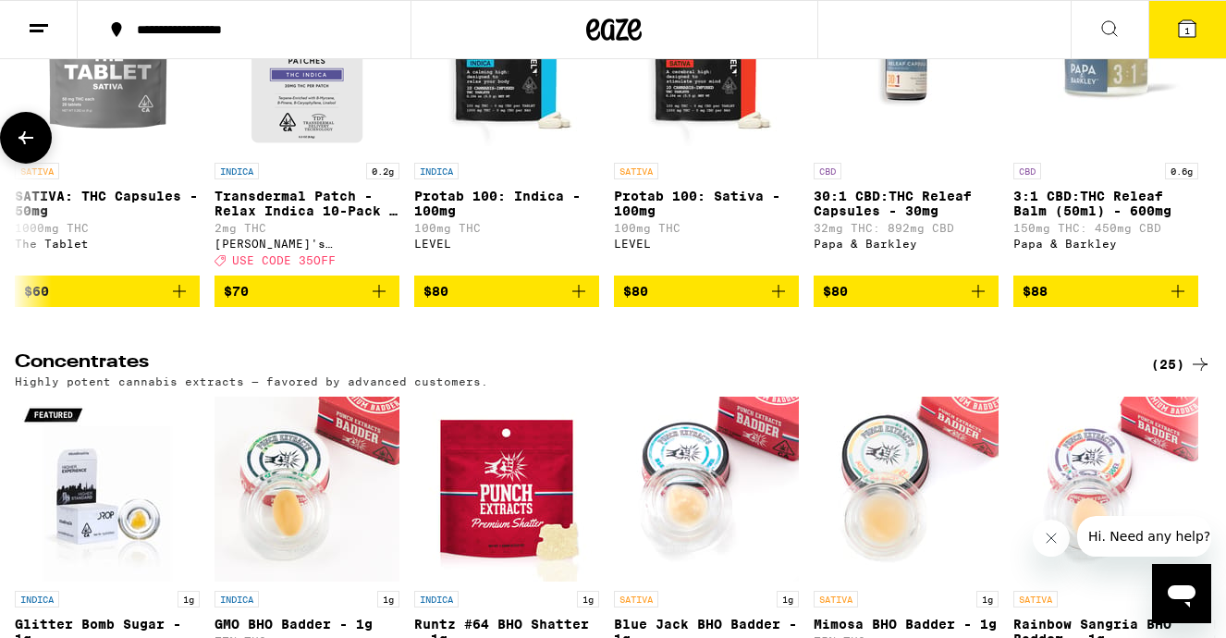
scroll to position [0, 4597]
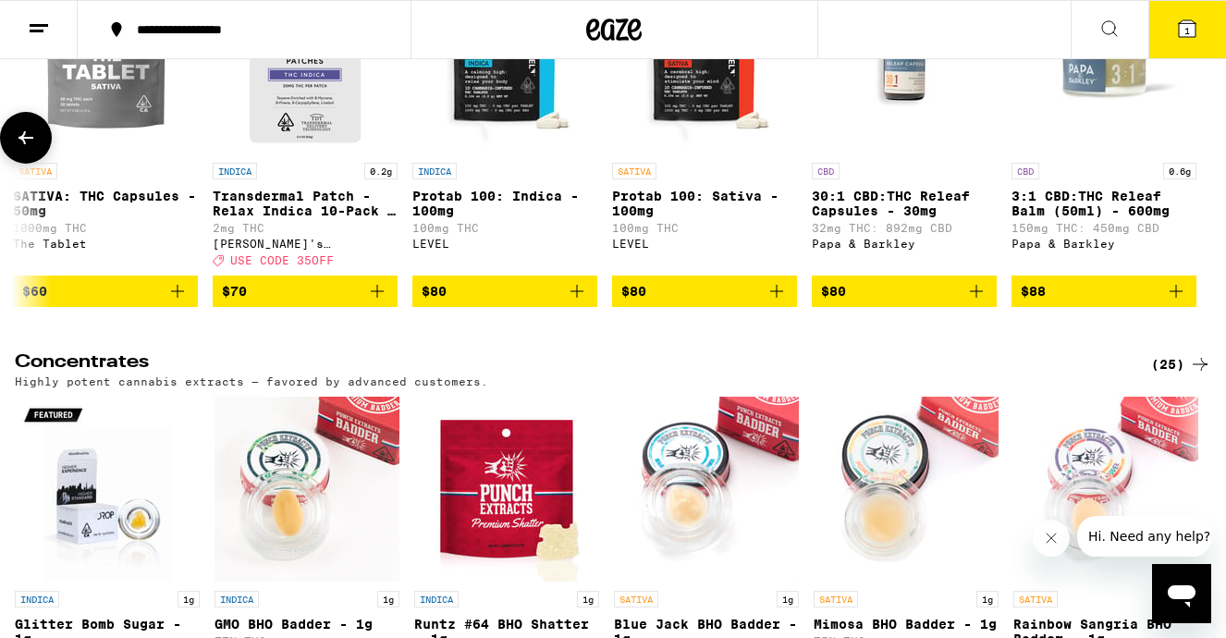
click at [499, 302] on span "$80" at bounding box center [505, 291] width 166 height 22
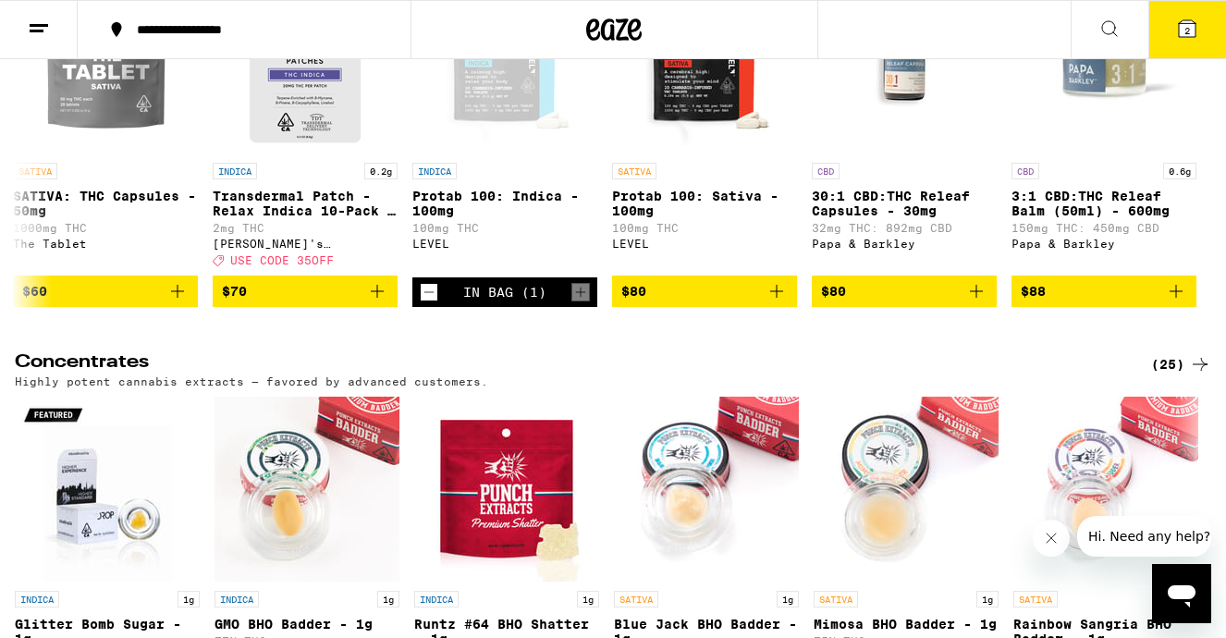
click at [1185, 30] on span "2" at bounding box center [1188, 30] width 6 height 11
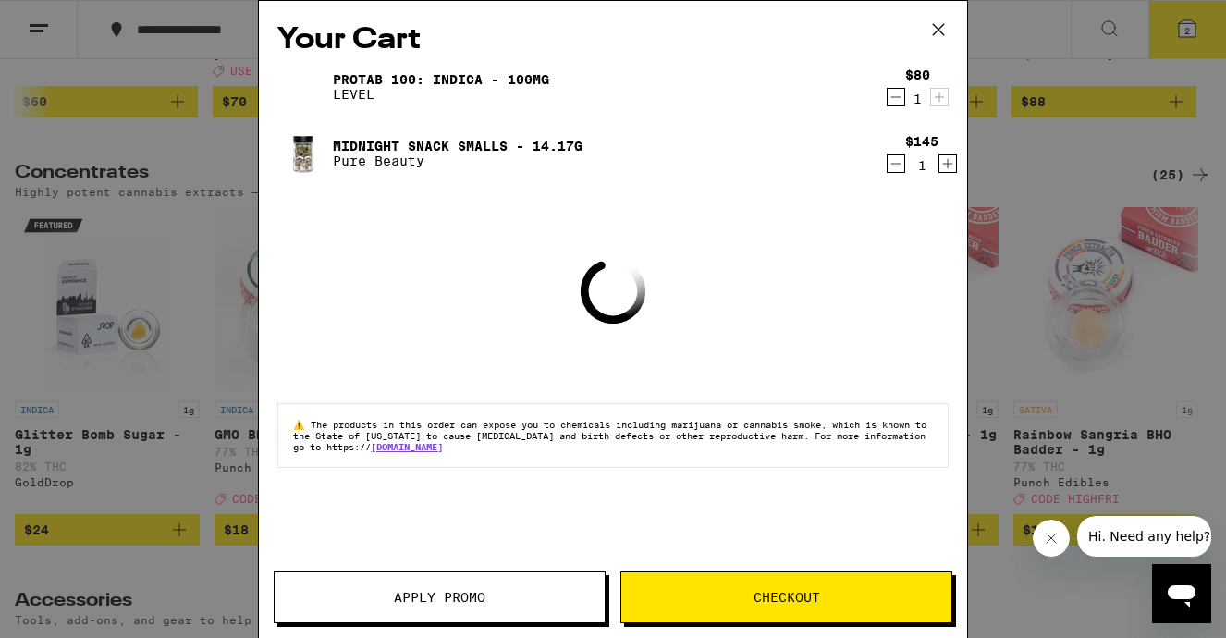
scroll to position [7523, 0]
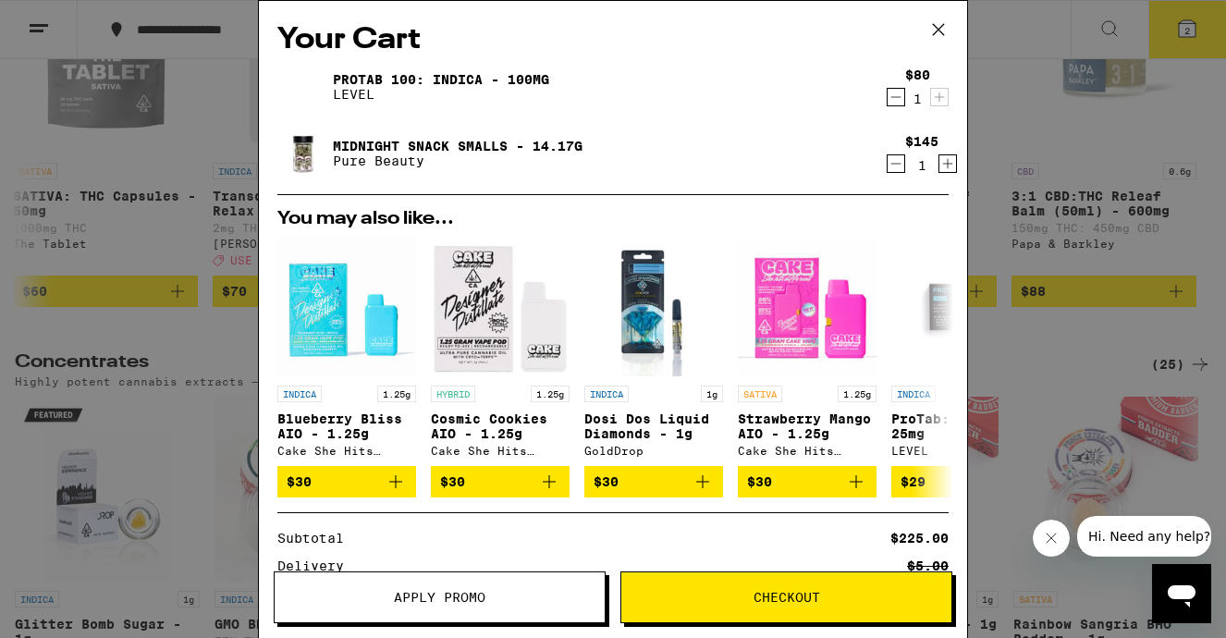
click at [934, 29] on icon at bounding box center [939, 30] width 28 height 28
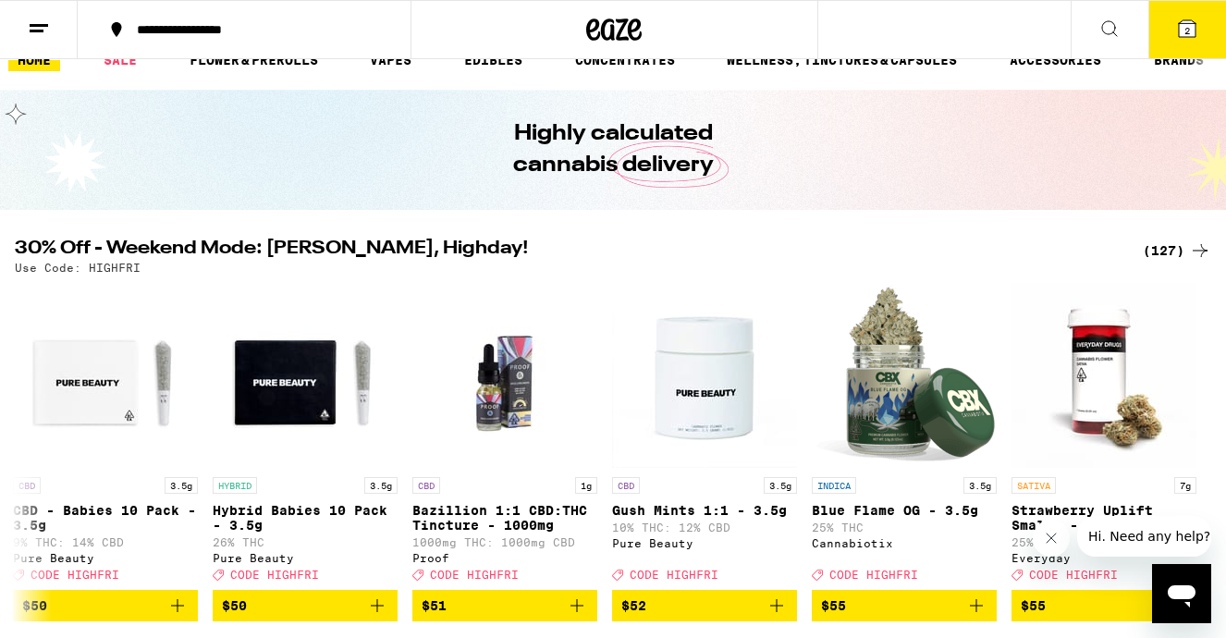
scroll to position [31, 0]
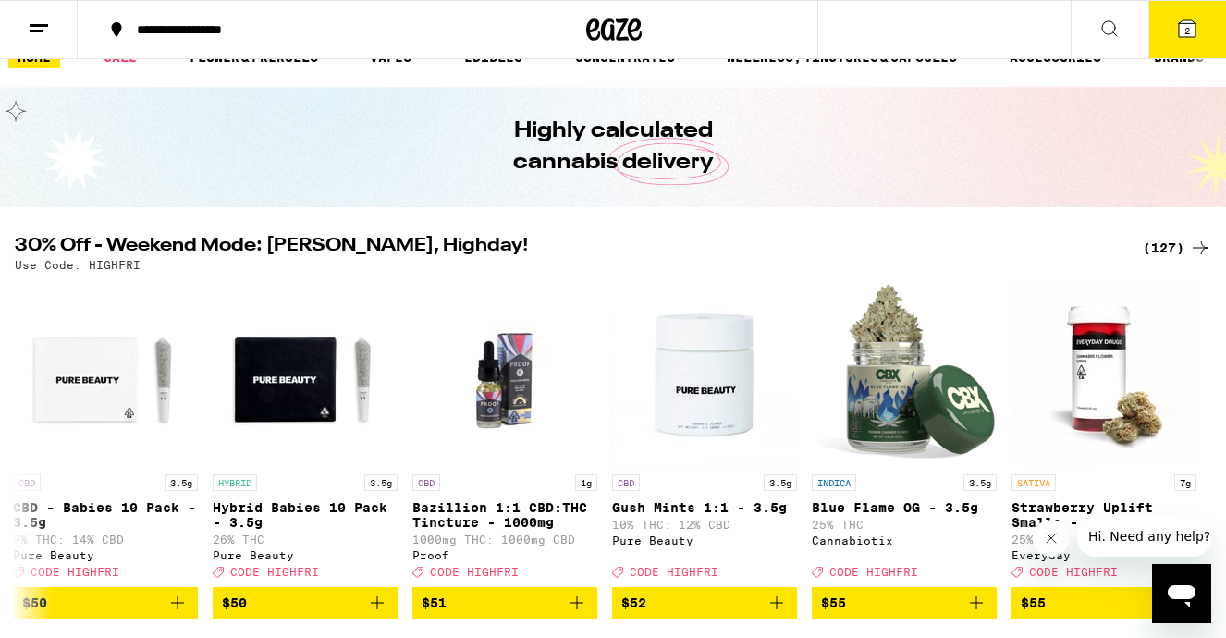
click at [1190, 13] on button "2" at bounding box center [1188, 29] width 78 height 57
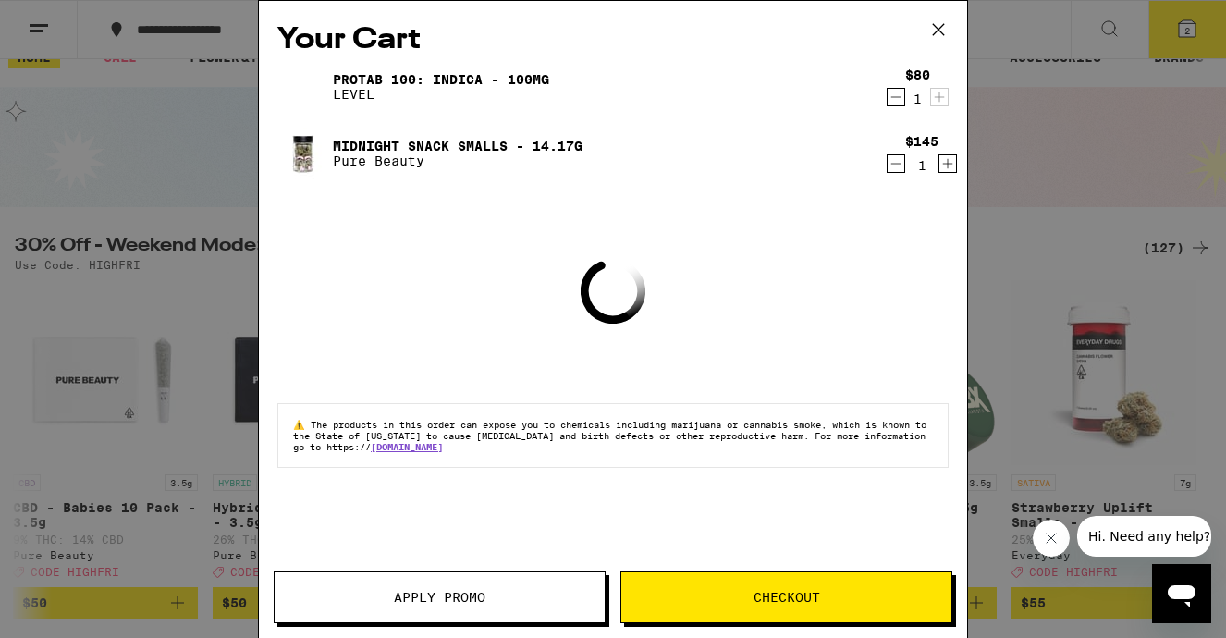
click at [448, 587] on button "Apply Promo" at bounding box center [440, 598] width 332 height 52
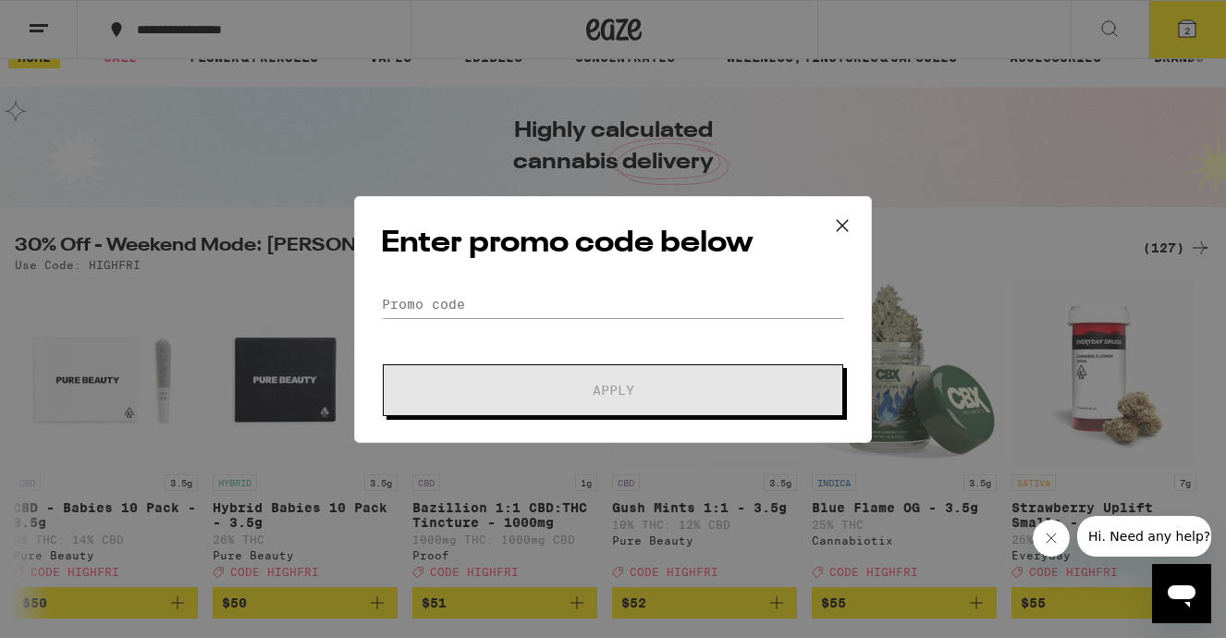
click at [521, 285] on div "Enter promo code below Promo Code Apply" at bounding box center [613, 319] width 518 height 247
click at [484, 296] on input "Promo Code" at bounding box center [613, 304] width 464 height 28
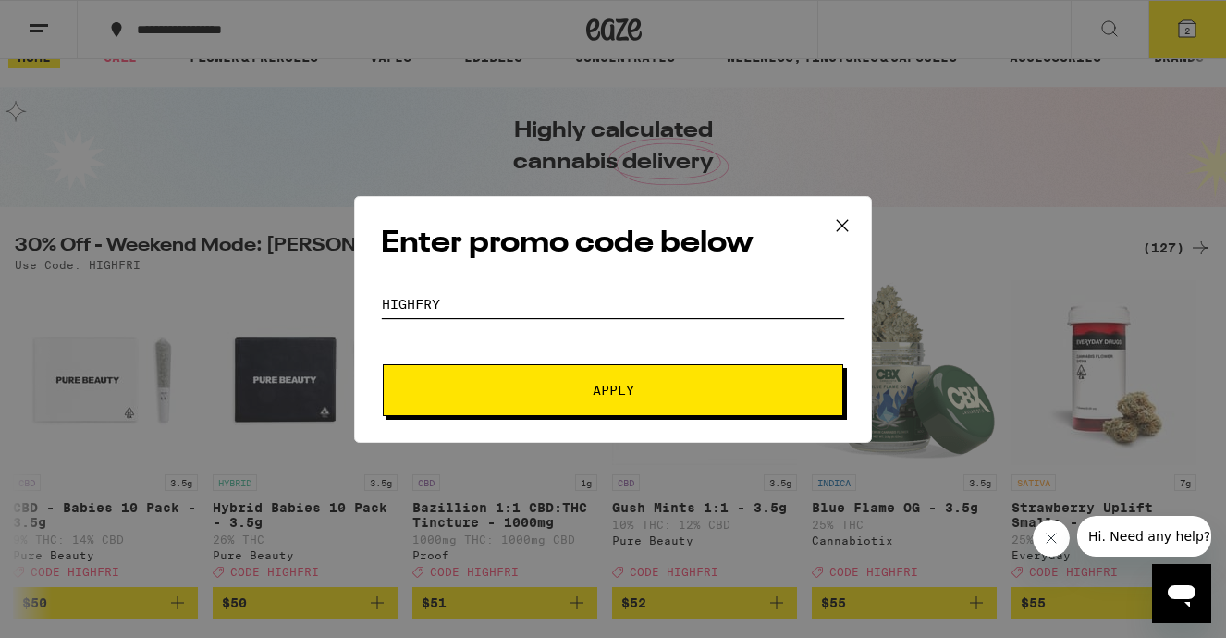
type input "HIGHFRY"
click at [458, 391] on span "Apply" at bounding box center [613, 390] width 333 height 13
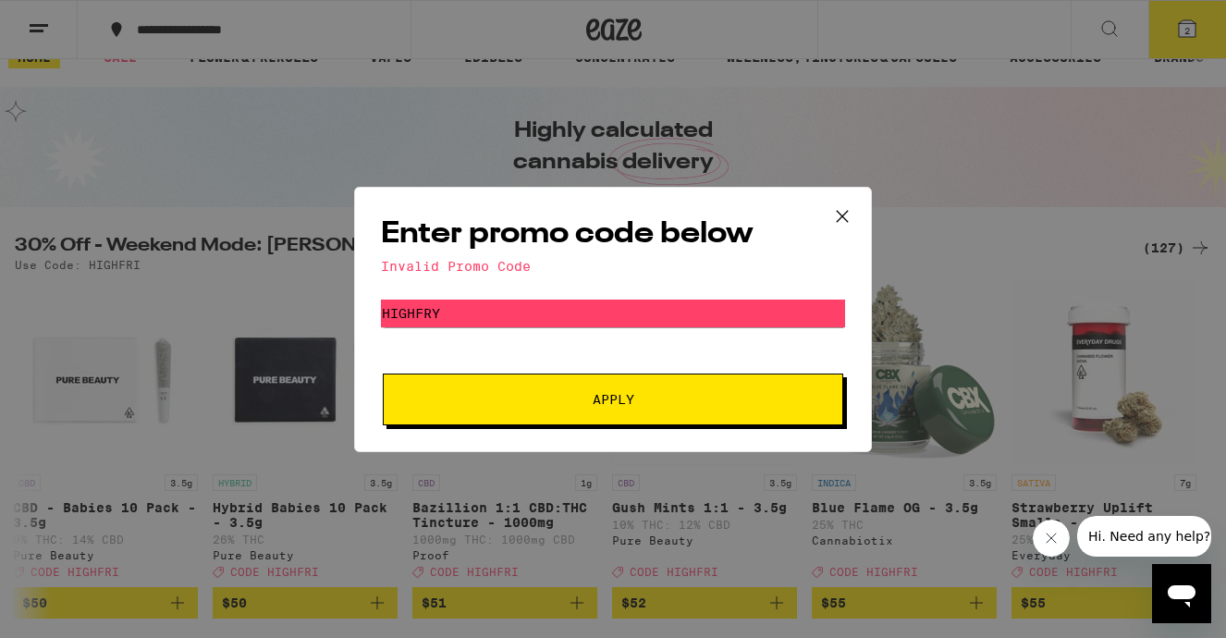
click at [535, 405] on span "Apply" at bounding box center [613, 399] width 333 height 13
click at [472, 289] on div "Enter promo code below Invalid Promo Code Promo Code HIGHFRY Apply" at bounding box center [613, 319] width 518 height 265
click at [843, 216] on icon at bounding box center [843, 217] width 28 height 28
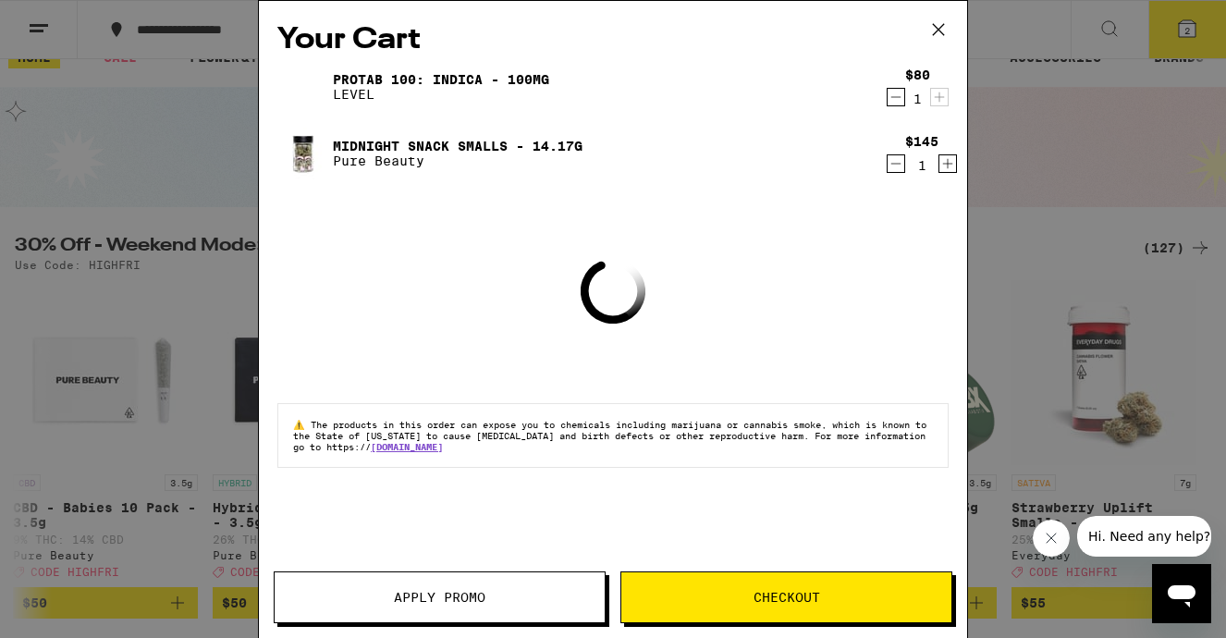
click at [374, 607] on button "Apply Promo" at bounding box center [440, 598] width 332 height 52
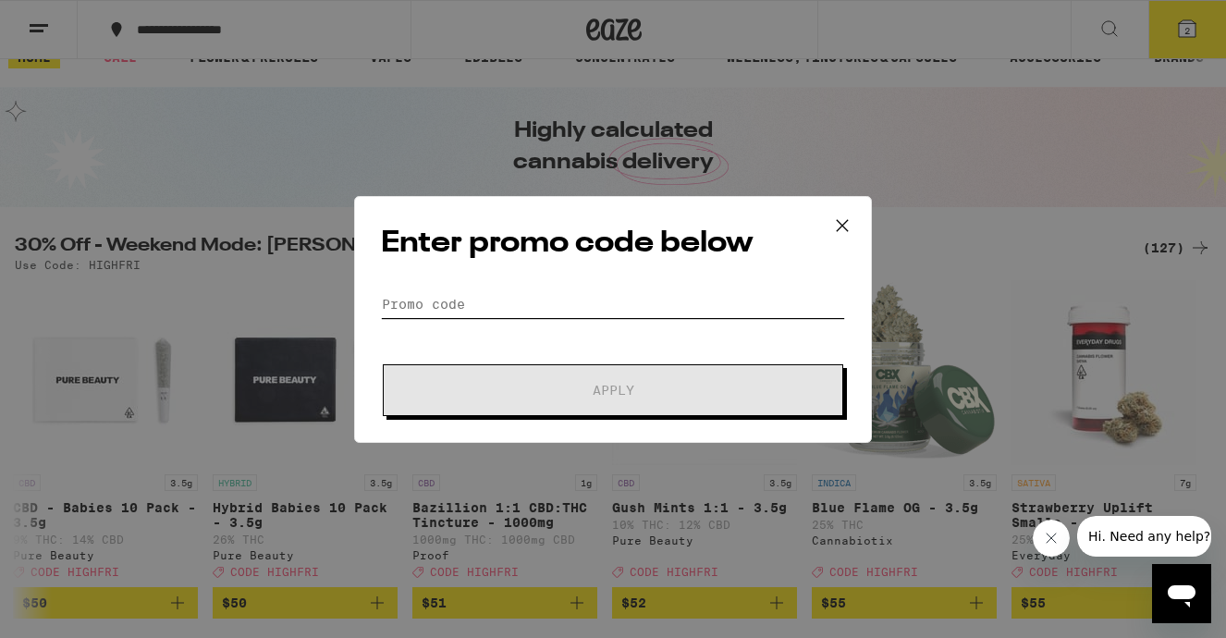
click at [442, 302] on input "Promo Code" at bounding box center [613, 304] width 464 height 28
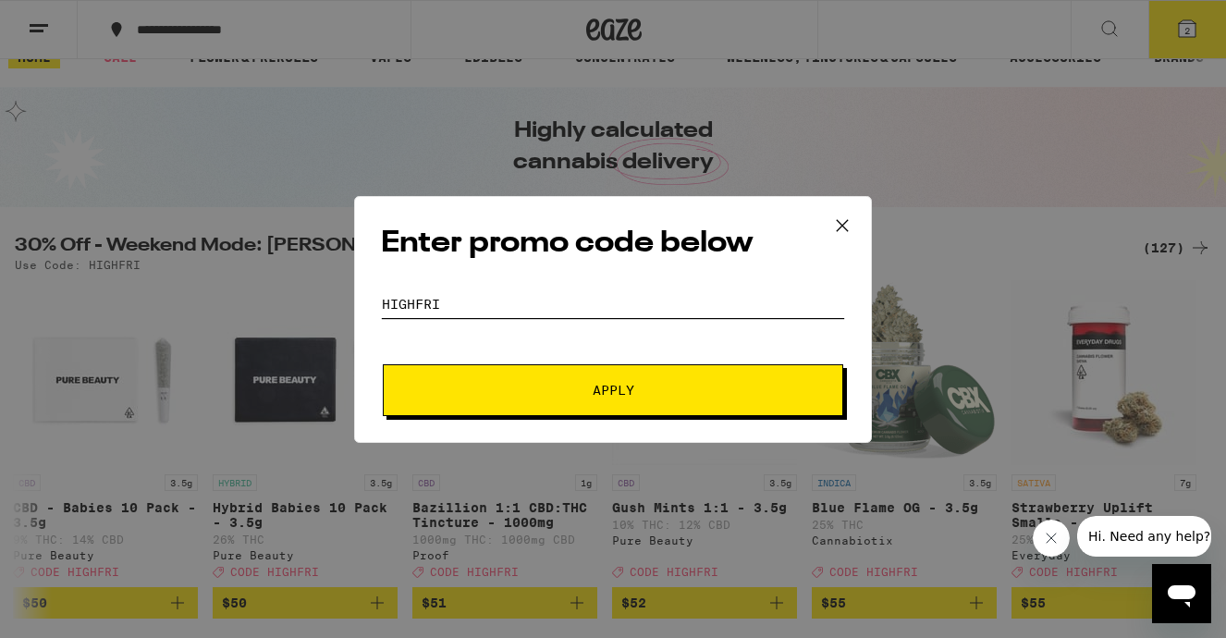
type input "HIGHFRI"
click at [463, 372] on button "Apply" at bounding box center [613, 390] width 461 height 52
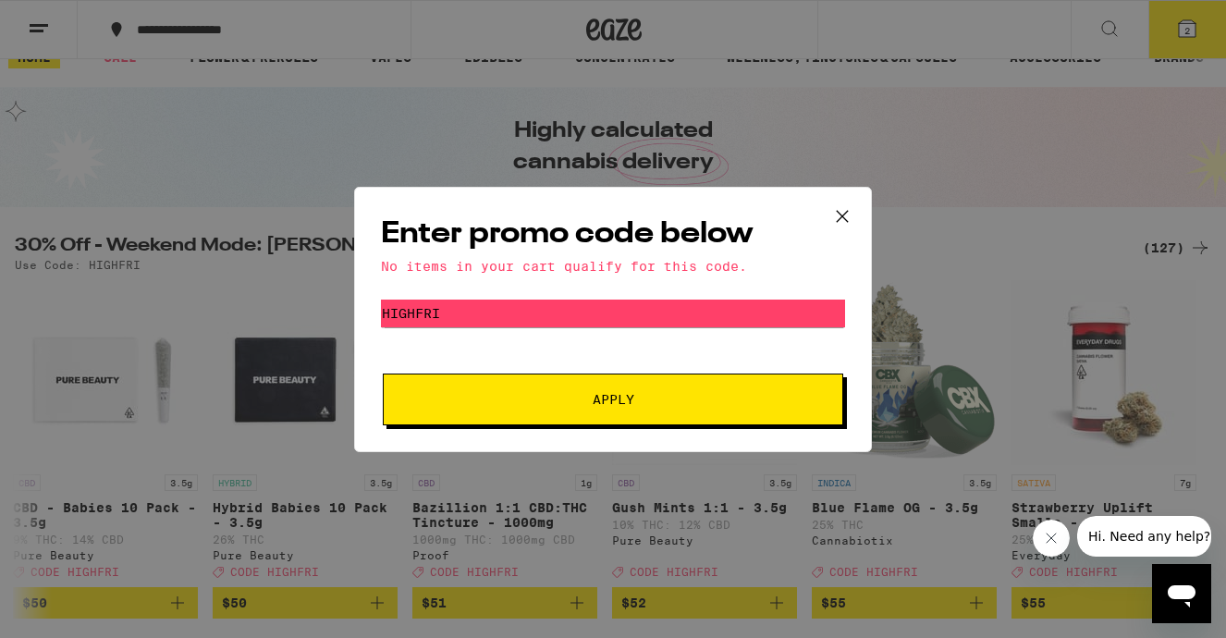
click at [841, 205] on icon at bounding box center [843, 217] width 28 height 28
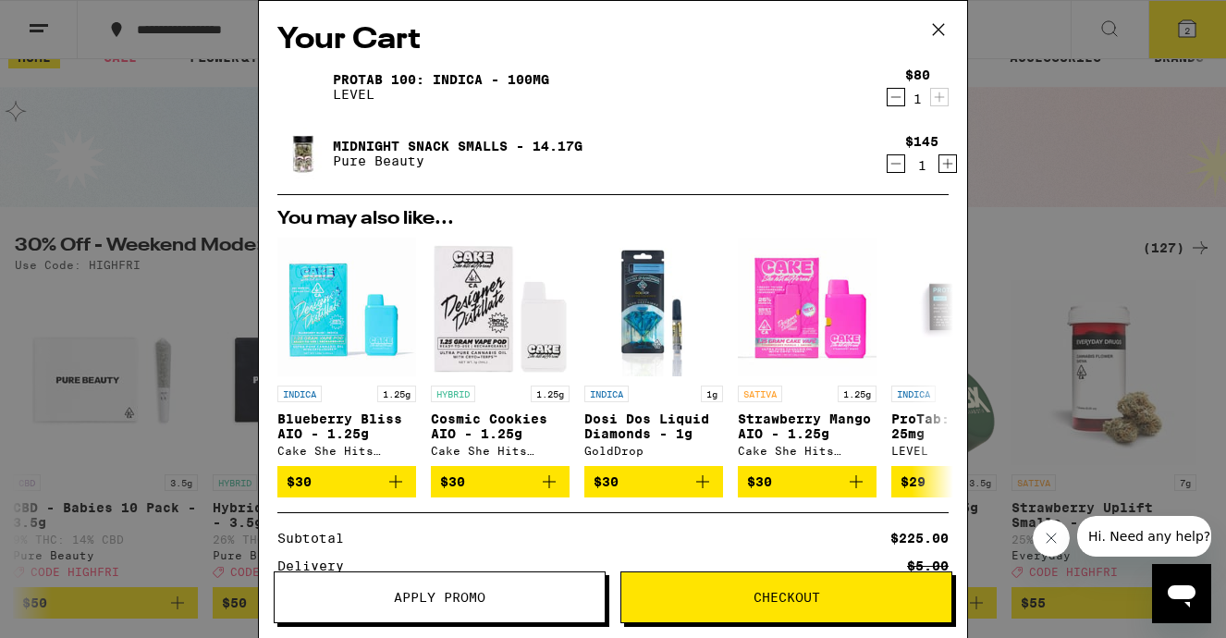
click at [742, 606] on button "Checkout" at bounding box center [787, 598] width 332 height 52
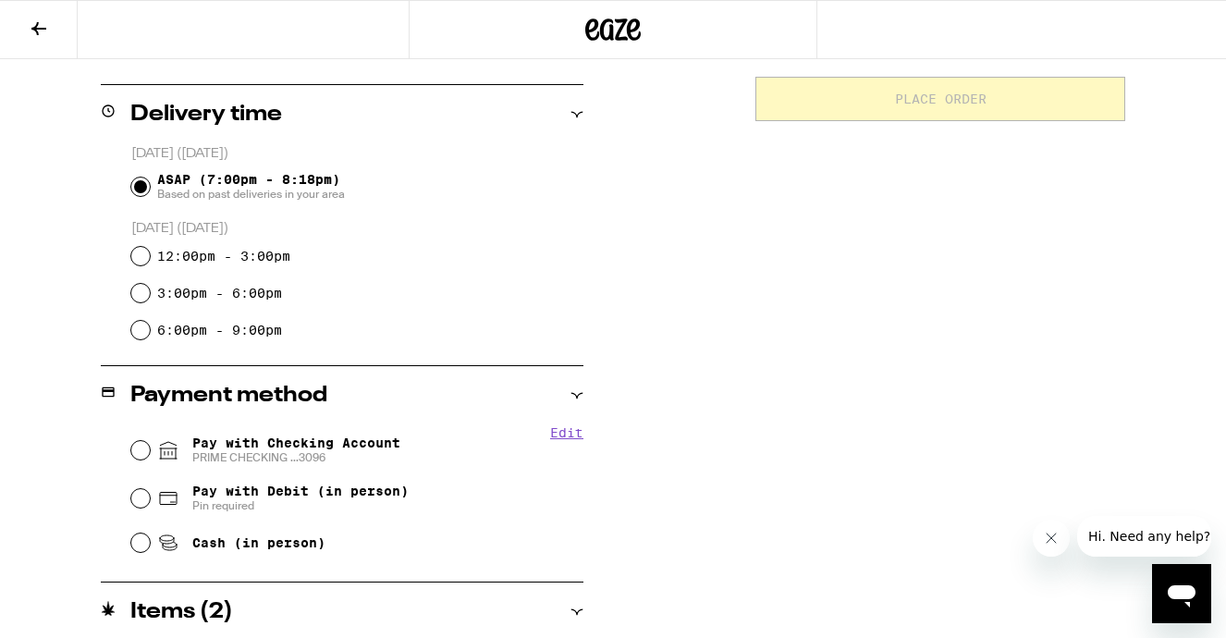
scroll to position [503, 0]
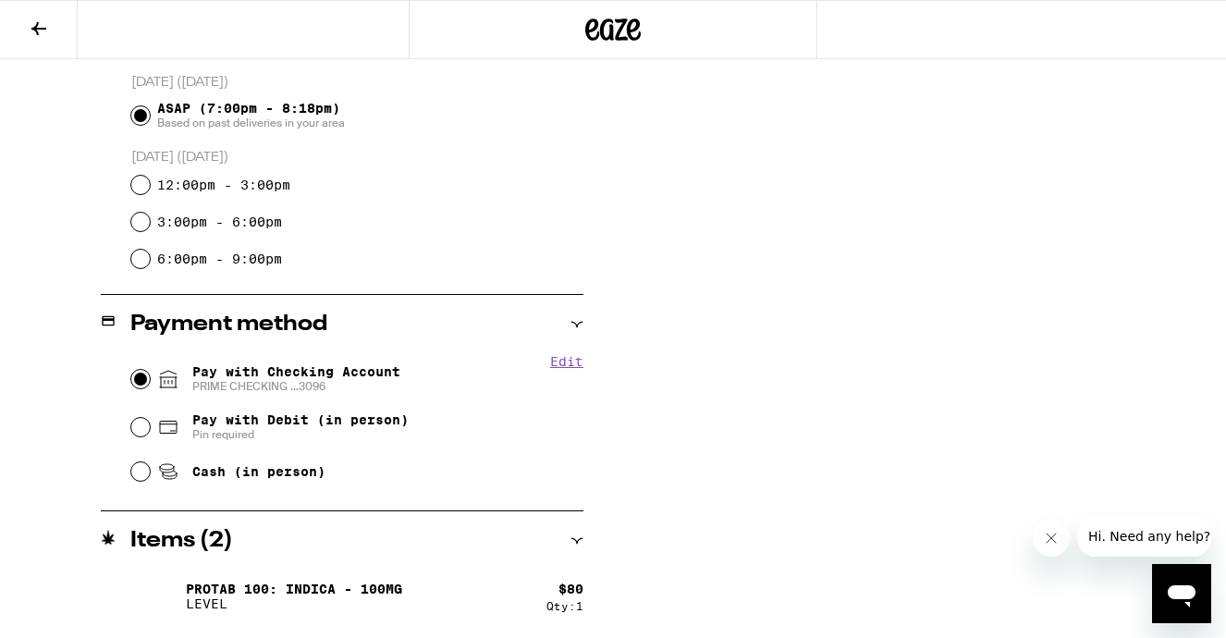
click at [134, 375] on input "Pay with Checking Account PRIME CHECKING ...3096" at bounding box center [140, 379] width 18 height 18
radio input "true"
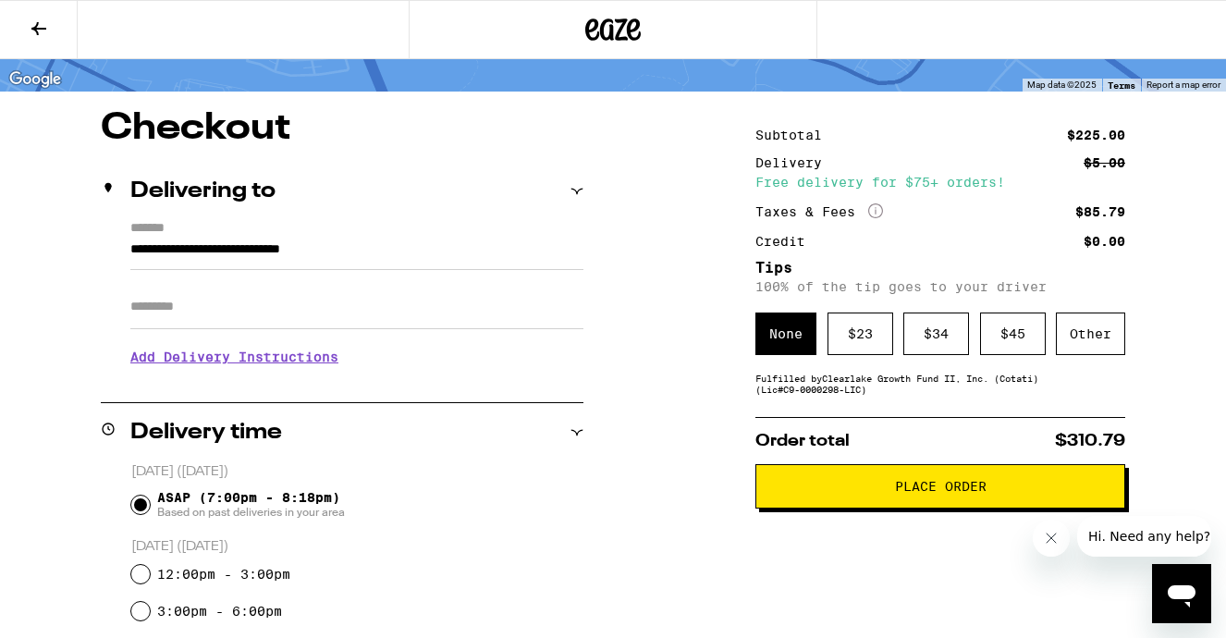
scroll to position [117, 0]
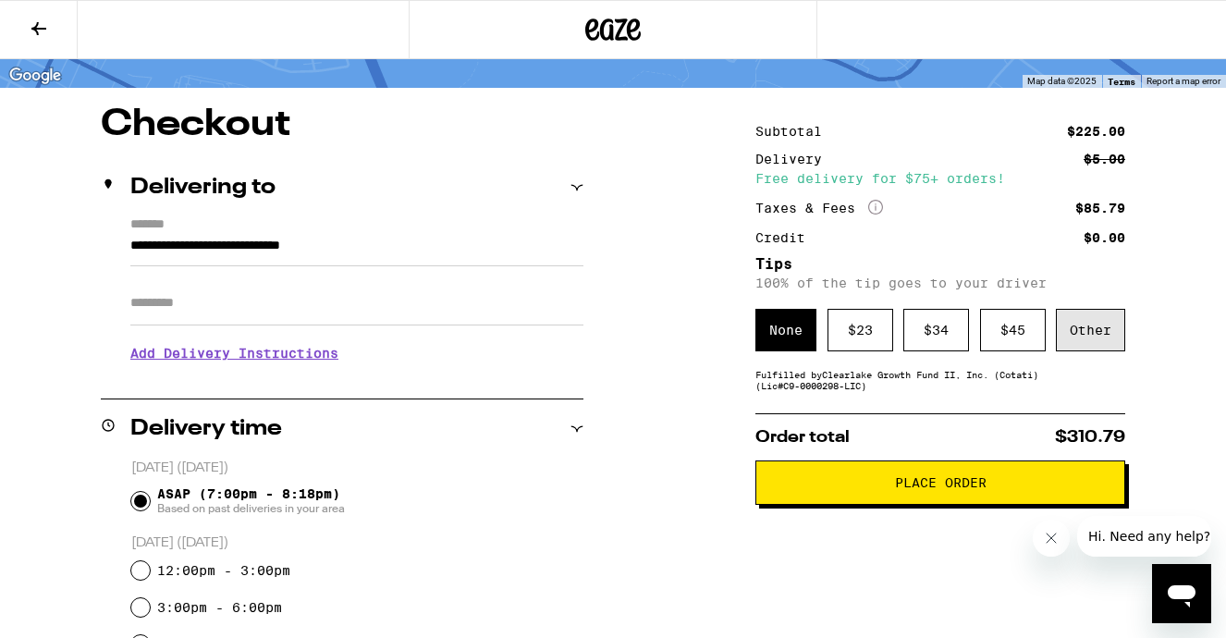
click at [1104, 331] on div "Other" at bounding box center [1090, 330] width 69 height 43
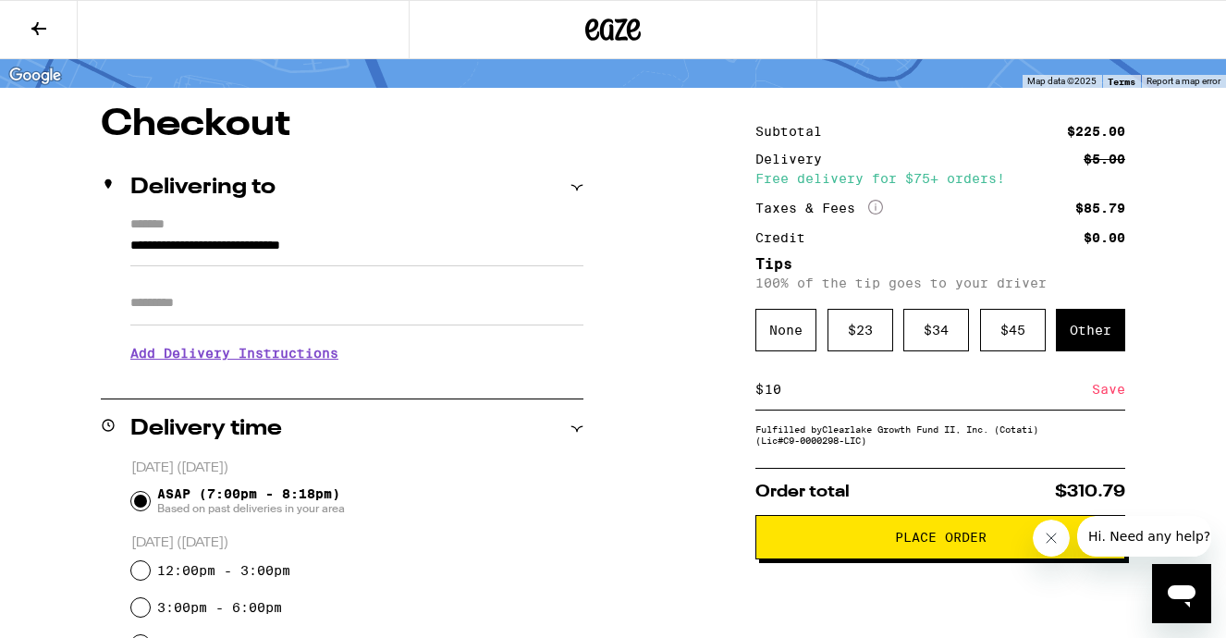
type input "10"
click at [823, 544] on span "Place Order" at bounding box center [940, 537] width 339 height 13
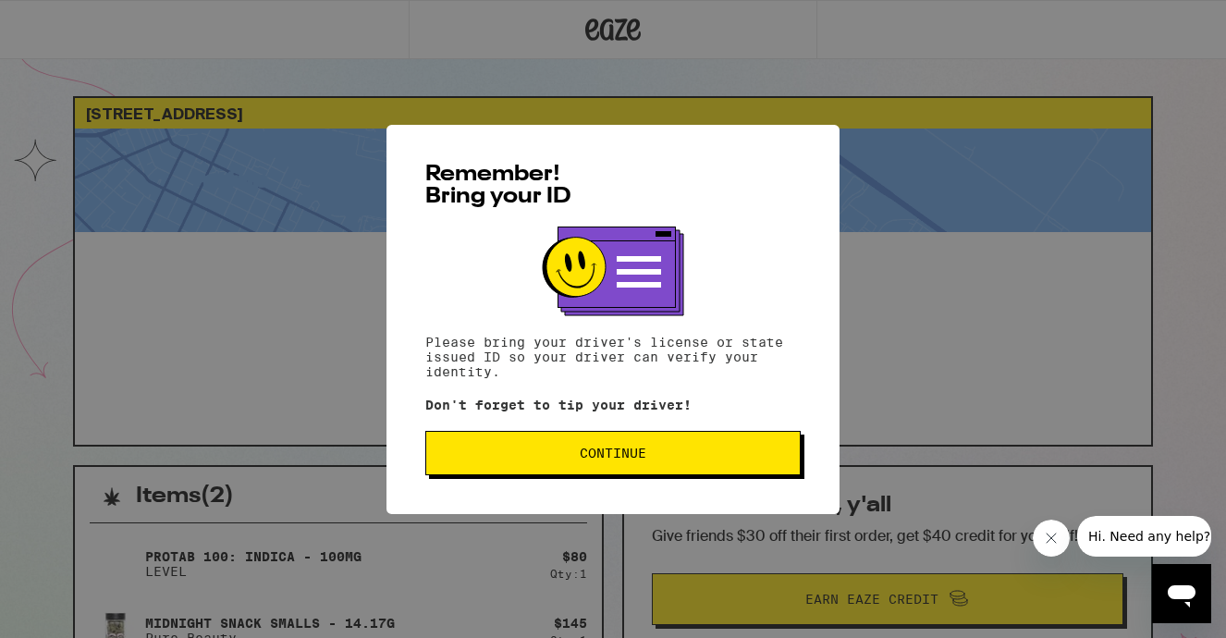
click at [743, 456] on span "Continue" at bounding box center [613, 453] width 344 height 13
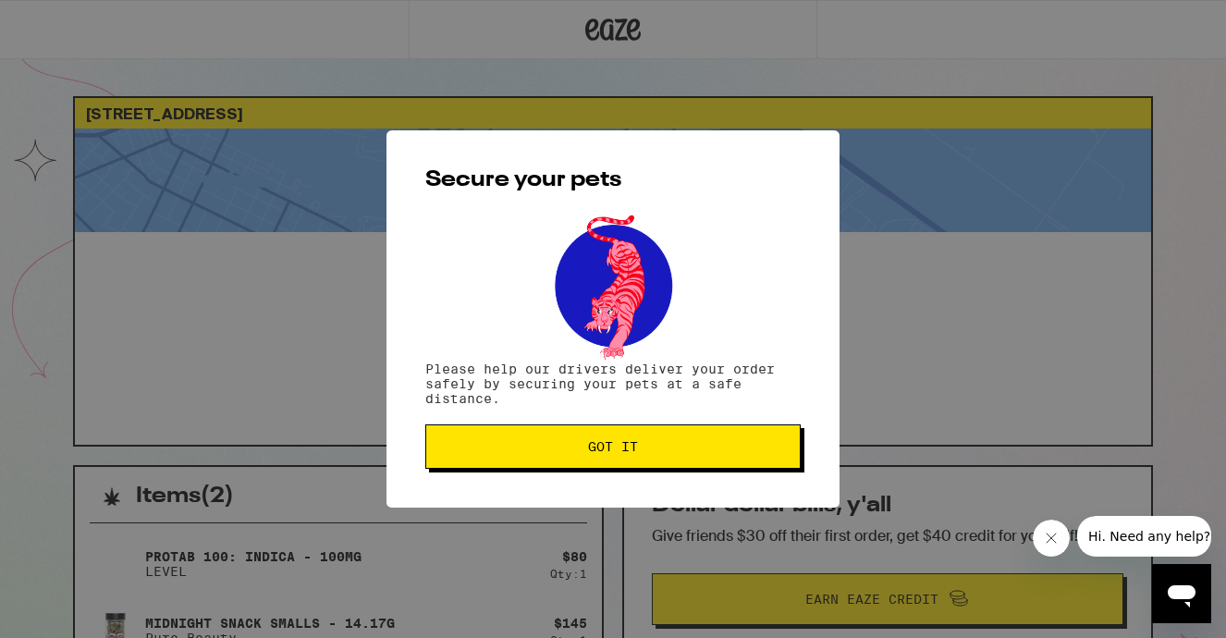
click at [743, 453] on span "Got it" at bounding box center [613, 446] width 344 height 13
